Goal: Communication & Community: Ask a question

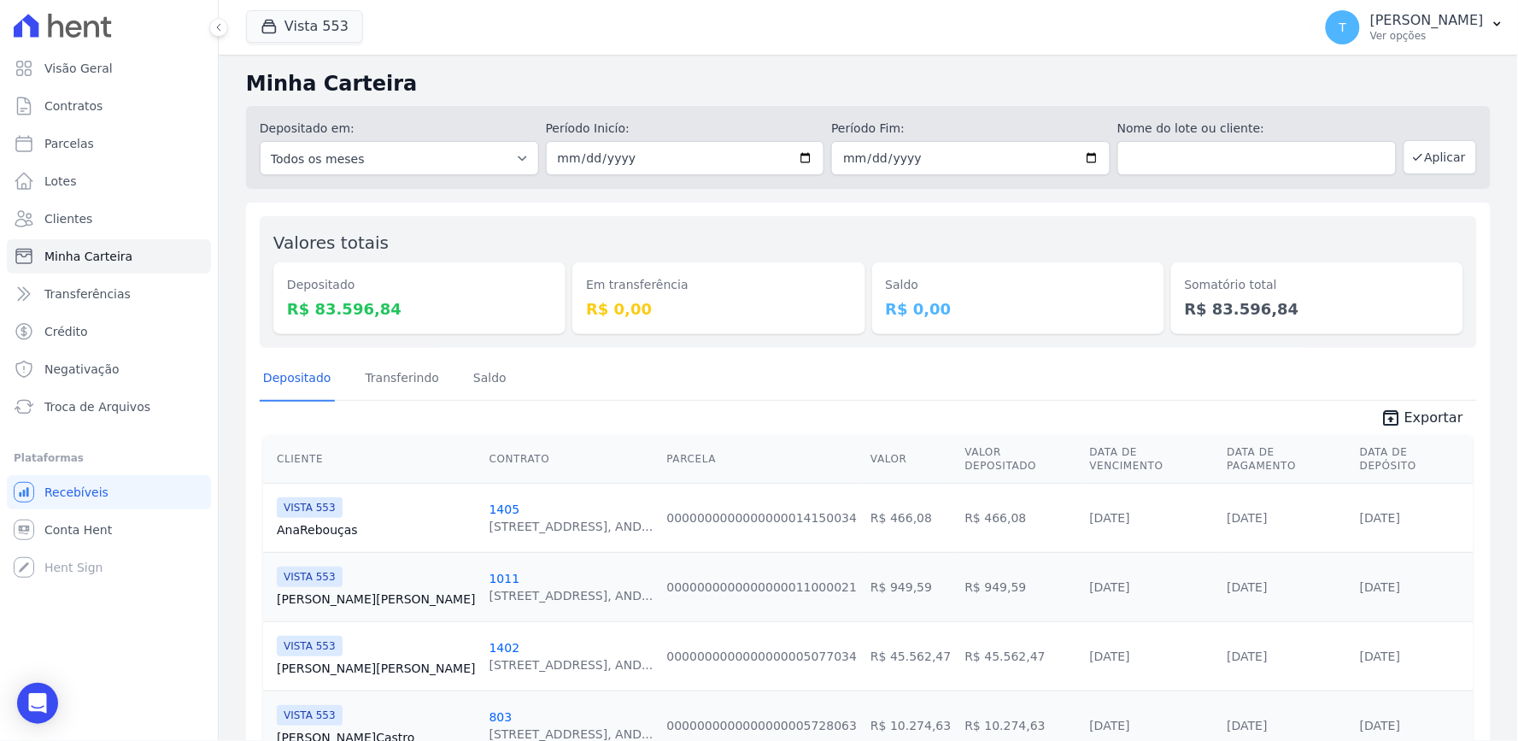
click at [1223, 82] on h2 "Minha Carteira" at bounding box center [868, 83] width 1245 height 31
drag, startPoint x: 1356, startPoint y: 361, endPoint x: 1086, endPoint y: 250, distance: 291.6
click at [1356, 358] on div "Depositado Transferindo [GEOGRAPHIC_DATA]" at bounding box center [868, 379] width 1217 height 42
click at [73, 29] on icon at bounding box center [74, 29] width 16 height 17
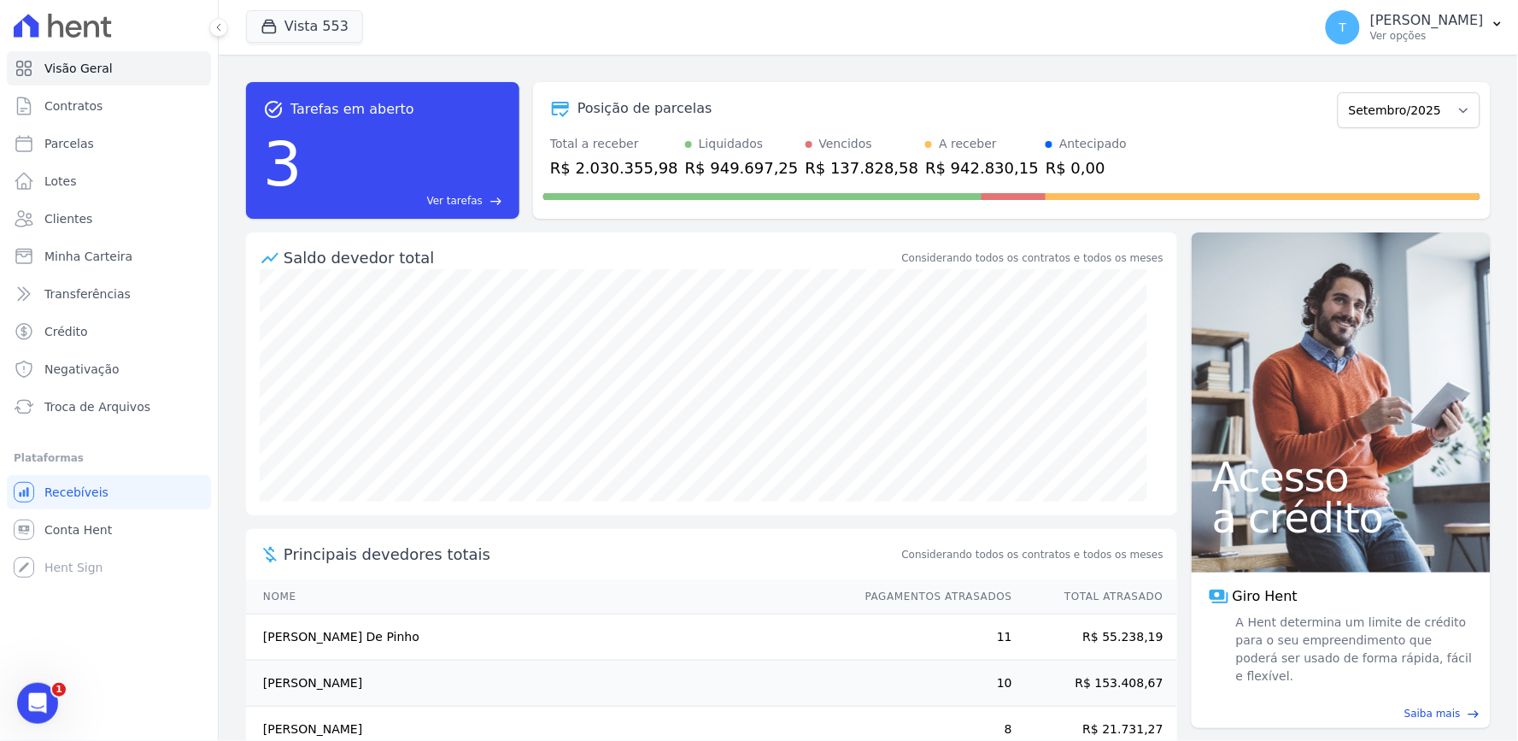
click at [1285, 171] on div "Total a receber R$ 2.030.355,98 Liquidados R$ 949.697,25 Vencidos R$ 137.828,58…" at bounding box center [1011, 157] width 937 height 44
click at [296, 15] on button "Vista 553" at bounding box center [304, 26] width 117 height 32
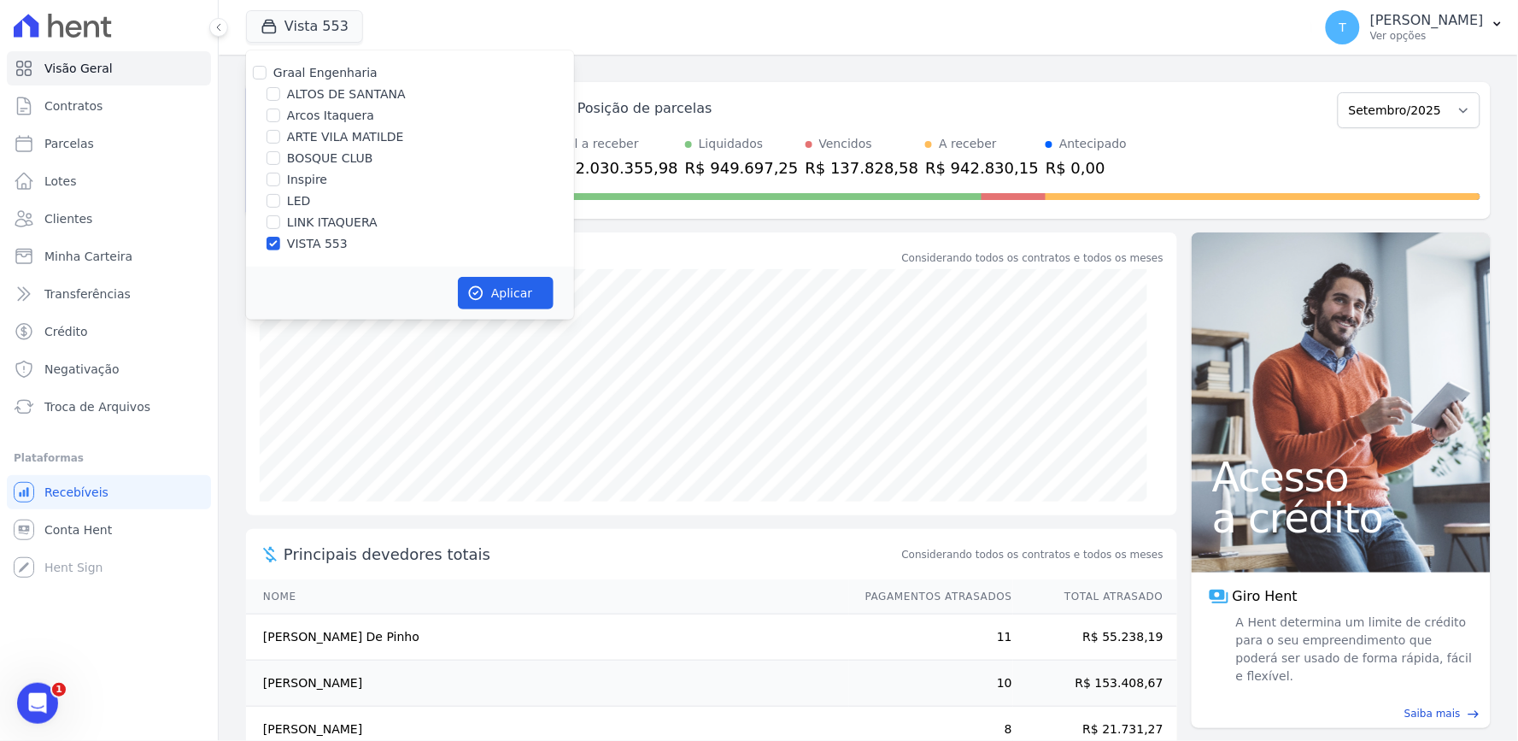
click at [320, 231] on label "LINK ITAQUERA" at bounding box center [332, 223] width 91 height 18
click at [280, 229] on input "LINK ITAQUERA" at bounding box center [274, 222] width 14 height 14
checkbox input "true"
click at [328, 155] on label "BOSQUE CLUB" at bounding box center [330, 159] width 86 height 18
click at [280, 155] on input "BOSQUE CLUB" at bounding box center [274, 158] width 14 height 14
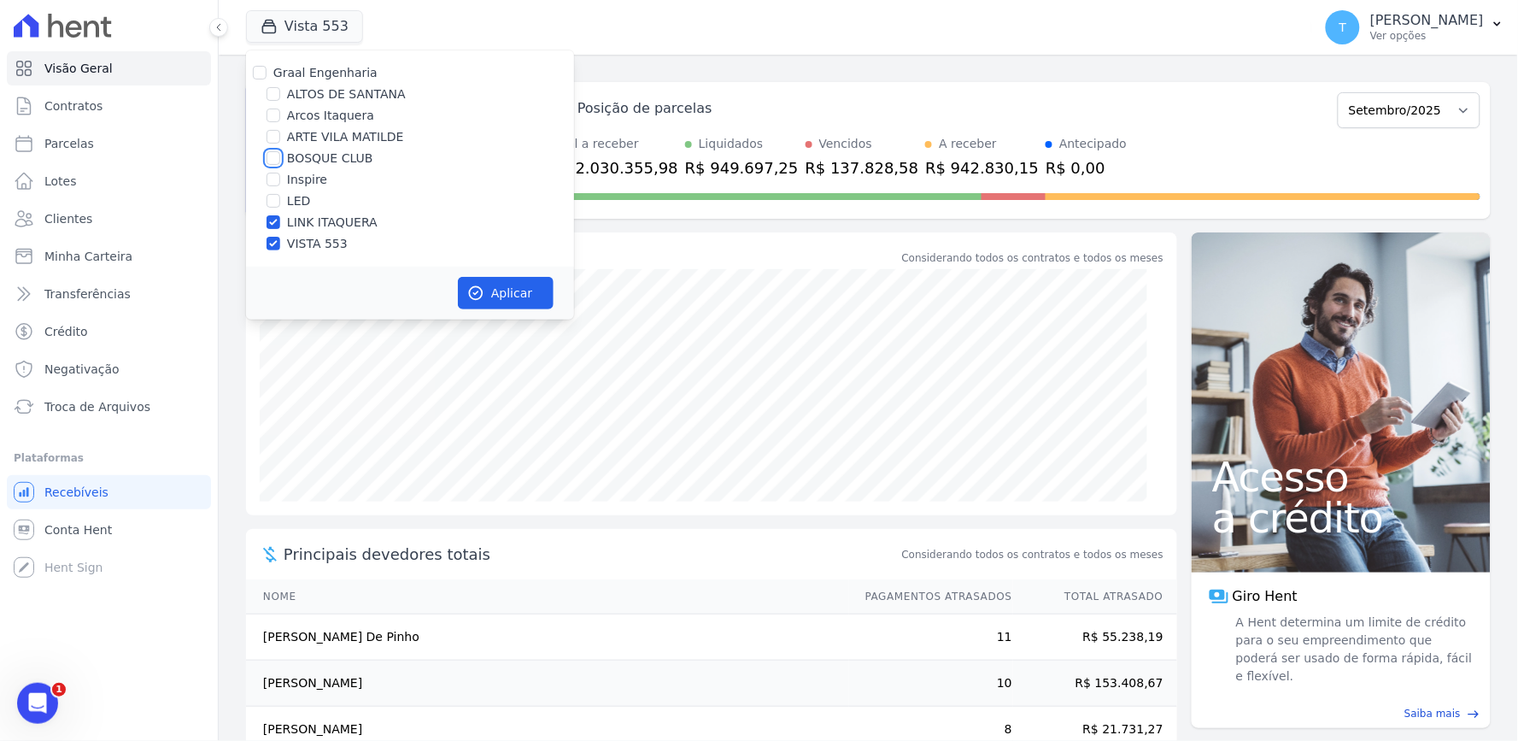
checkbox input "true"
click at [301, 220] on label "LINK ITAQUERA" at bounding box center [332, 223] width 91 height 18
click at [280, 220] on input "LINK ITAQUERA" at bounding box center [274, 222] width 14 height 14
checkbox input "false"
click at [301, 246] on label "VISTA 553" at bounding box center [317, 244] width 61 height 18
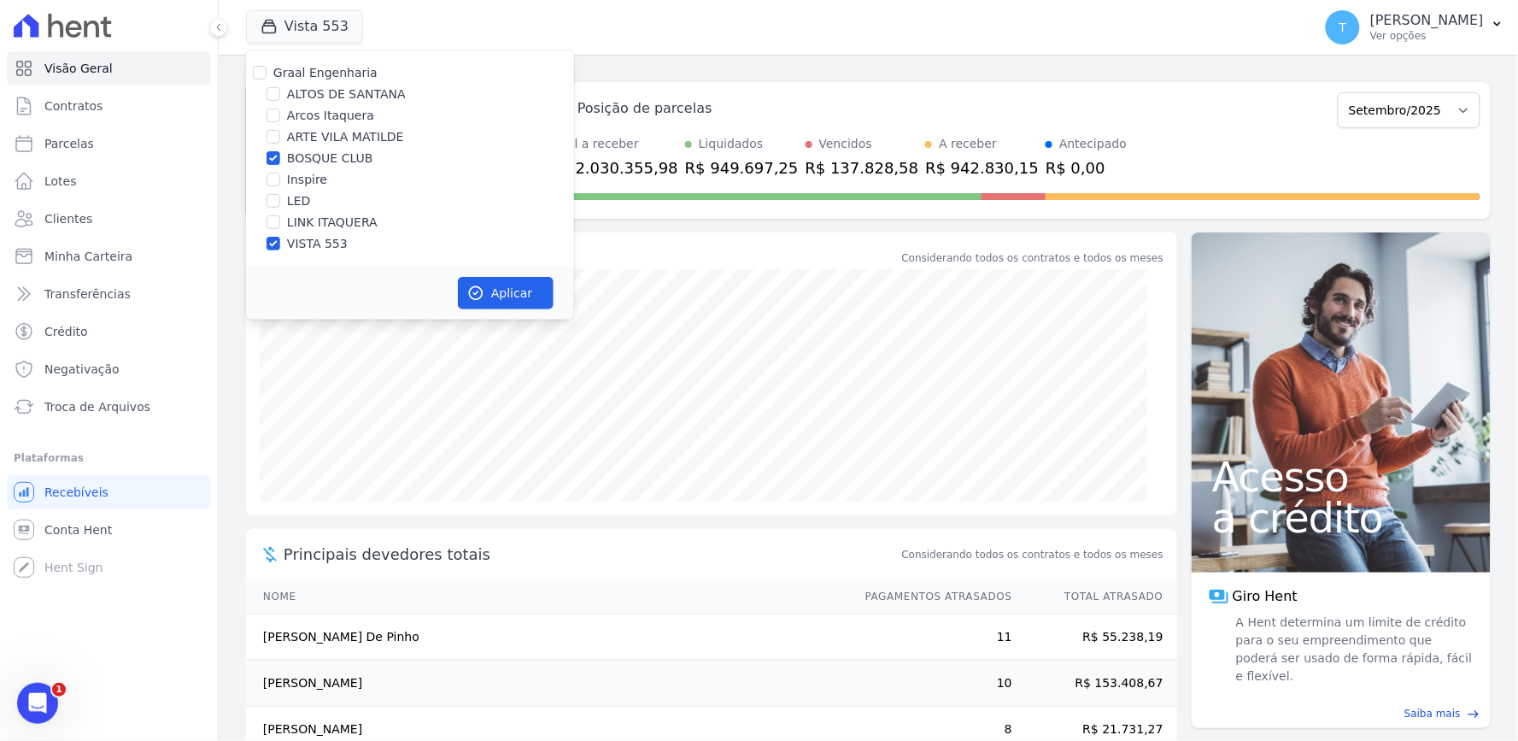
click at [280, 246] on input "VISTA 553" at bounding box center [274, 244] width 14 height 14
checkbox input "false"
click at [502, 279] on button "Aplicar" at bounding box center [506, 293] width 96 height 32
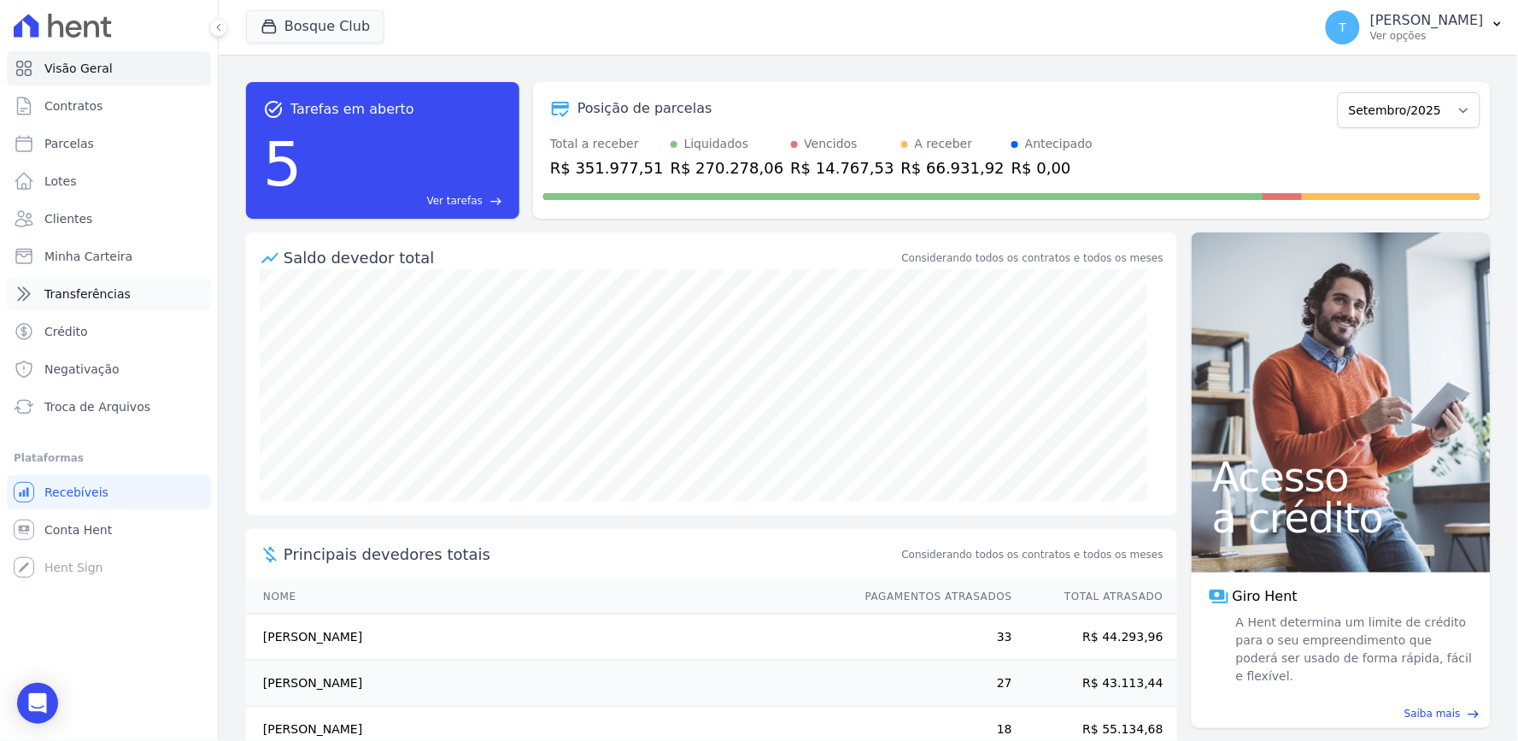
click at [101, 277] on link "Transferências" at bounding box center [109, 294] width 204 height 34
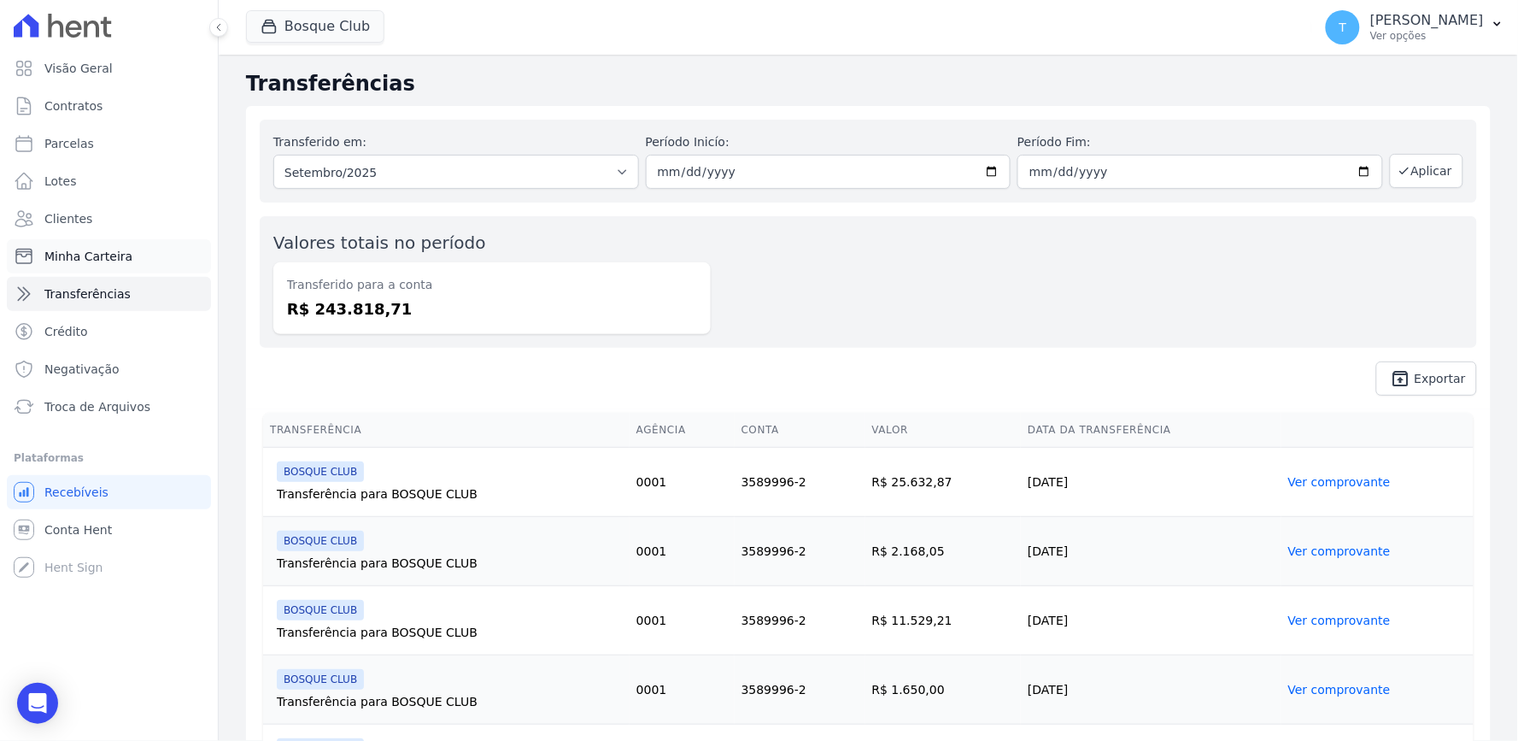
click at [91, 266] on link "Minha Carteira" at bounding box center [109, 256] width 204 height 34
click at [57, 243] on link "Minha Carteira" at bounding box center [109, 256] width 204 height 34
click at [56, 251] on span "Minha Carteira" at bounding box center [88, 256] width 88 height 17
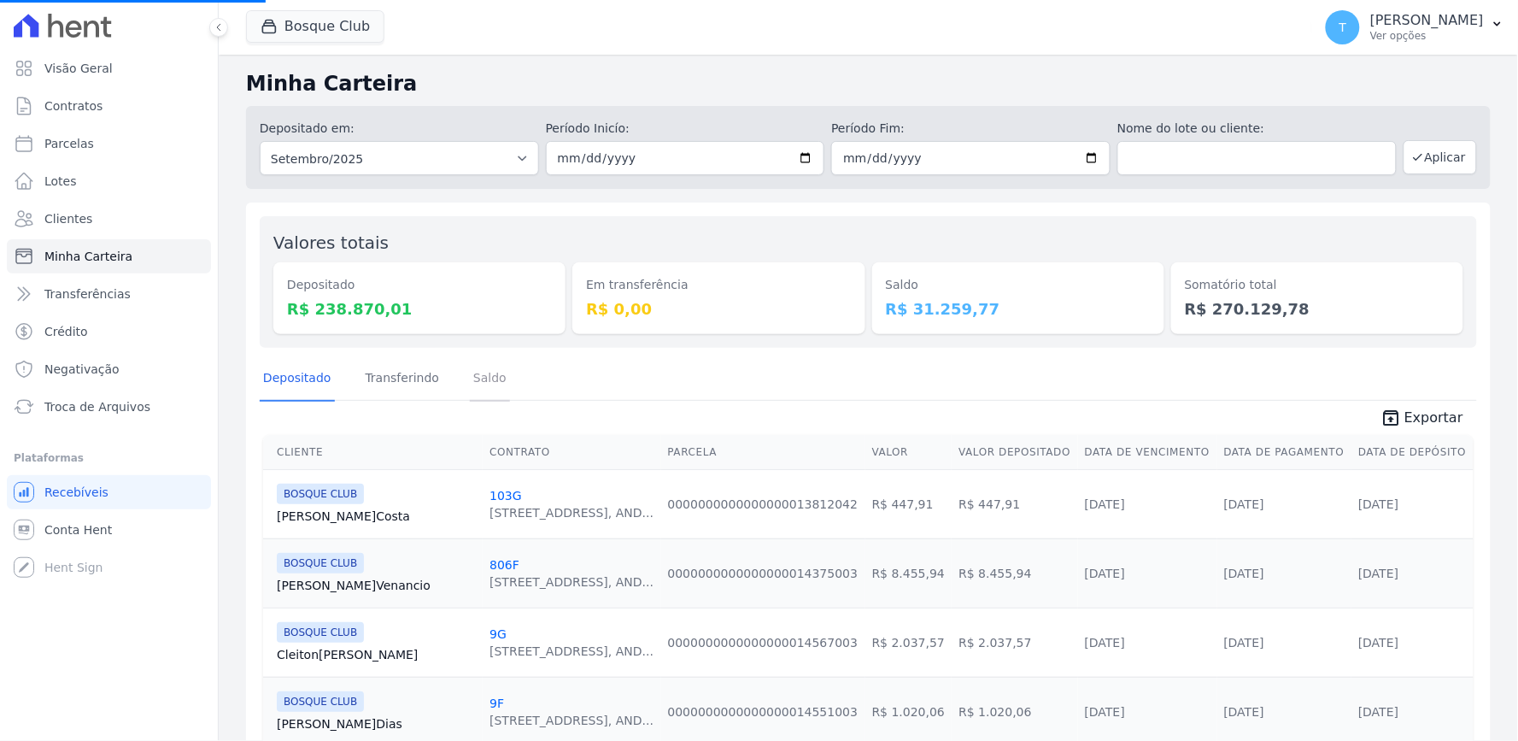
click at [476, 379] on link "Saldo" at bounding box center [490, 379] width 40 height 44
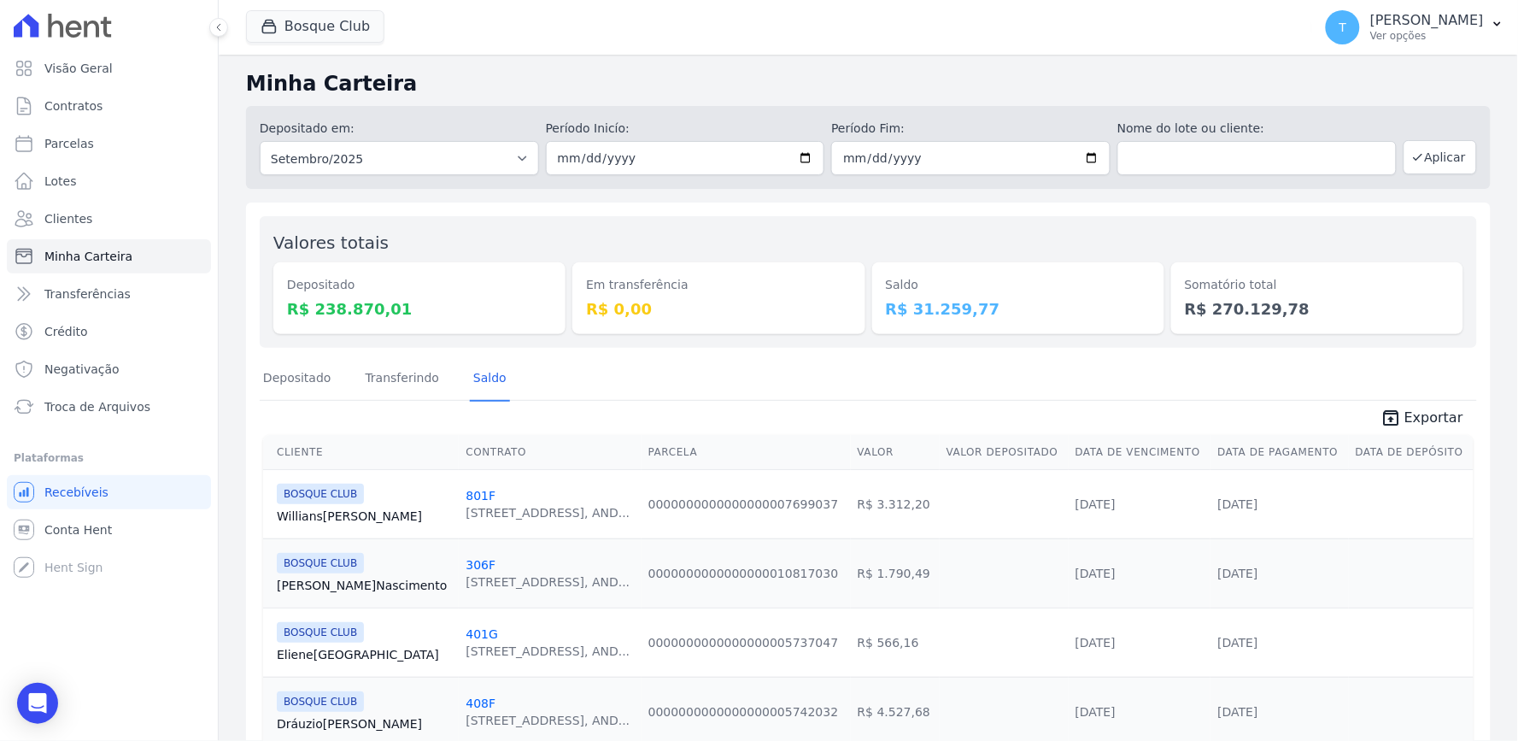
click at [1282, 373] on div "Depositado Transferindo Saldo" at bounding box center [868, 379] width 1217 height 42
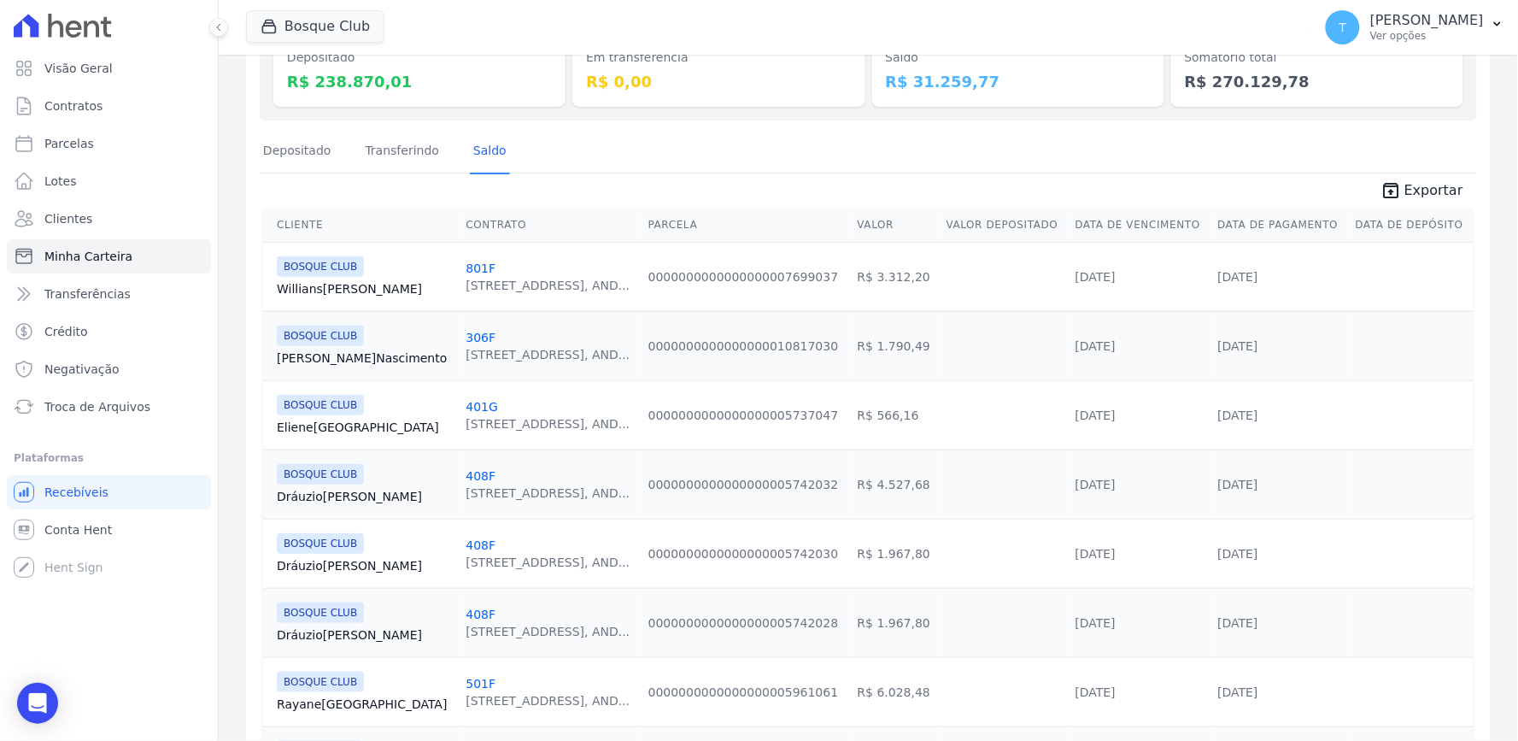
scroll to position [77, 0]
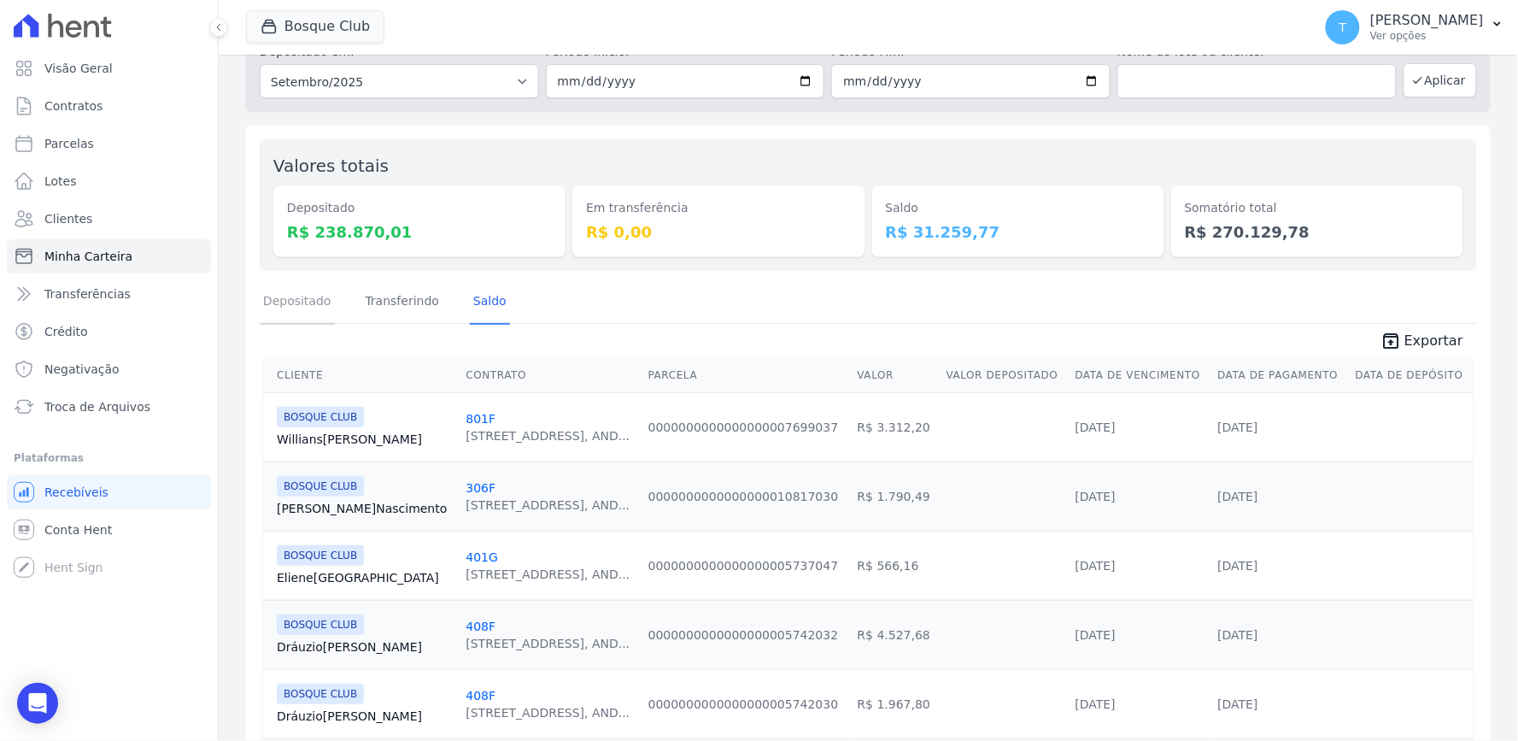
click at [308, 295] on link "Depositado" at bounding box center [297, 302] width 75 height 44
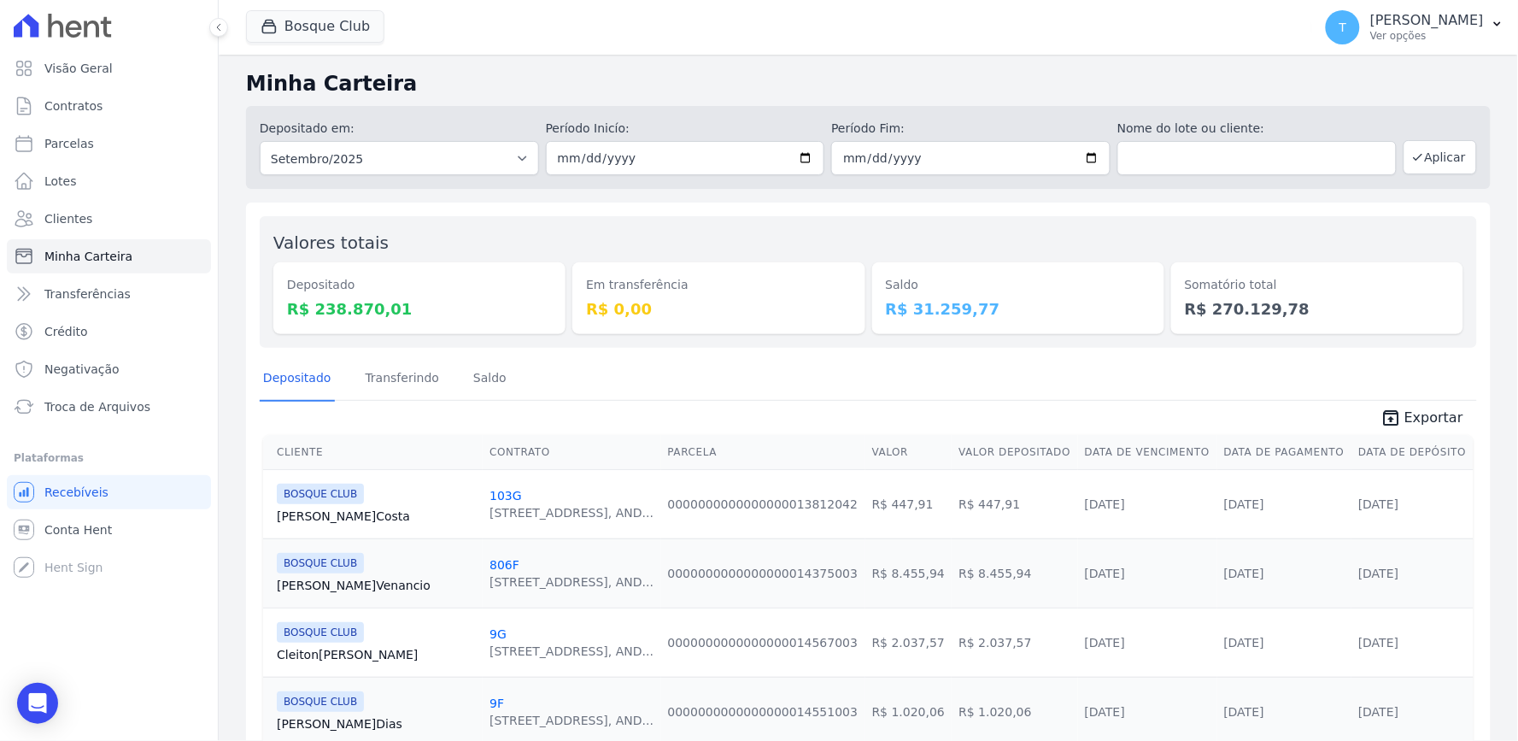
click at [1274, 226] on div "Valores totais Depositado R$ 238.870,01 Em transferência R$ 0,00 Saldo R$ 31.25…" at bounding box center [868, 282] width 1217 height 132
click at [1226, 138] on div "Nome do lote ou cliente:" at bounding box center [1257, 148] width 279 height 56
click at [1229, 154] on input "text" at bounding box center [1257, 158] width 279 height 34
type input "stella"
click at [1431, 162] on button "Aplicar" at bounding box center [1440, 157] width 73 height 34
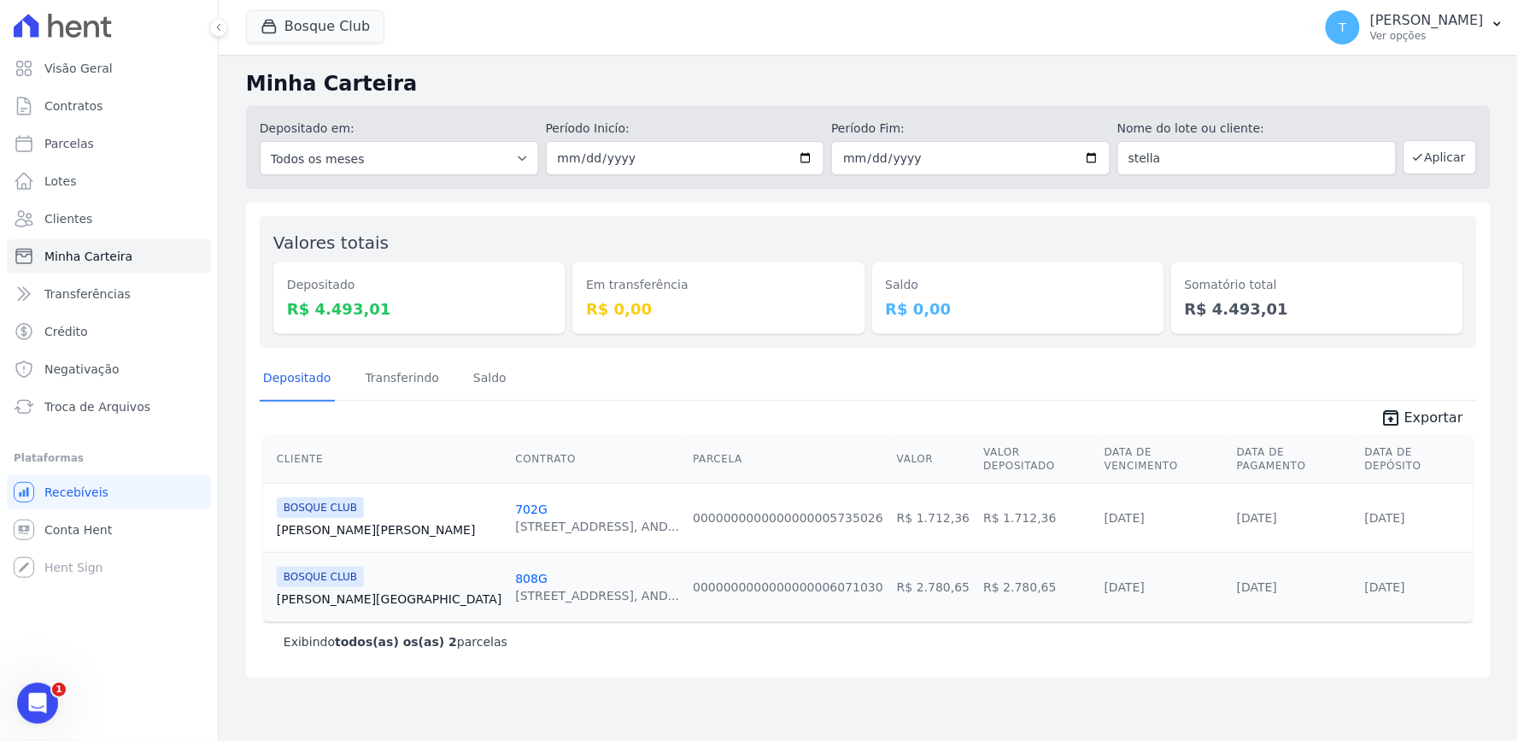
click at [313, 590] on link "[PERSON_NAME] [GEOGRAPHIC_DATA]" at bounding box center [389, 598] width 225 height 17
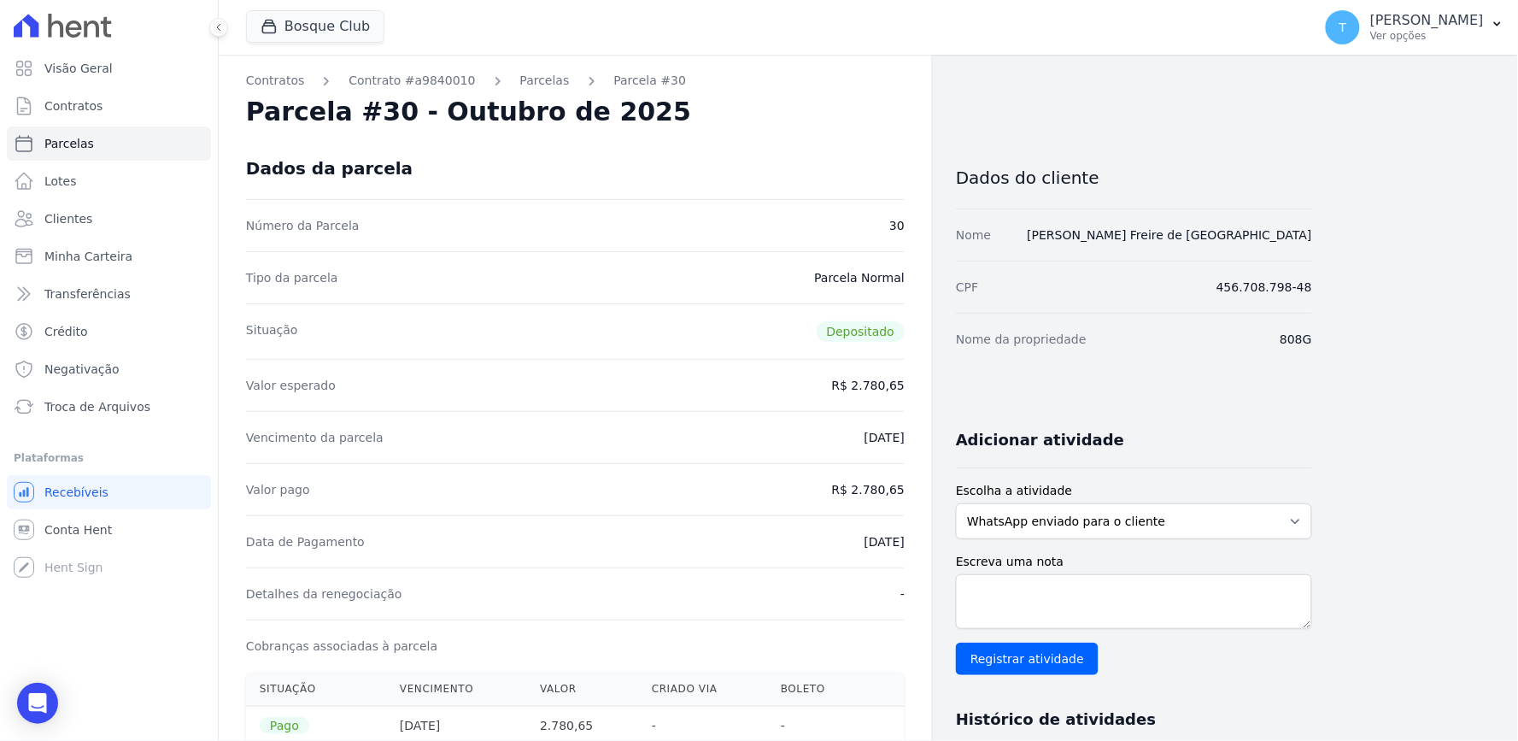
drag, startPoint x: 1291, startPoint y: 428, endPoint x: 1218, endPoint y: 425, distance: 72.7
click at [1291, 428] on div "Adicionar atividade" at bounding box center [1127, 433] width 370 height 34
click at [520, 82] on link "Parcelas" at bounding box center [545, 81] width 50 height 18
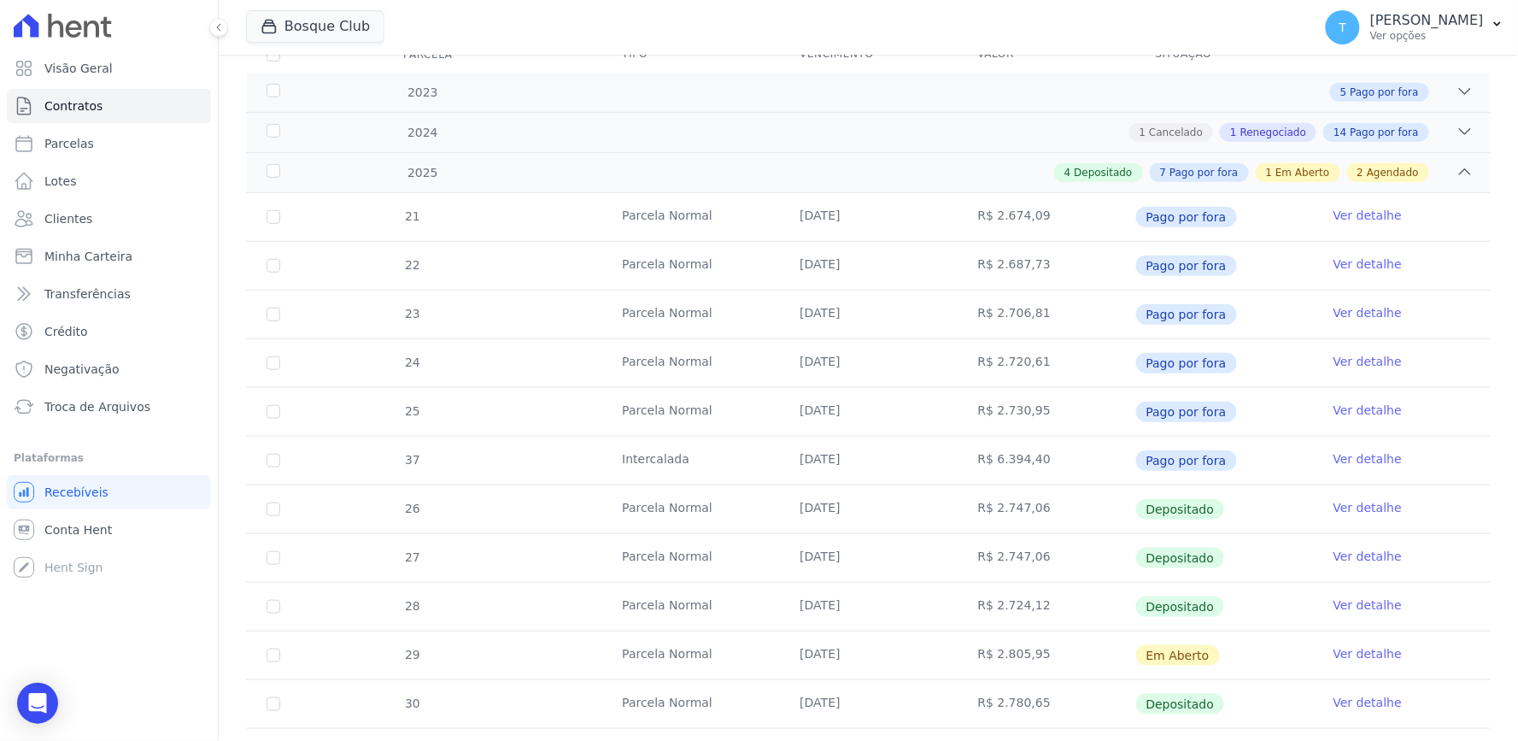
scroll to position [188, 0]
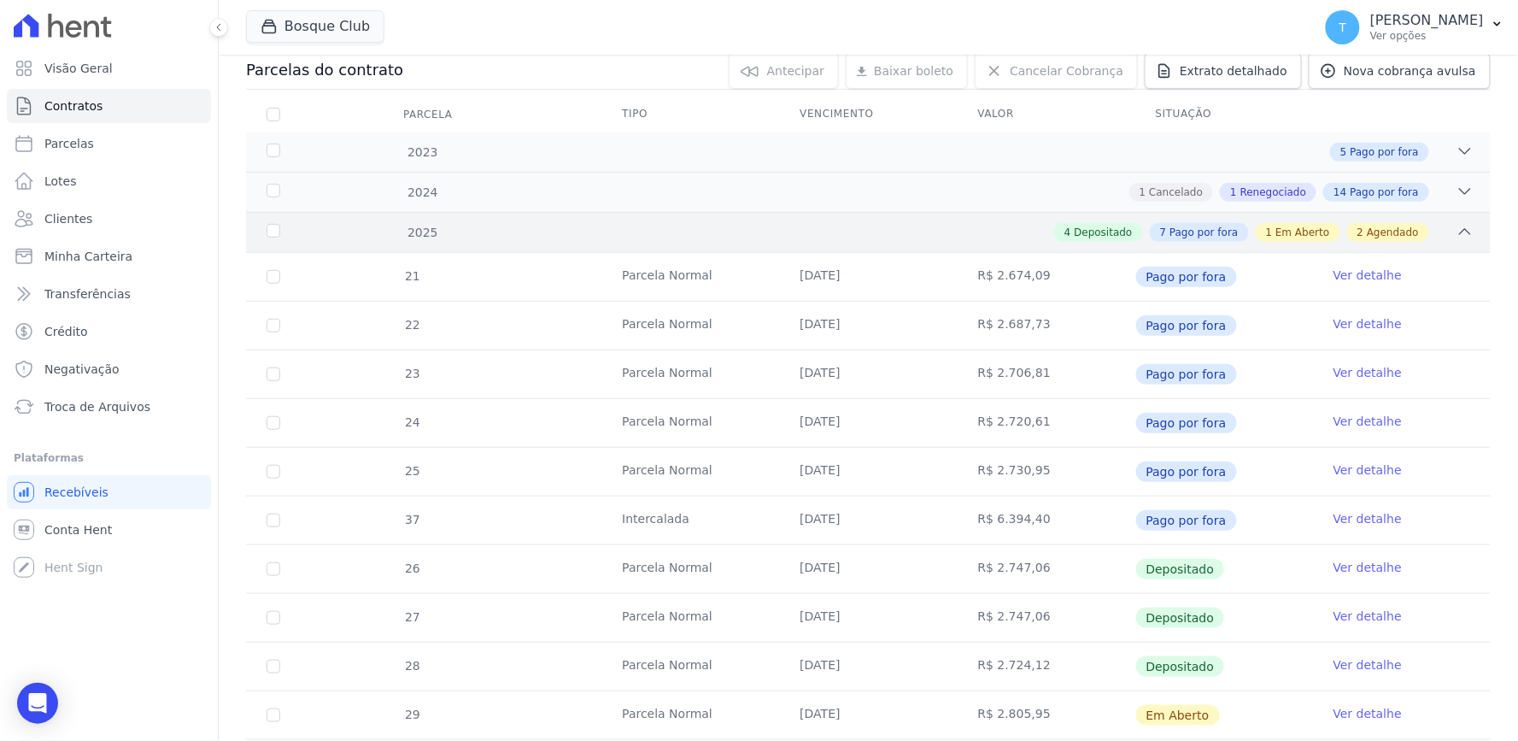
click at [953, 220] on div "2025 4 Depositado 7 Pago por fora 1 Em Aberto 2 Agendado" at bounding box center [868, 232] width 1245 height 40
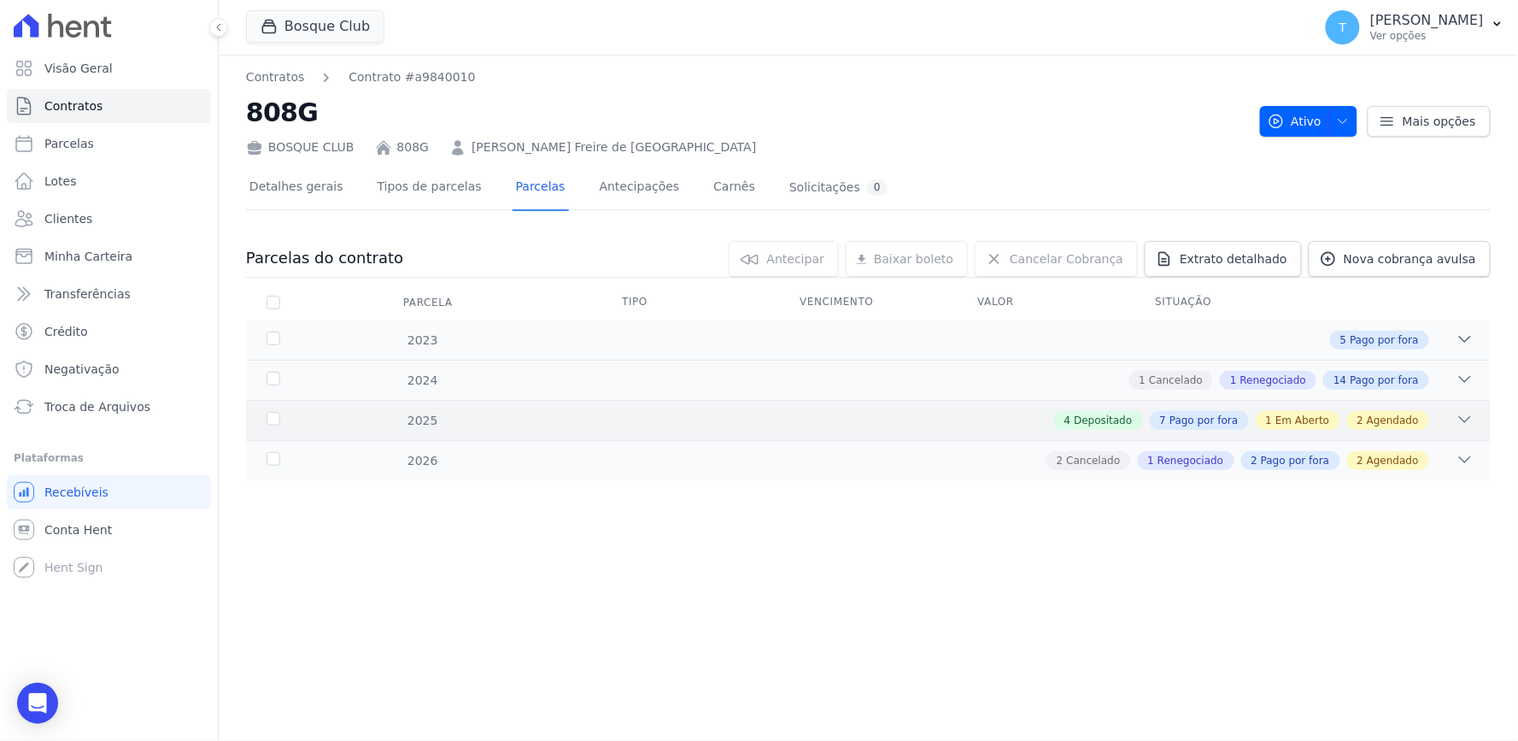
scroll to position [0, 0]
click at [977, 408] on div "2025 4 Depositado 7 Pago por fora 1 Em Aberto 2 Agendado" at bounding box center [868, 420] width 1245 height 40
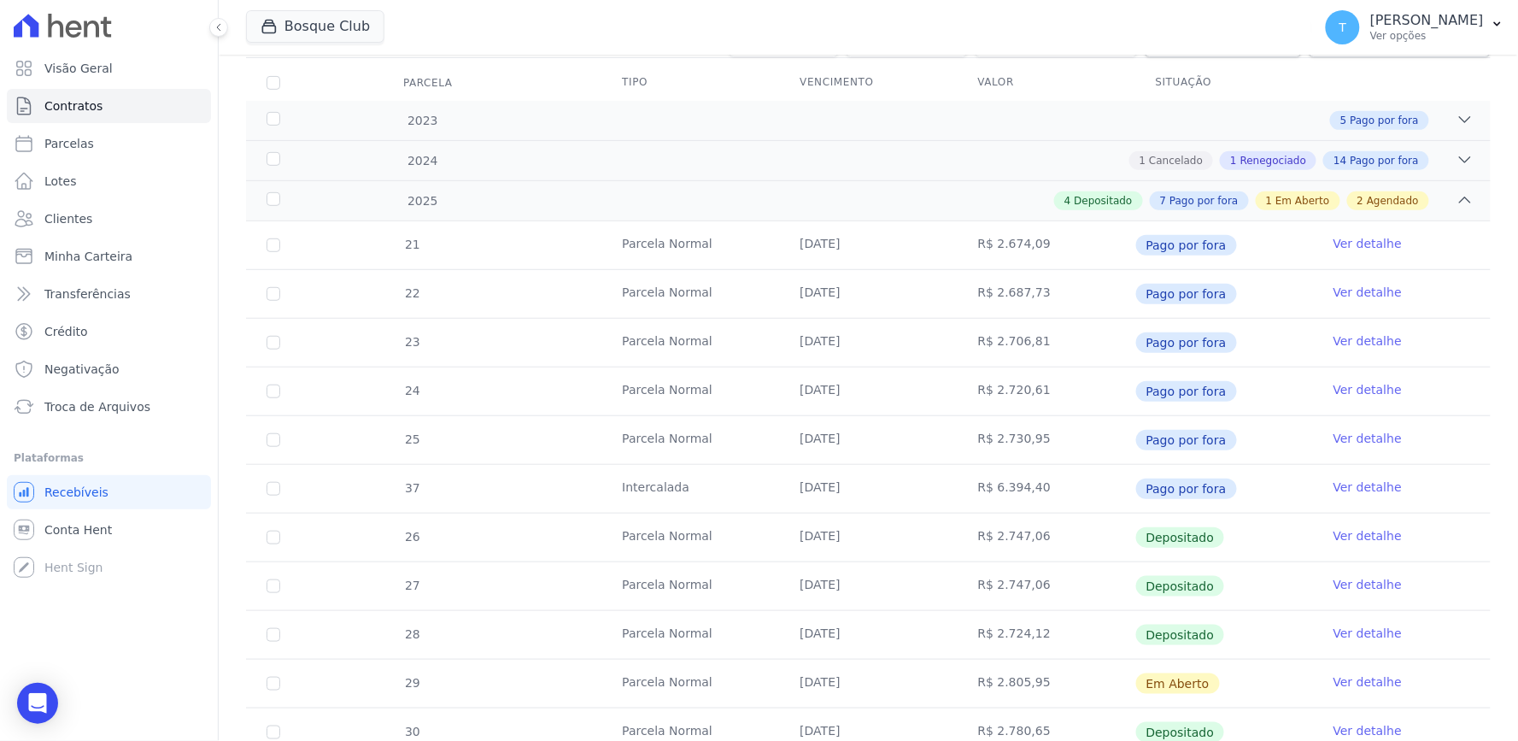
scroll to position [472, 0]
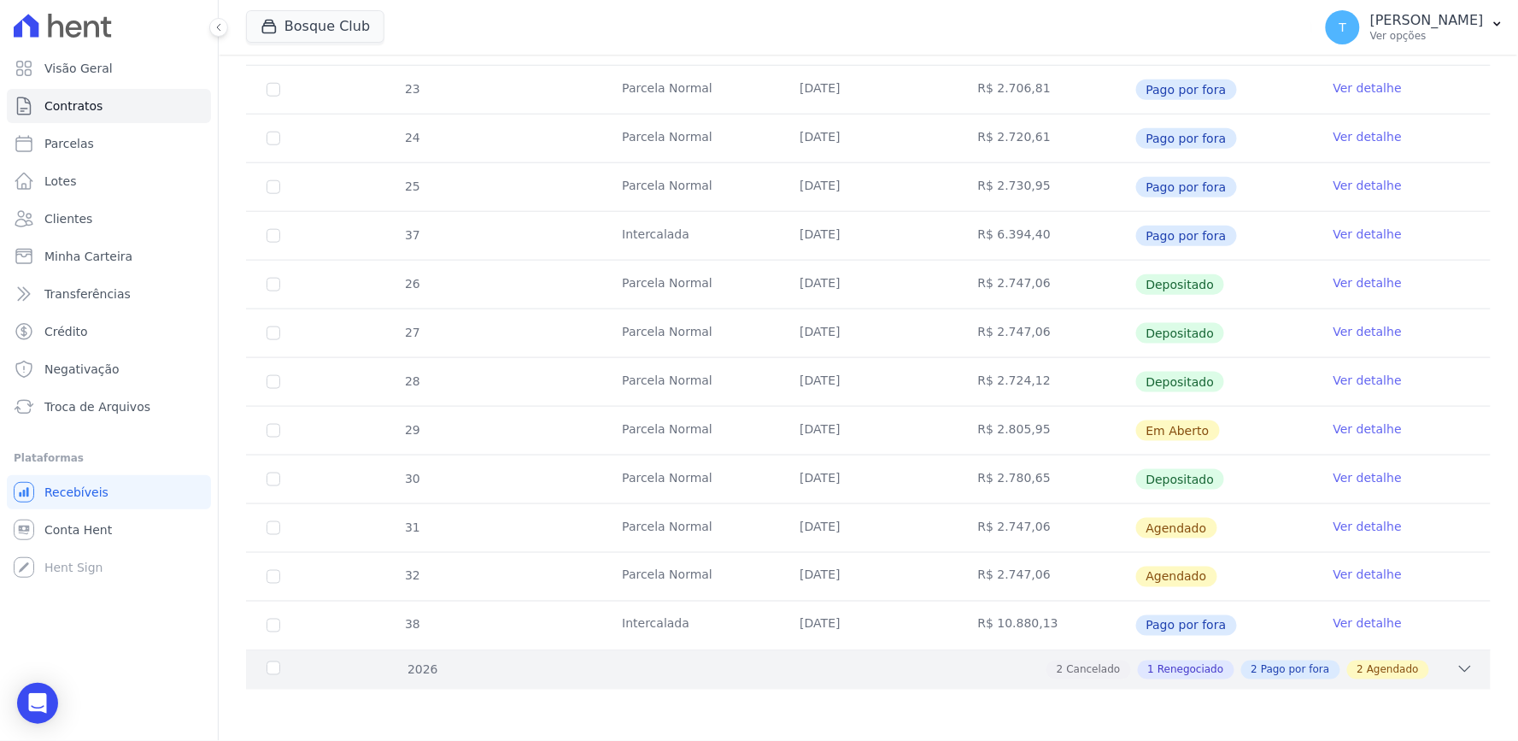
click at [991, 671] on div "2 Cancelado 1 Renegociado 2 Pago por fora 2 Agendado" at bounding box center [929, 669] width 1088 height 19
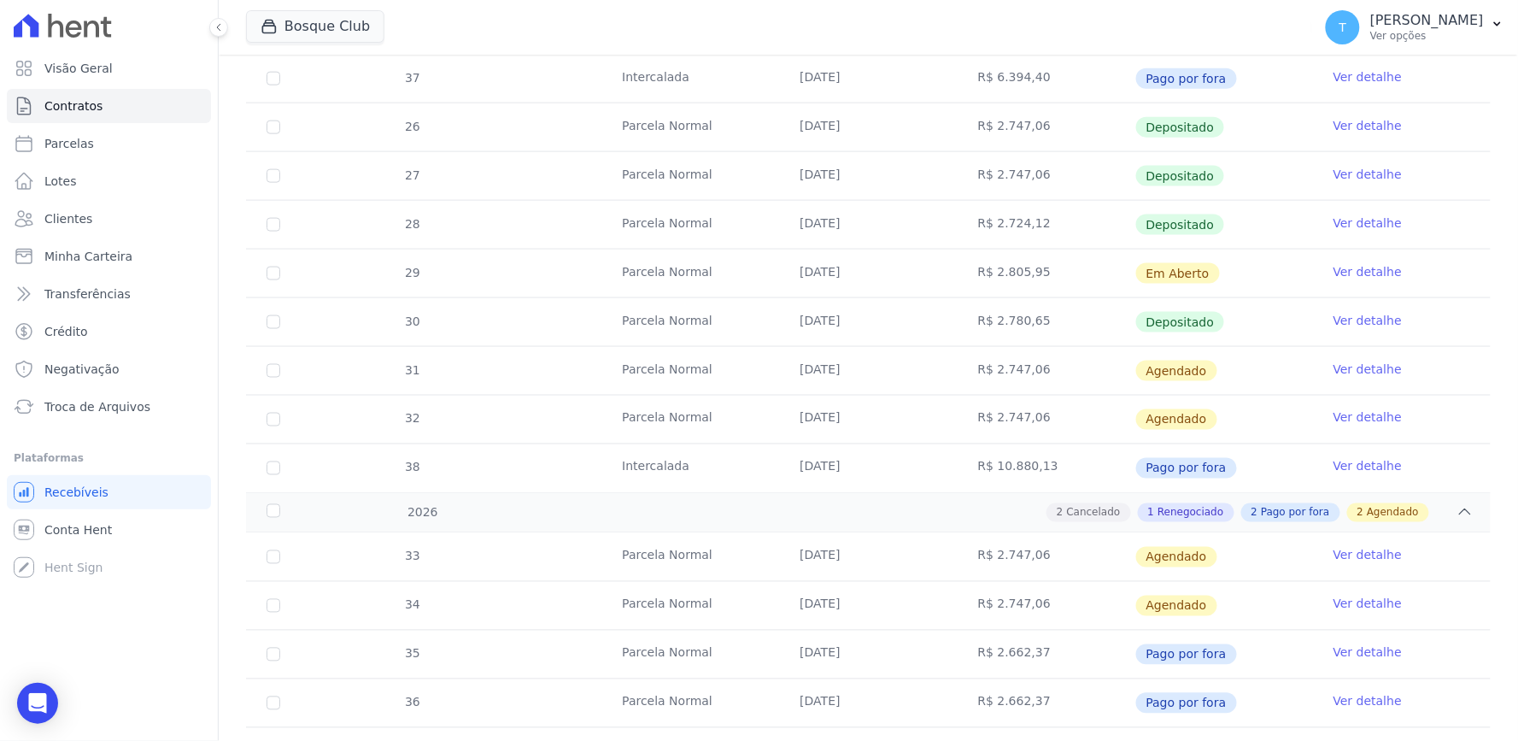
scroll to position [624, 0]
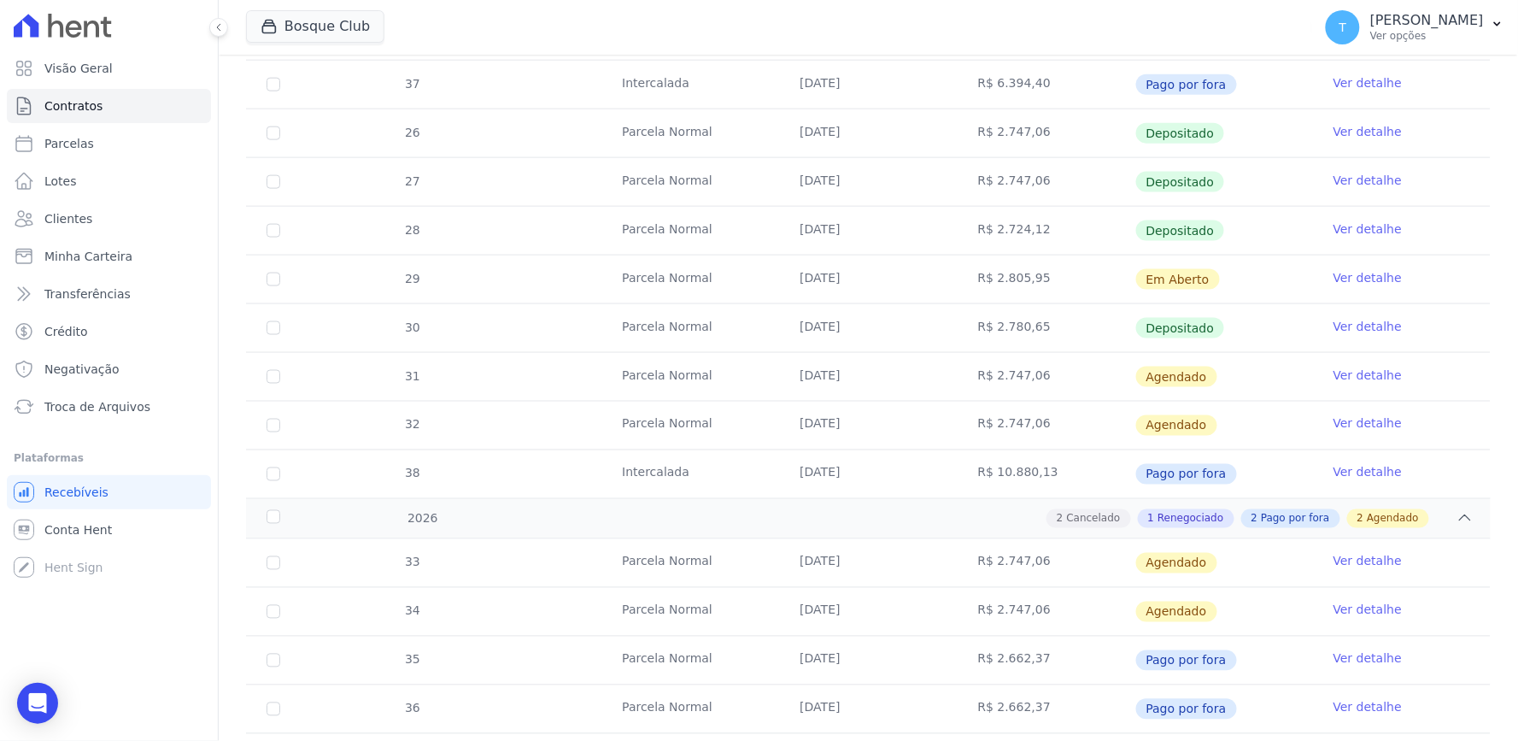
click at [1343, 227] on link "Ver detalhe" at bounding box center [1368, 228] width 68 height 17
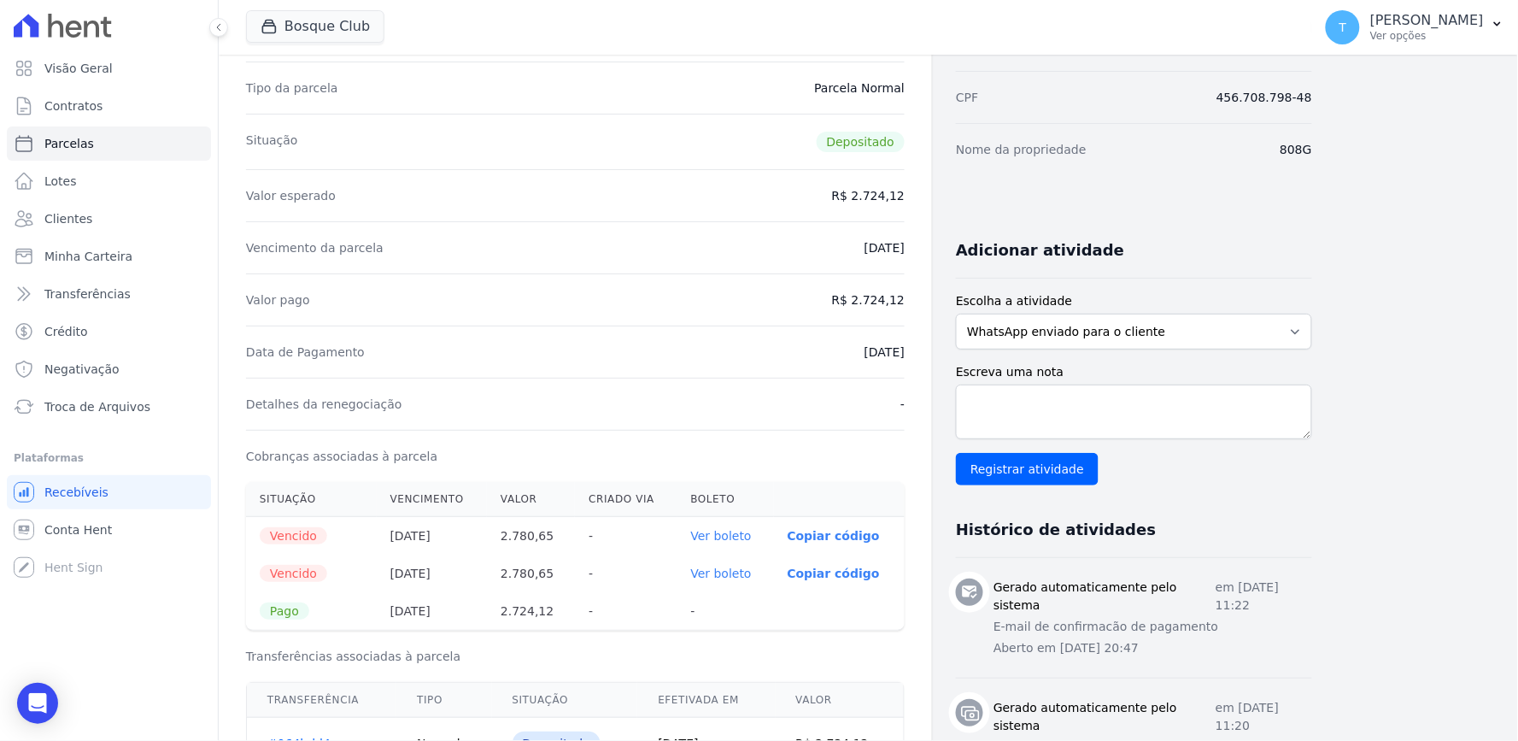
scroll to position [379, 0]
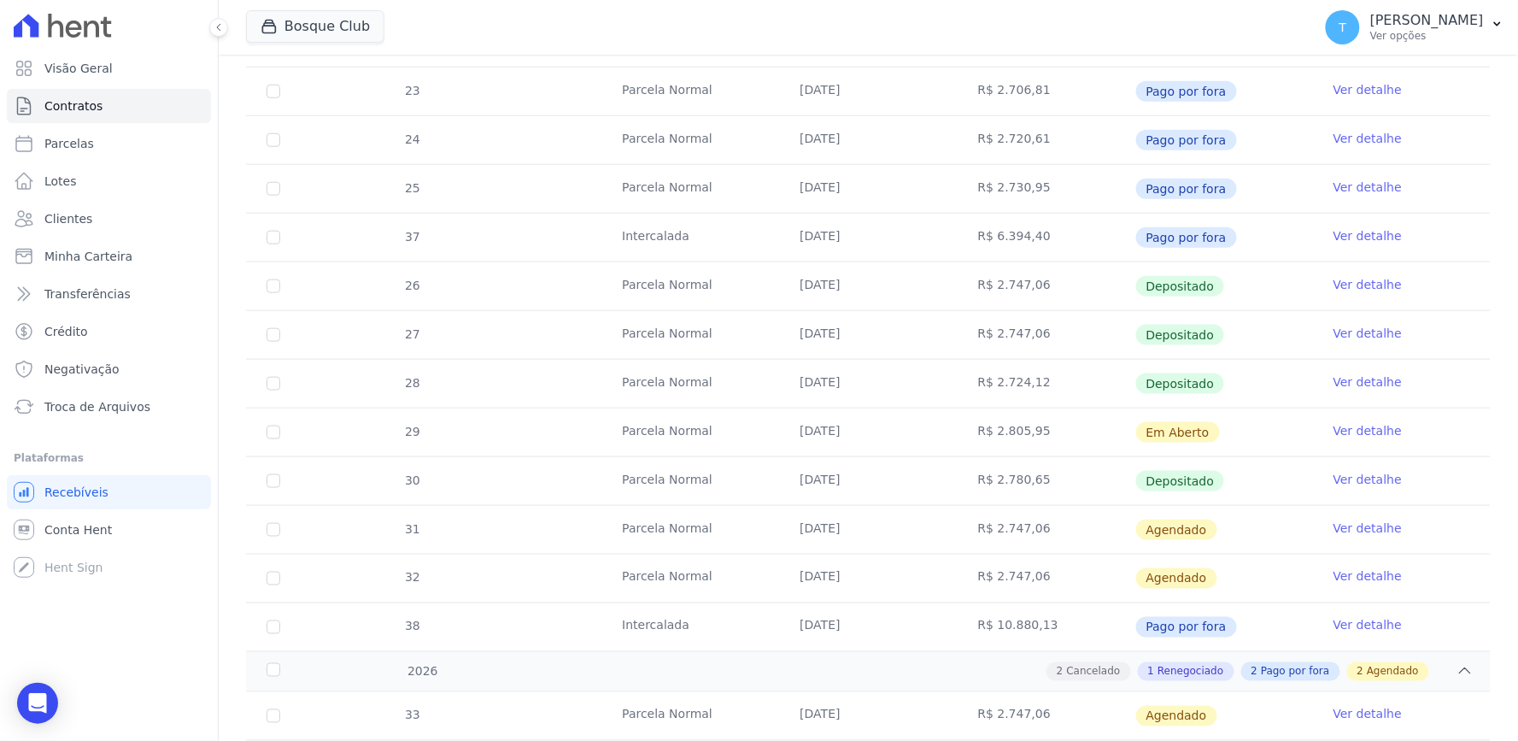
scroll to position [474, 0]
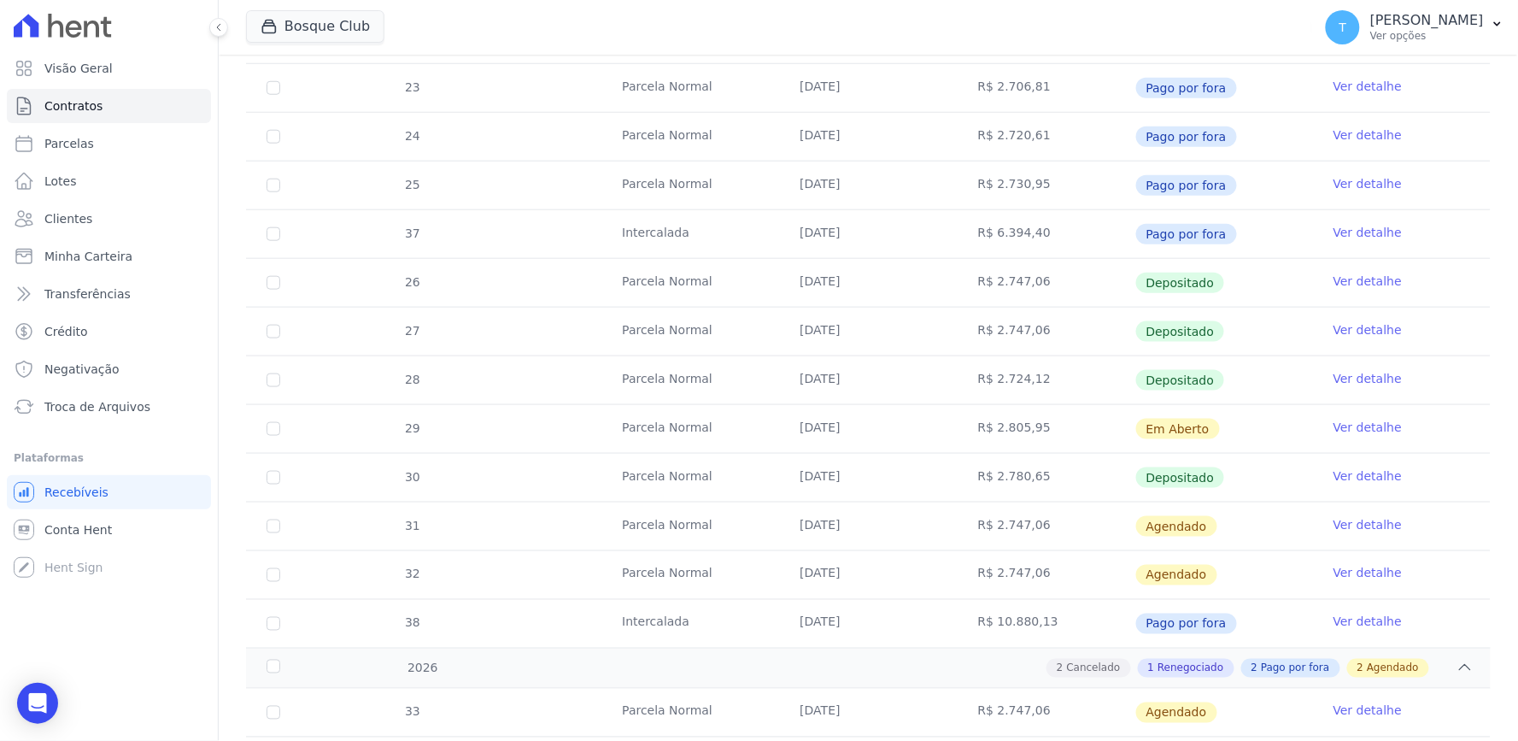
click at [1345, 429] on link "Ver detalhe" at bounding box center [1368, 427] width 68 height 17
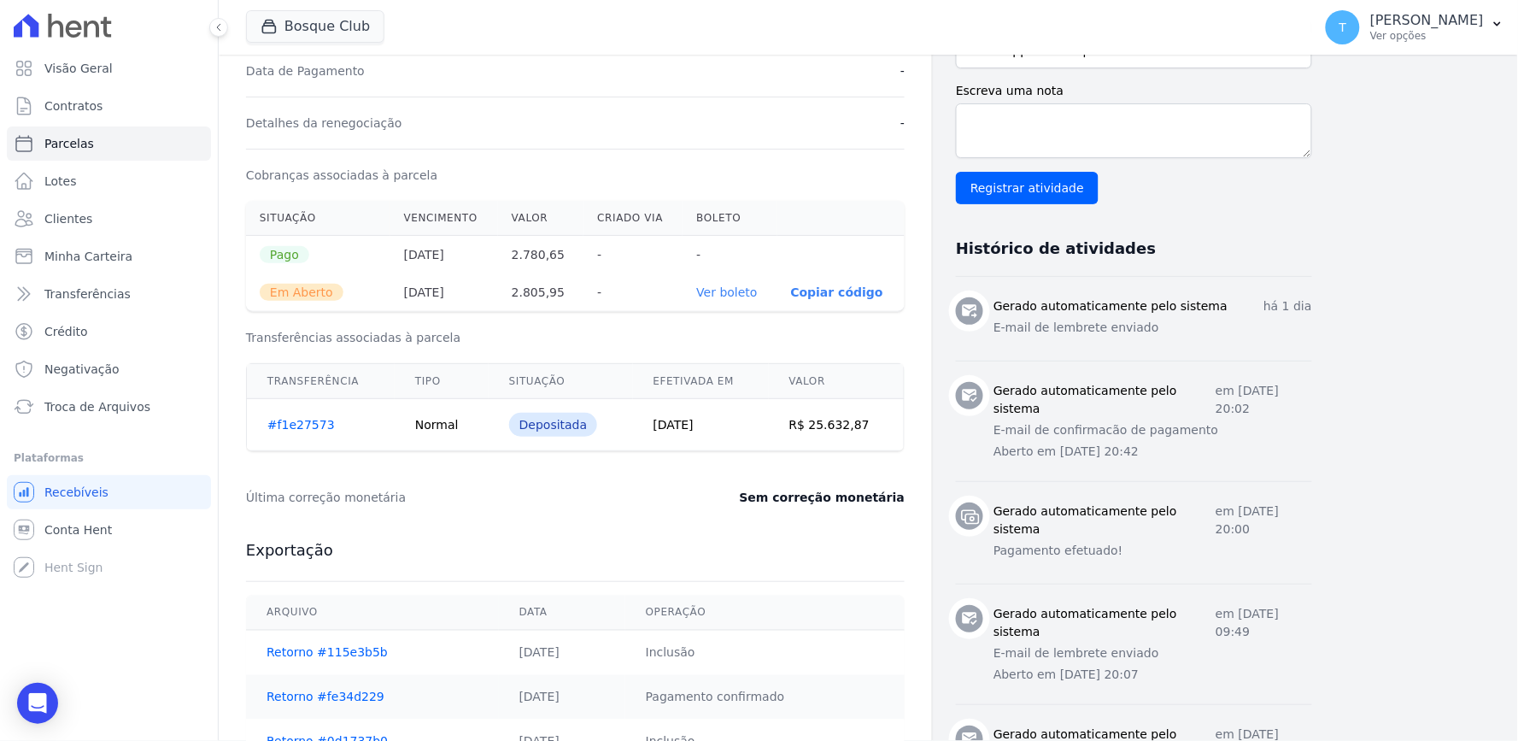
scroll to position [474, 0]
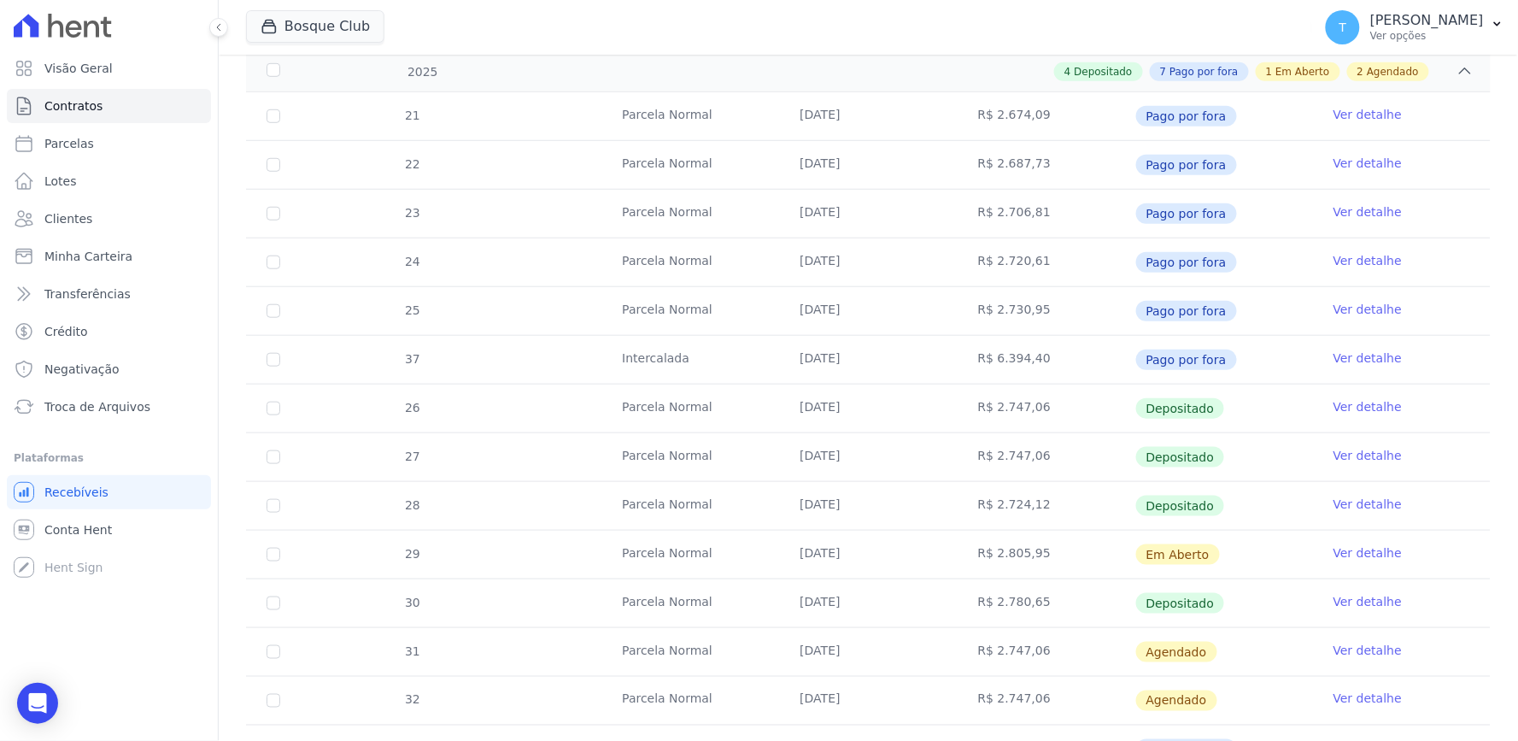
scroll to position [379, 0]
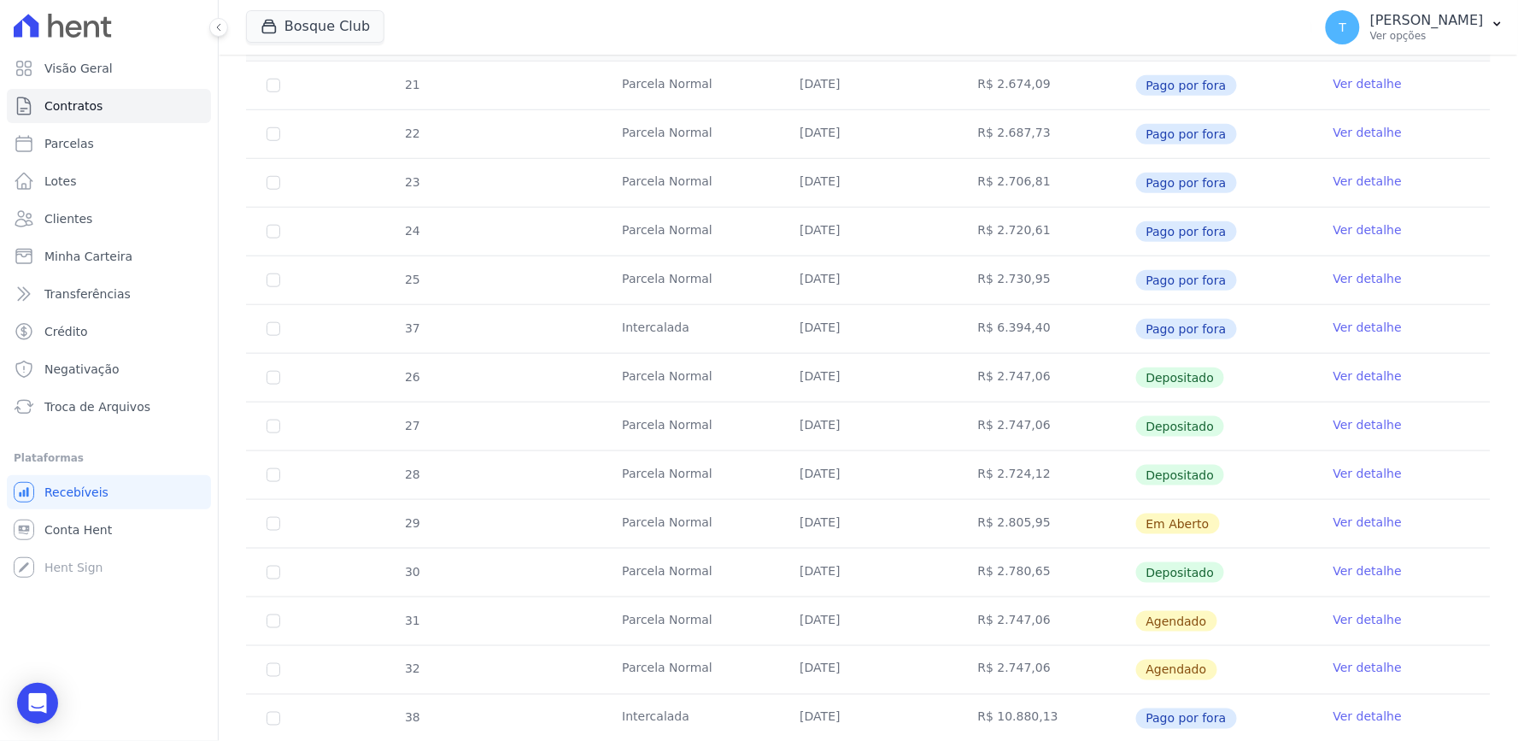
click at [1371, 572] on link "Ver detalhe" at bounding box center [1368, 570] width 68 height 17
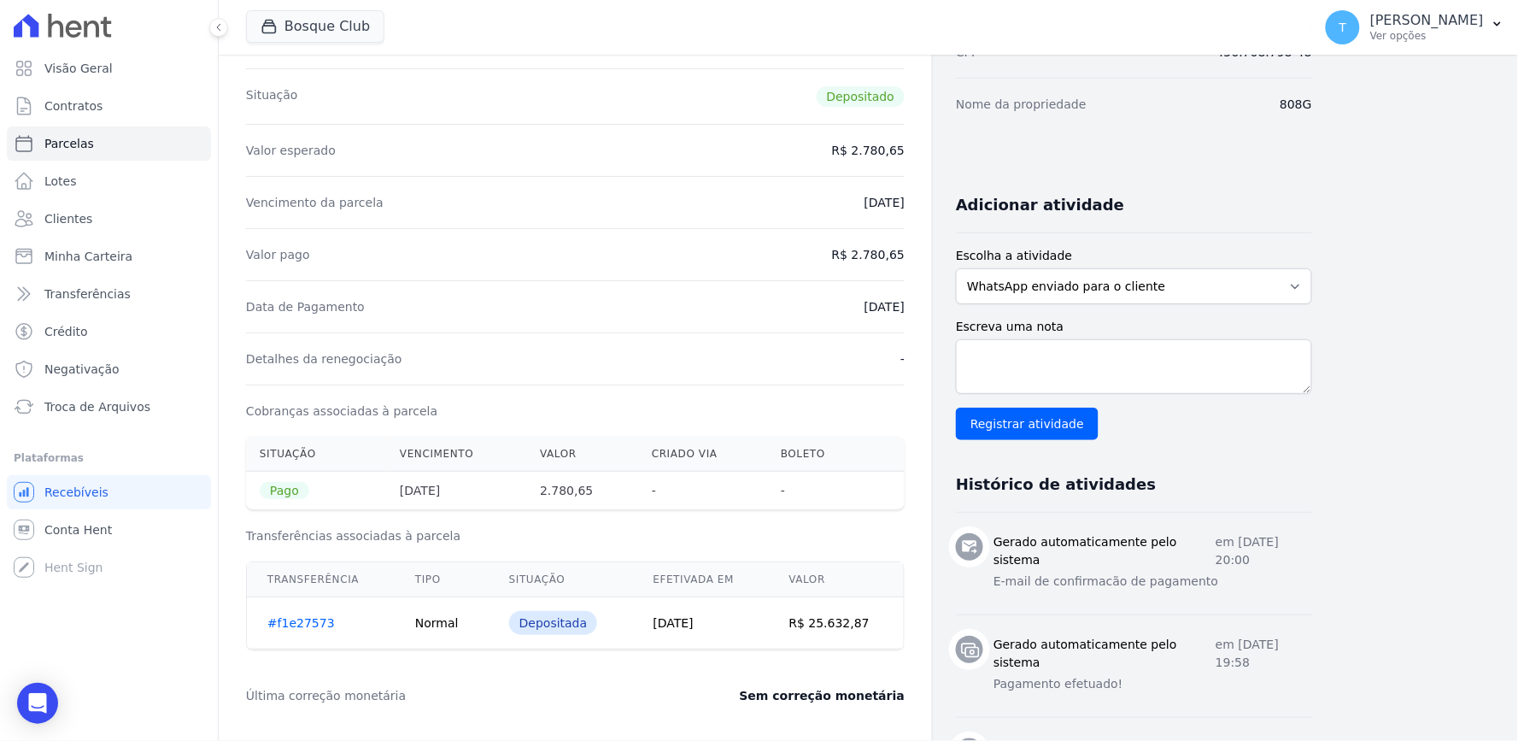
scroll to position [379, 0]
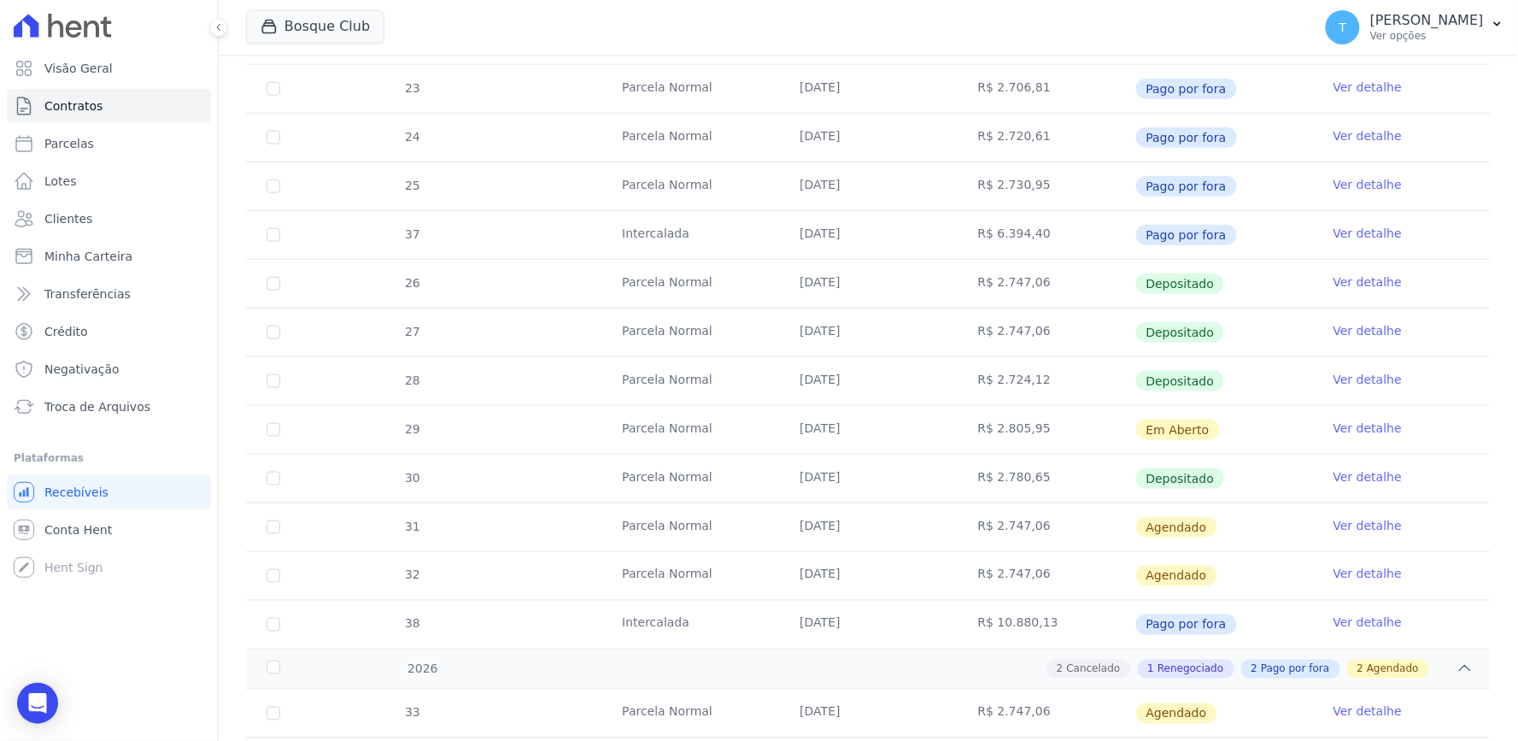
scroll to position [664, 0]
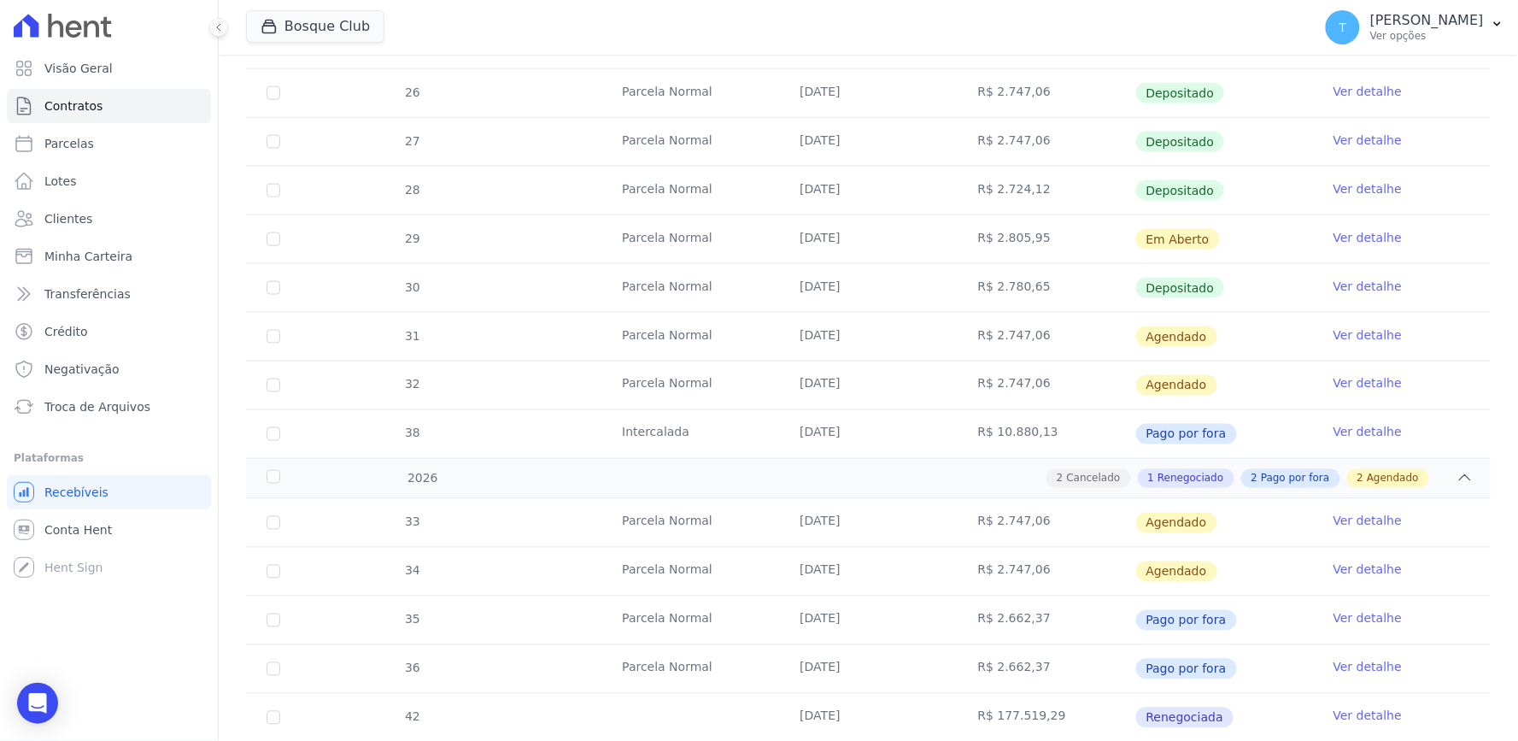
click at [1334, 185] on link "Ver detalhe" at bounding box center [1368, 188] width 68 height 17
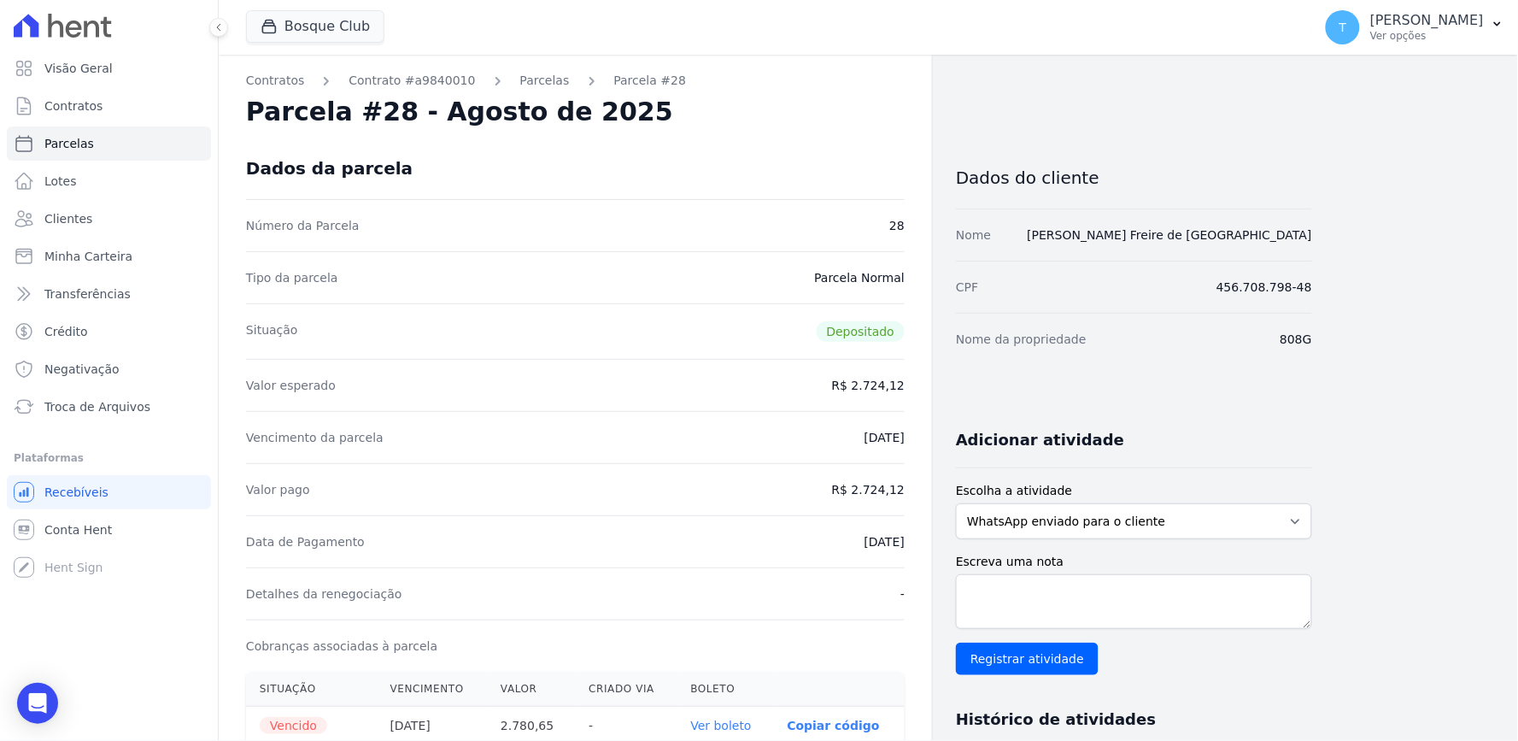
scroll to position [379, 0]
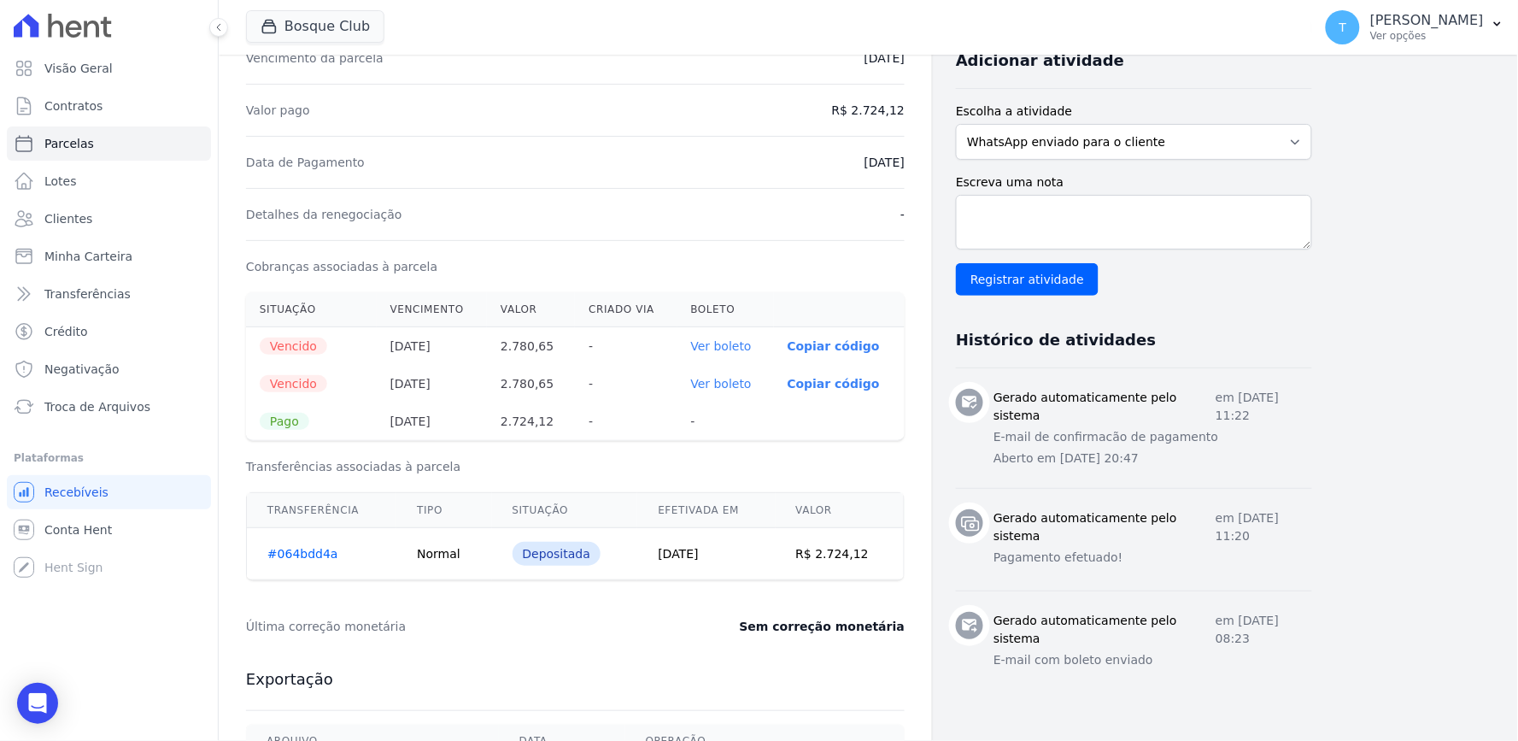
drag, startPoint x: 436, startPoint y: 410, endPoint x: 466, endPoint y: 404, distance: 30.5
click at [466, 404] on th "[DATE]" at bounding box center [432, 421] width 111 height 38
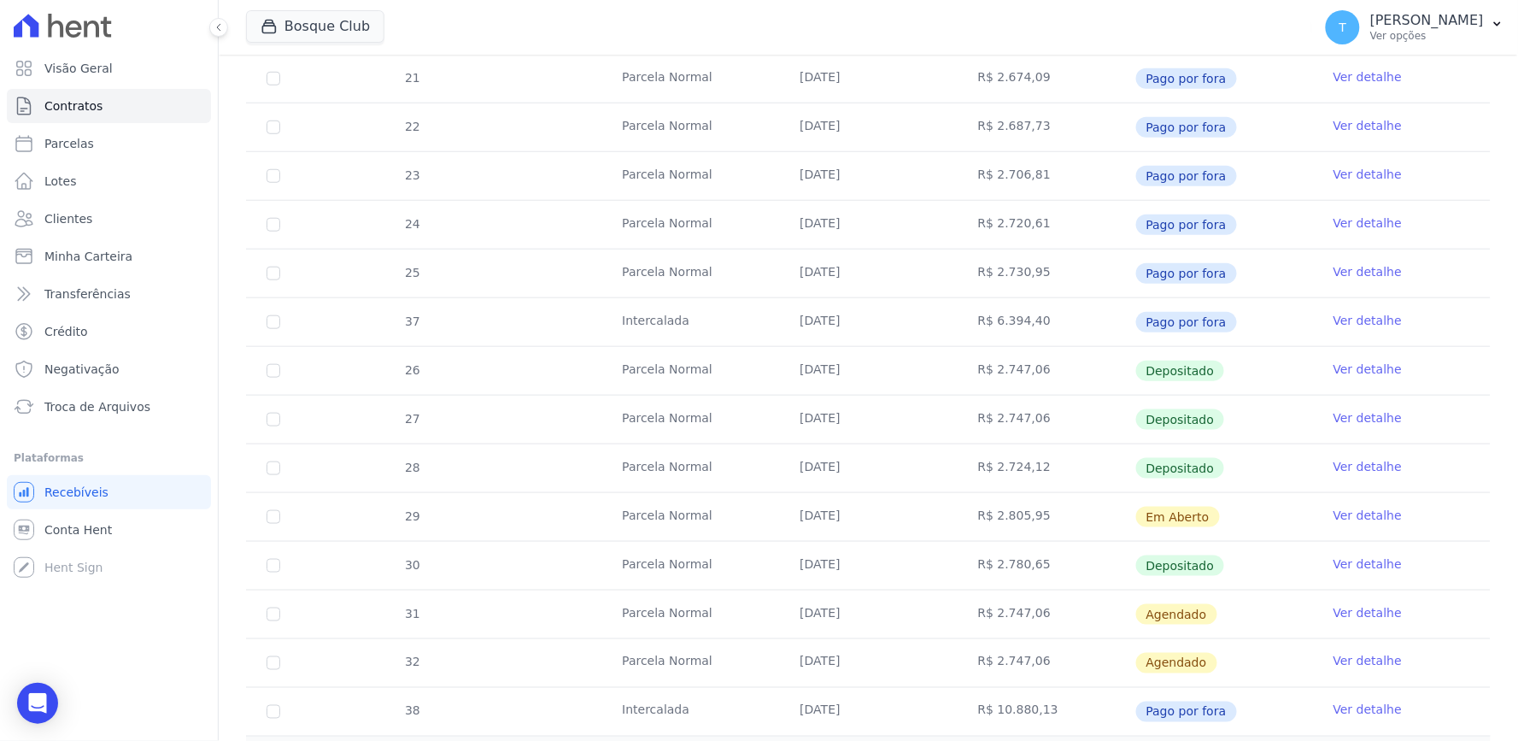
scroll to position [569, 0]
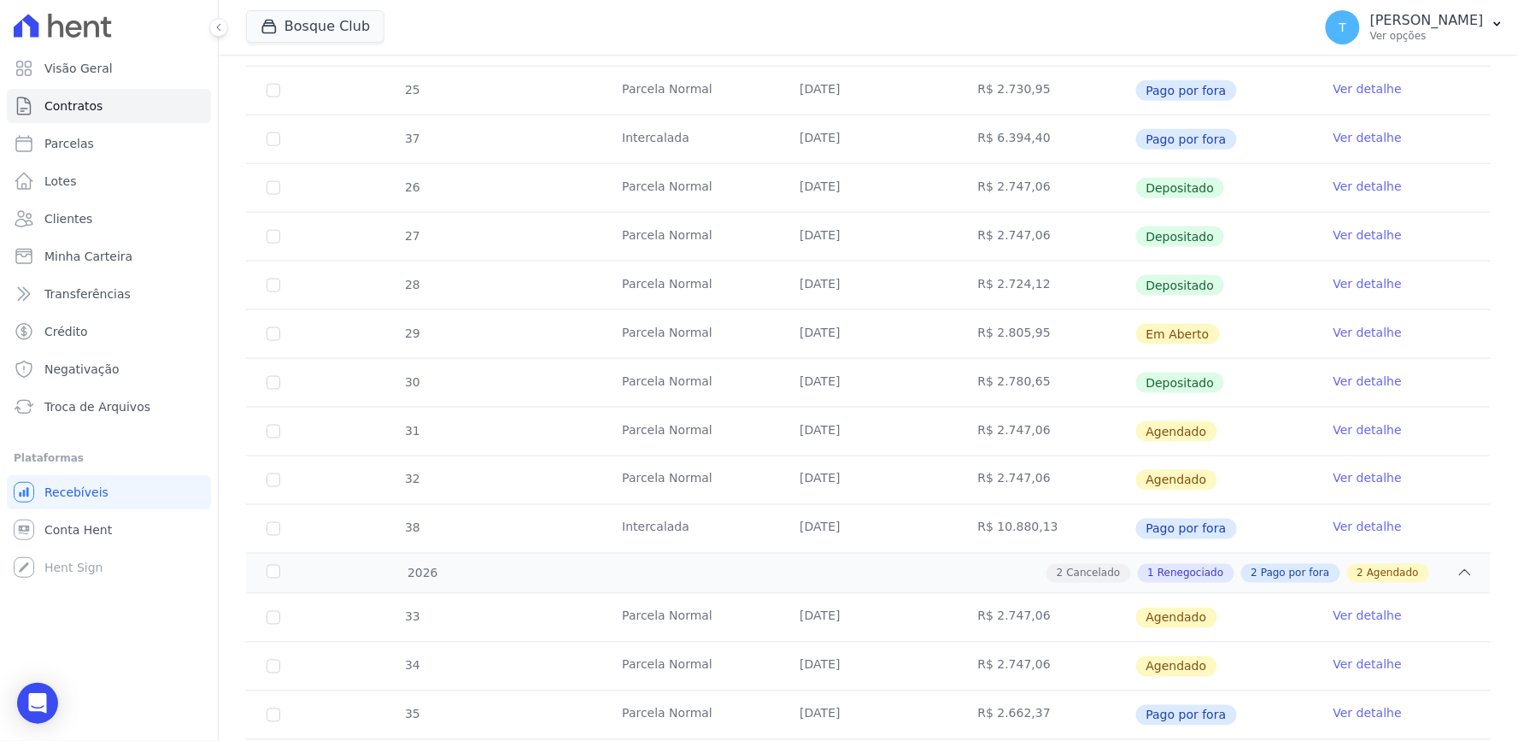
click at [1351, 337] on link "Ver detalhe" at bounding box center [1368, 332] width 68 height 17
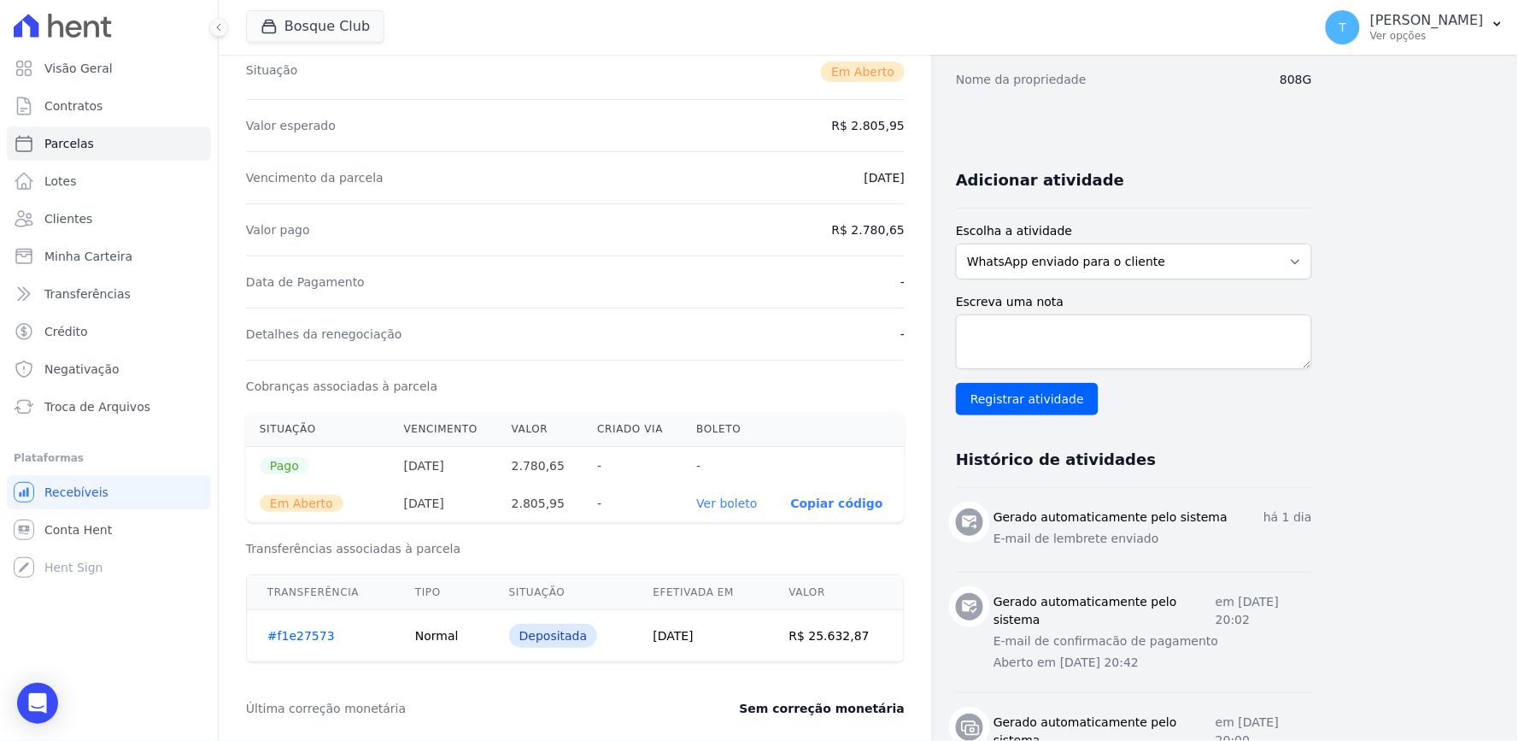
scroll to position [285, 0]
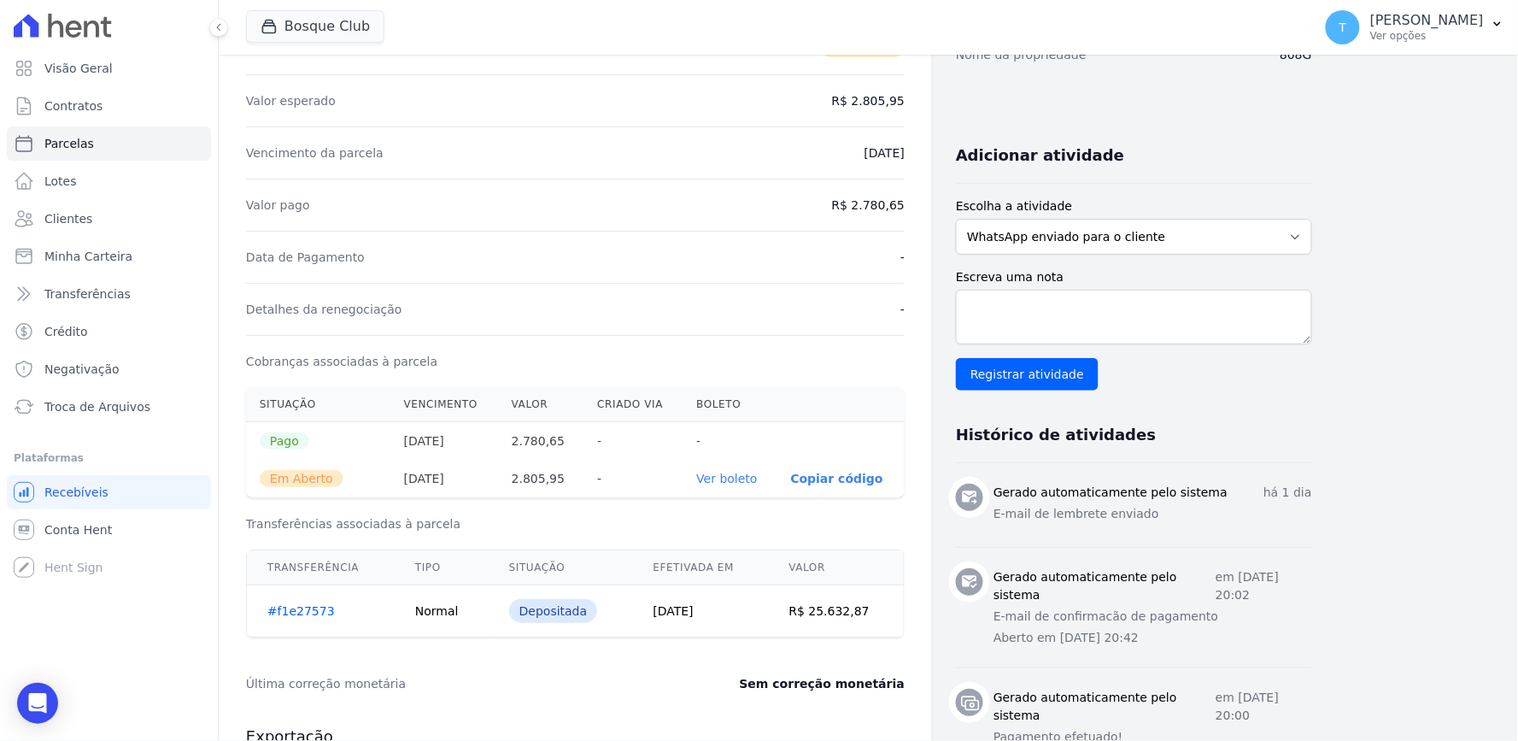
click at [1431, 476] on div "Contratos Contrato #a9840010 [GEOGRAPHIC_DATA] Parcela #29 [GEOGRAPHIC_DATA] #2…" at bounding box center [855, 484] width 1272 height 1429
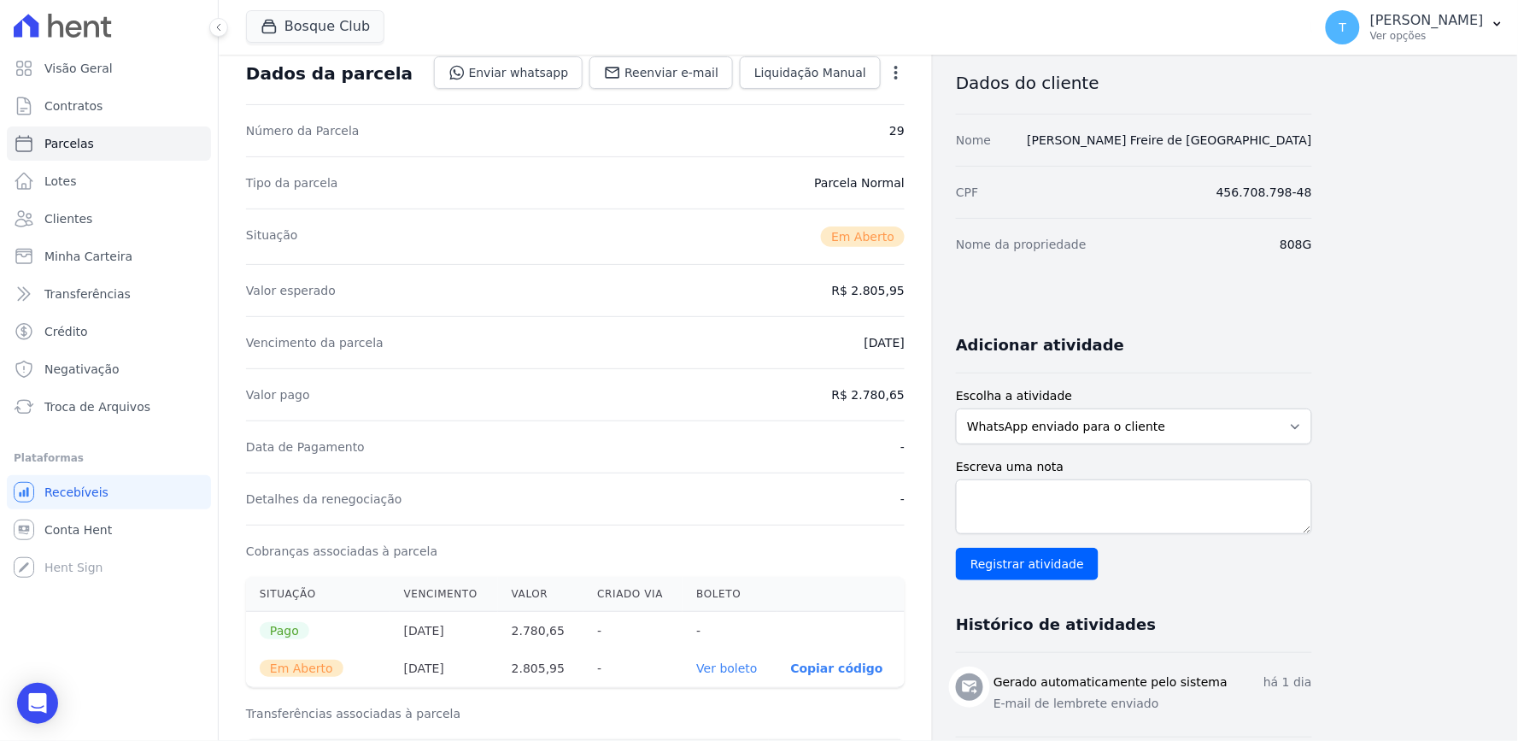
scroll to position [0, 0]
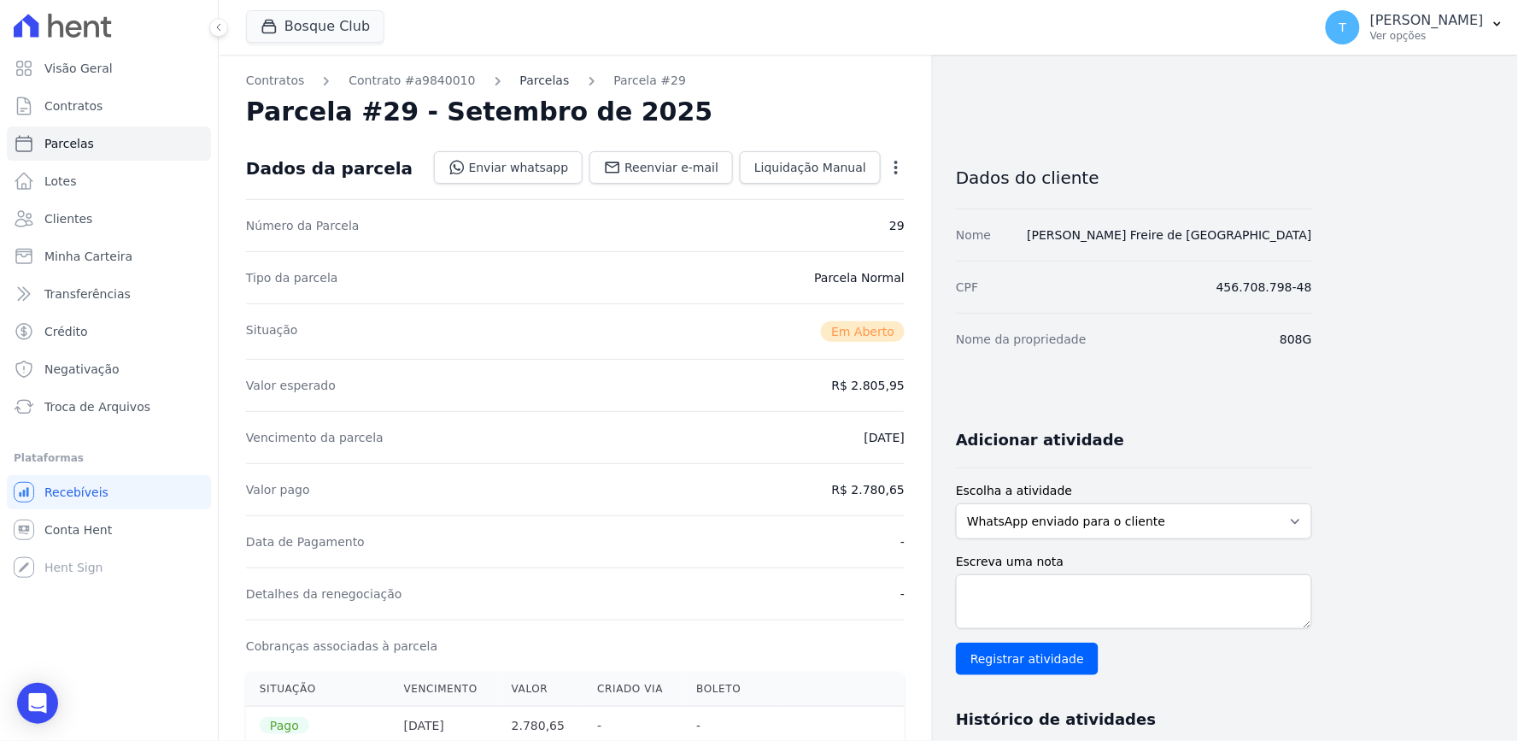
click at [520, 82] on link "Parcelas" at bounding box center [545, 81] width 50 height 18
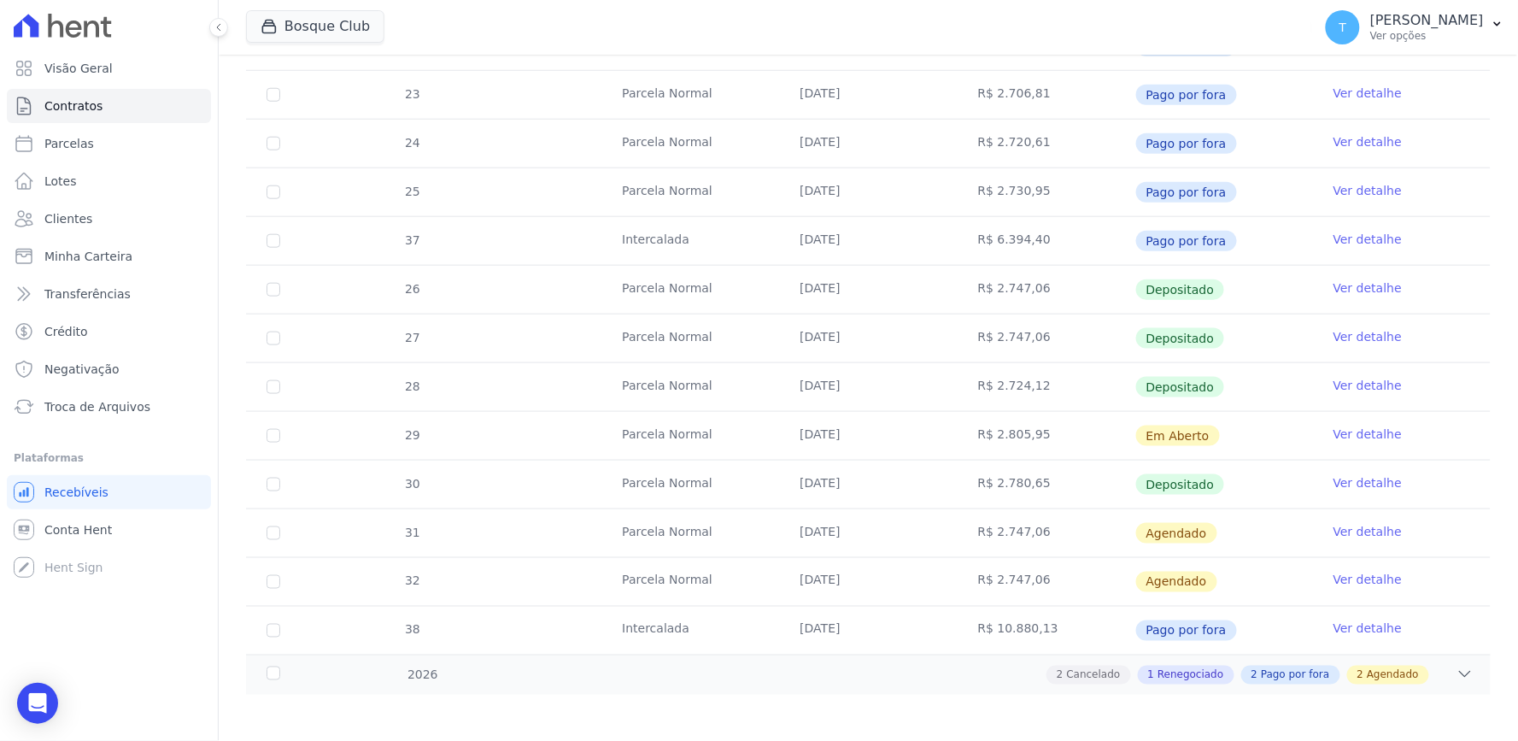
scroll to position [472, 0]
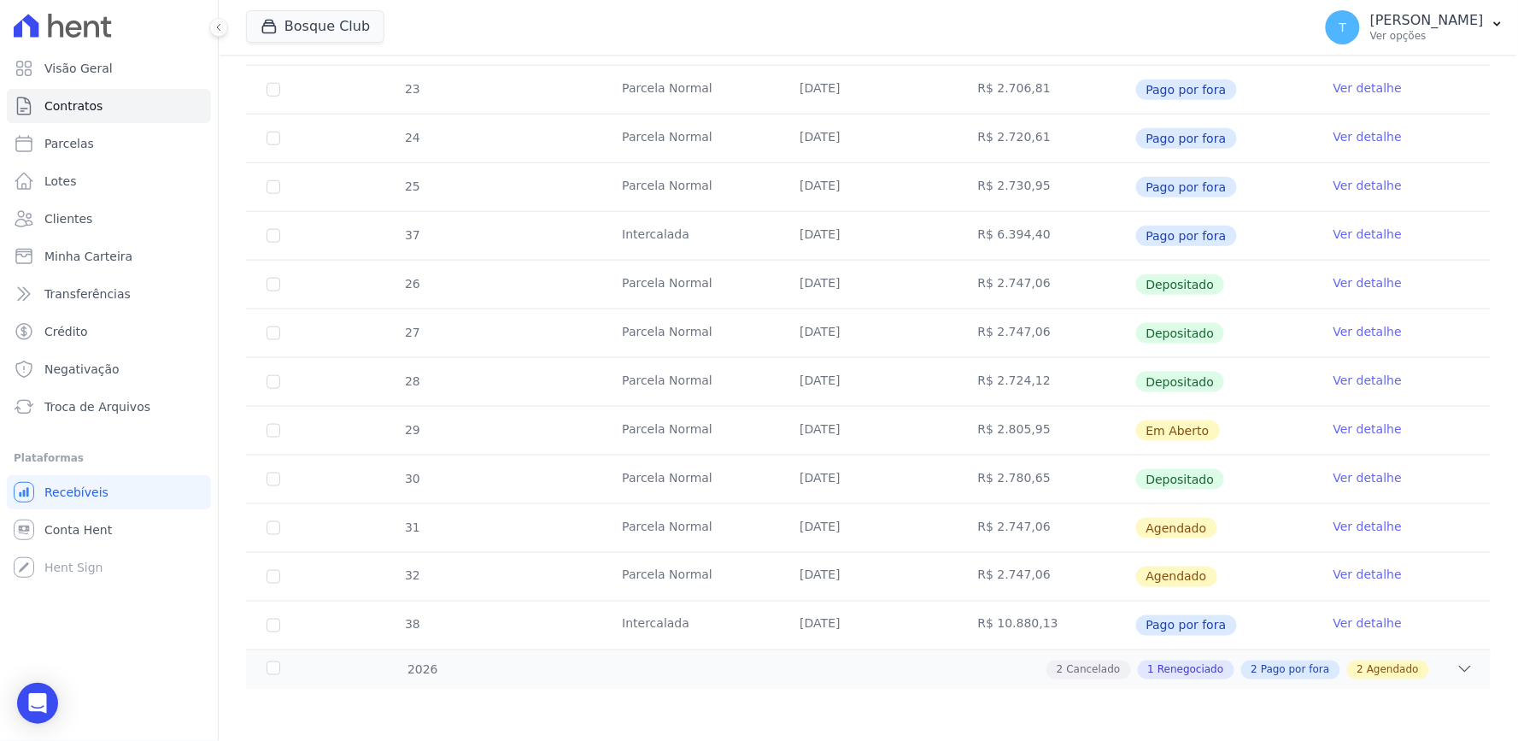
click at [1342, 474] on link "Ver detalhe" at bounding box center [1368, 477] width 68 height 17
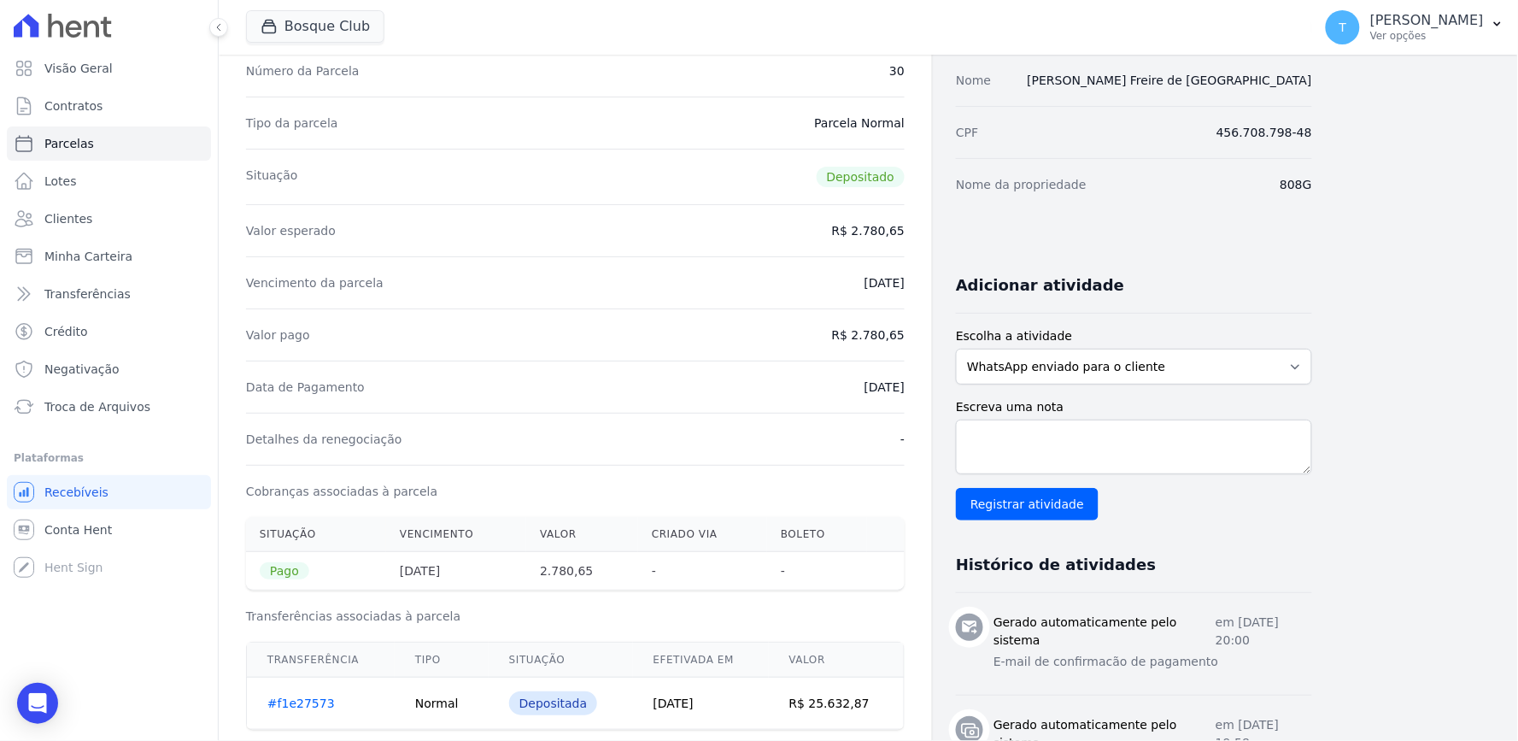
scroll to position [169, 0]
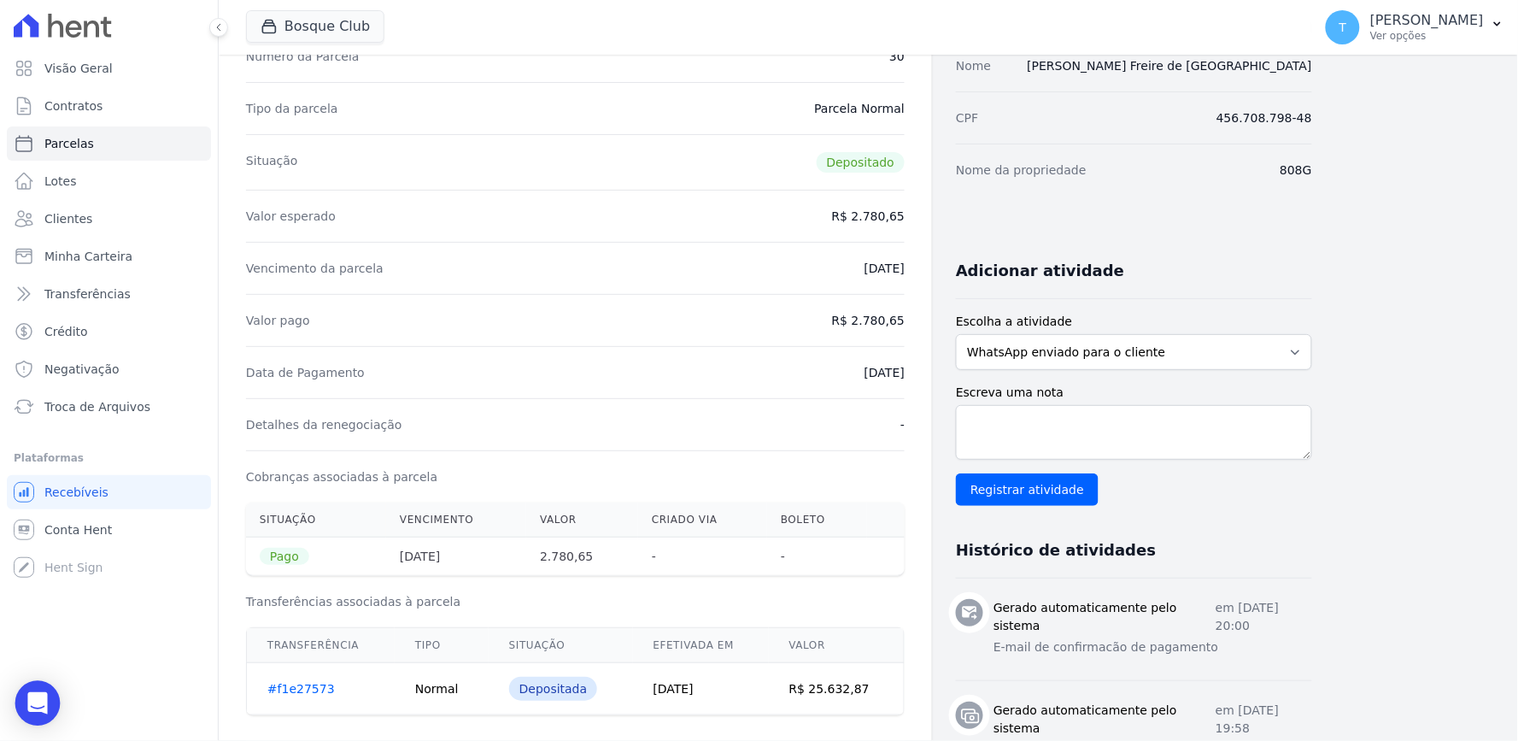
click at [40, 716] on div "Open Intercom Messenger" at bounding box center [37, 703] width 45 height 45
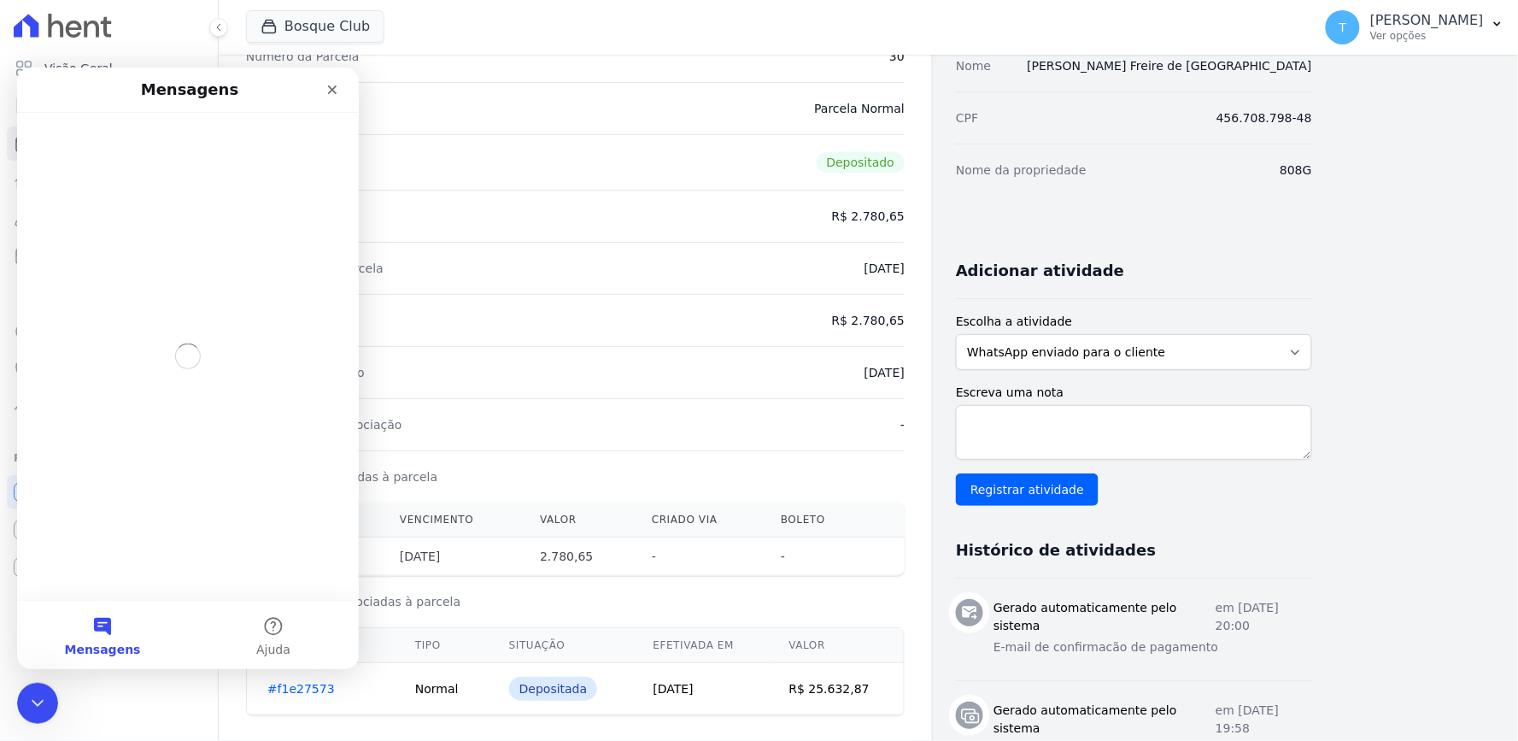
scroll to position [0, 0]
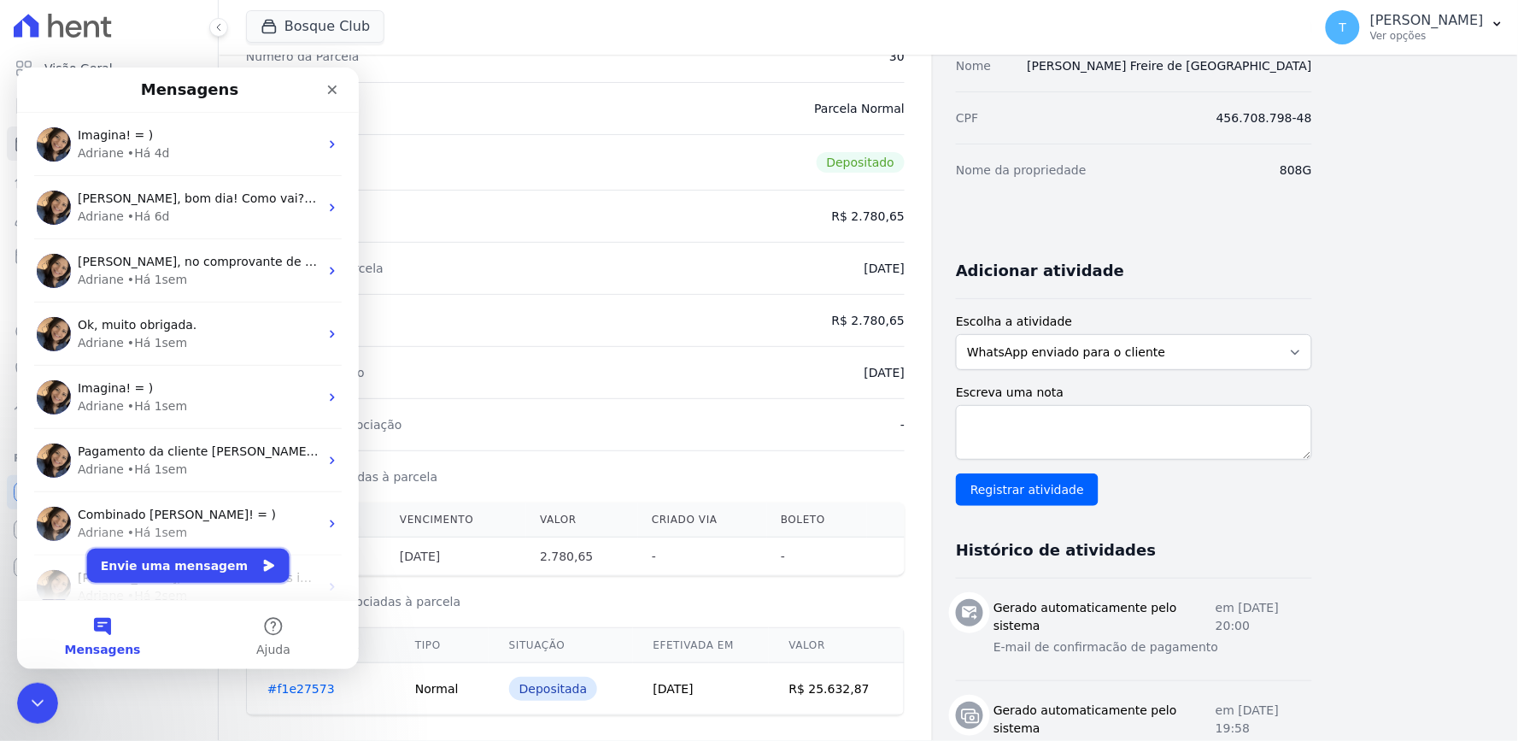
click at [179, 559] on button "Envie uma mensagem" at bounding box center [187, 565] width 202 height 34
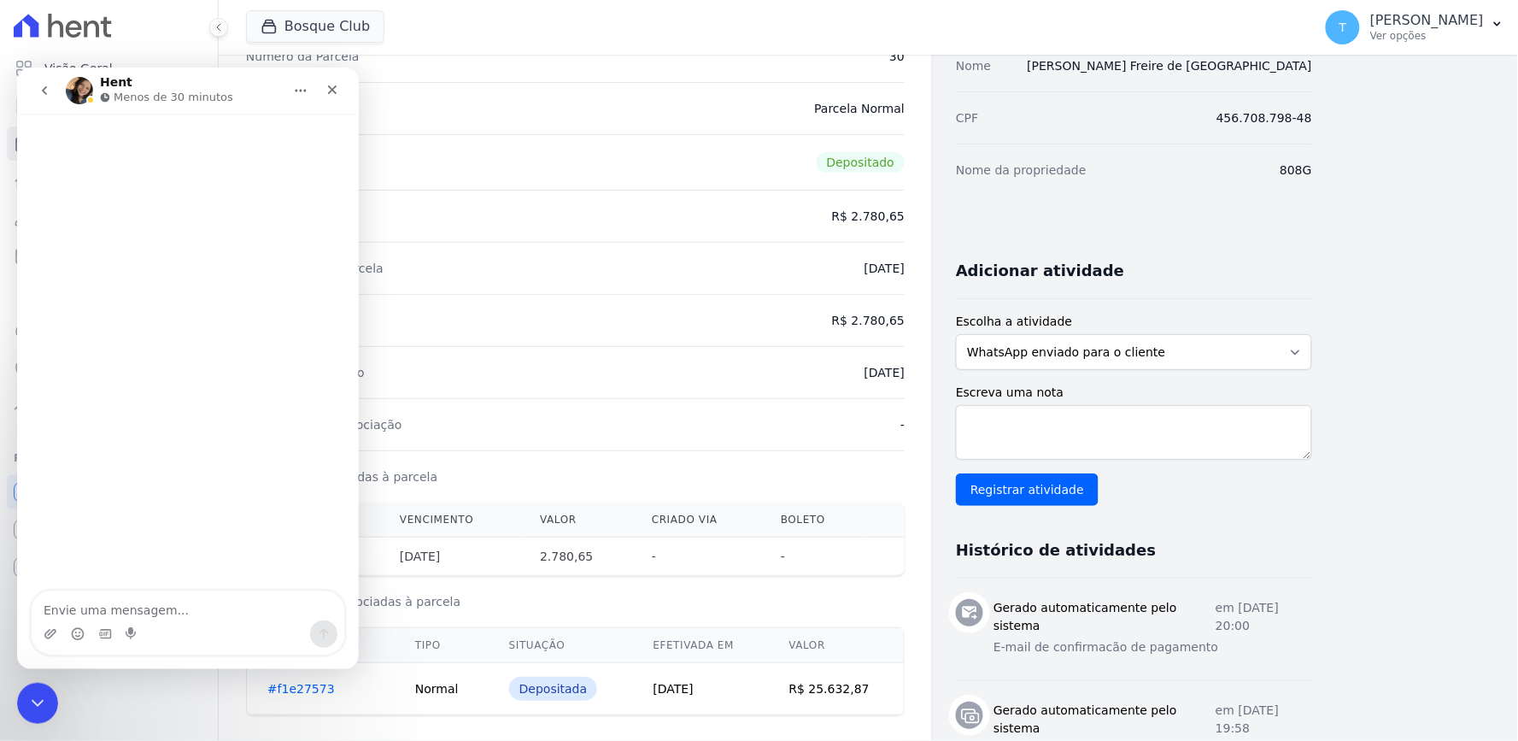
click at [210, 602] on textarea "Envie uma mensagem..." at bounding box center [187, 604] width 313 height 29
type textarea "[PERSON_NAME], boa tarde!"
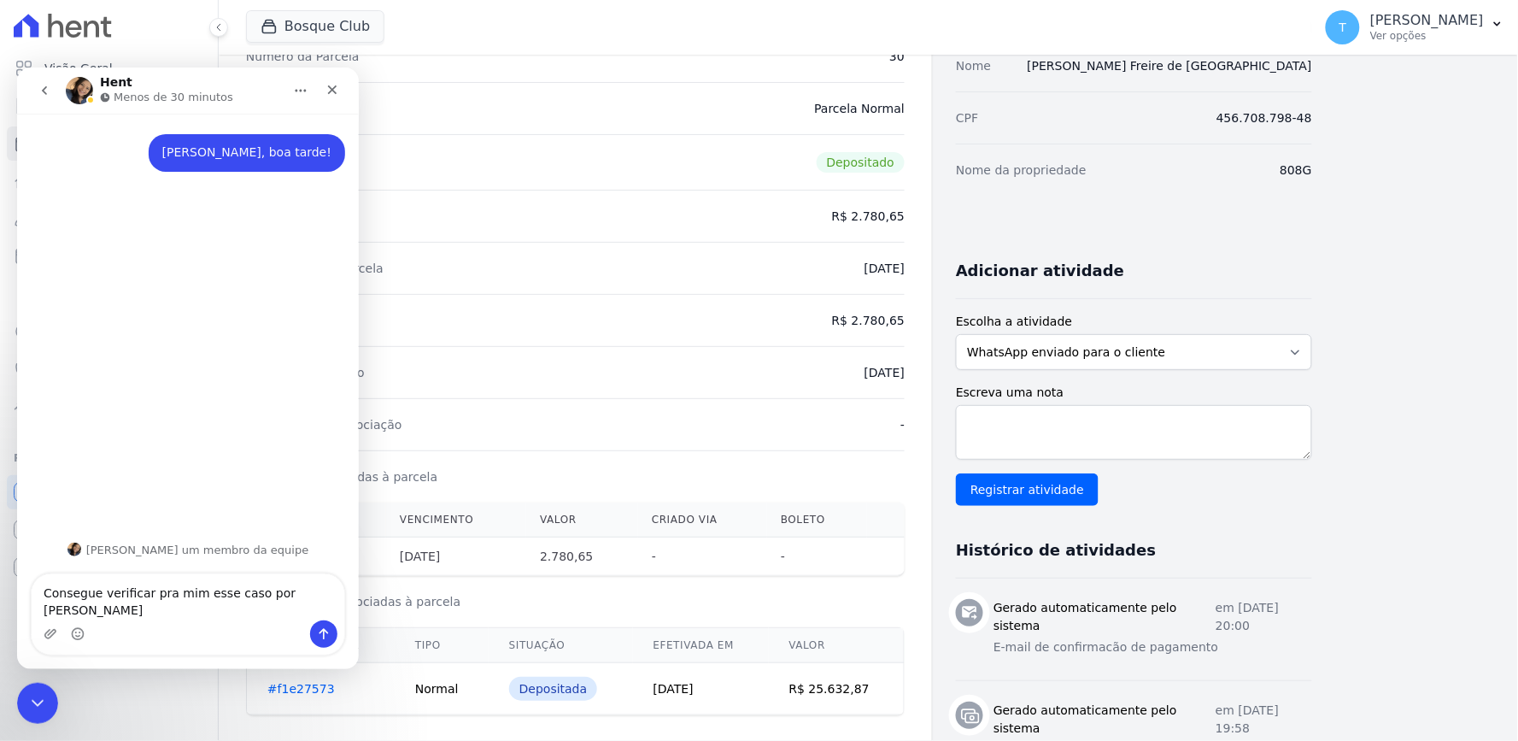
type textarea "Consegue verificar pra mim esse caso por [PERSON_NAME]"
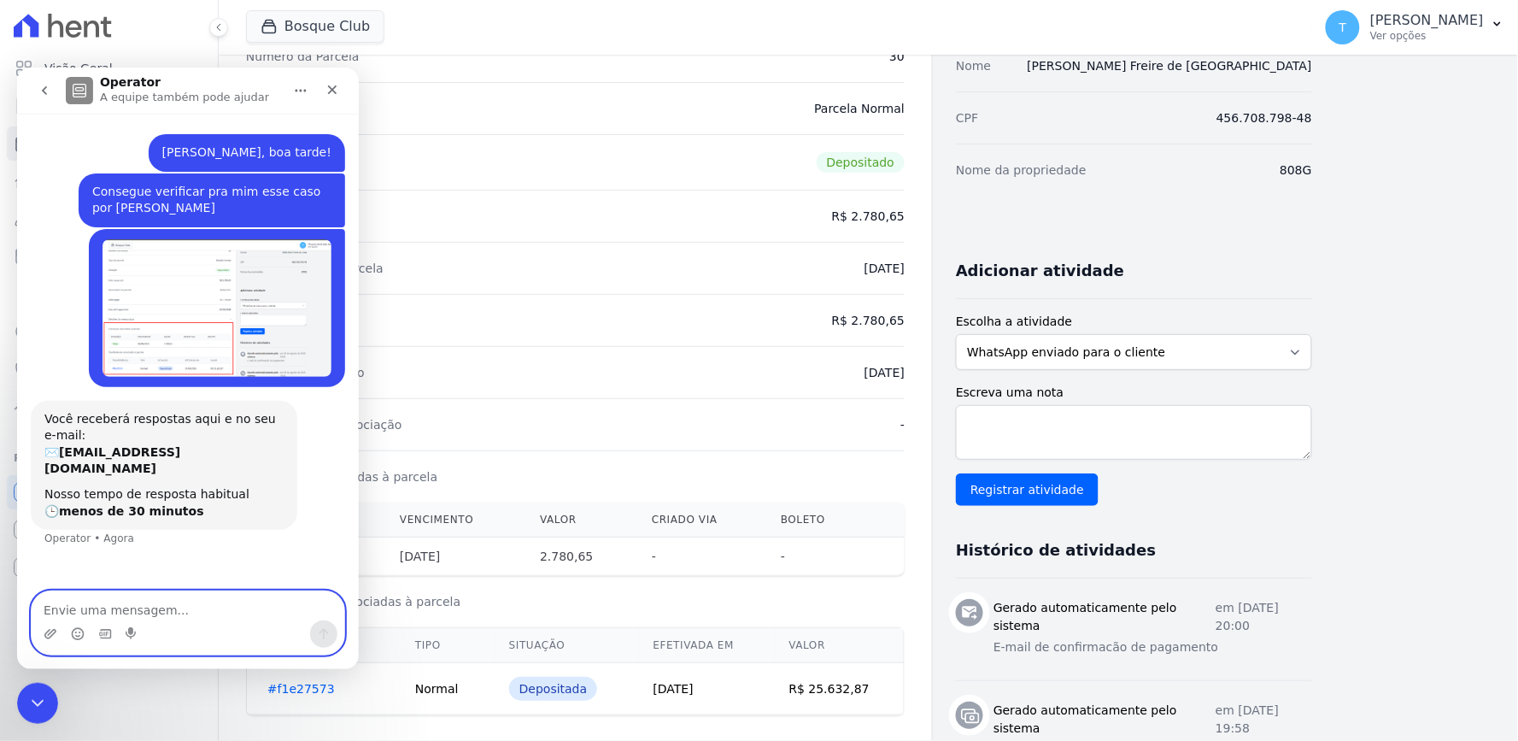
click at [137, 613] on textarea "Envie uma mensagem..." at bounding box center [187, 604] width 313 height 29
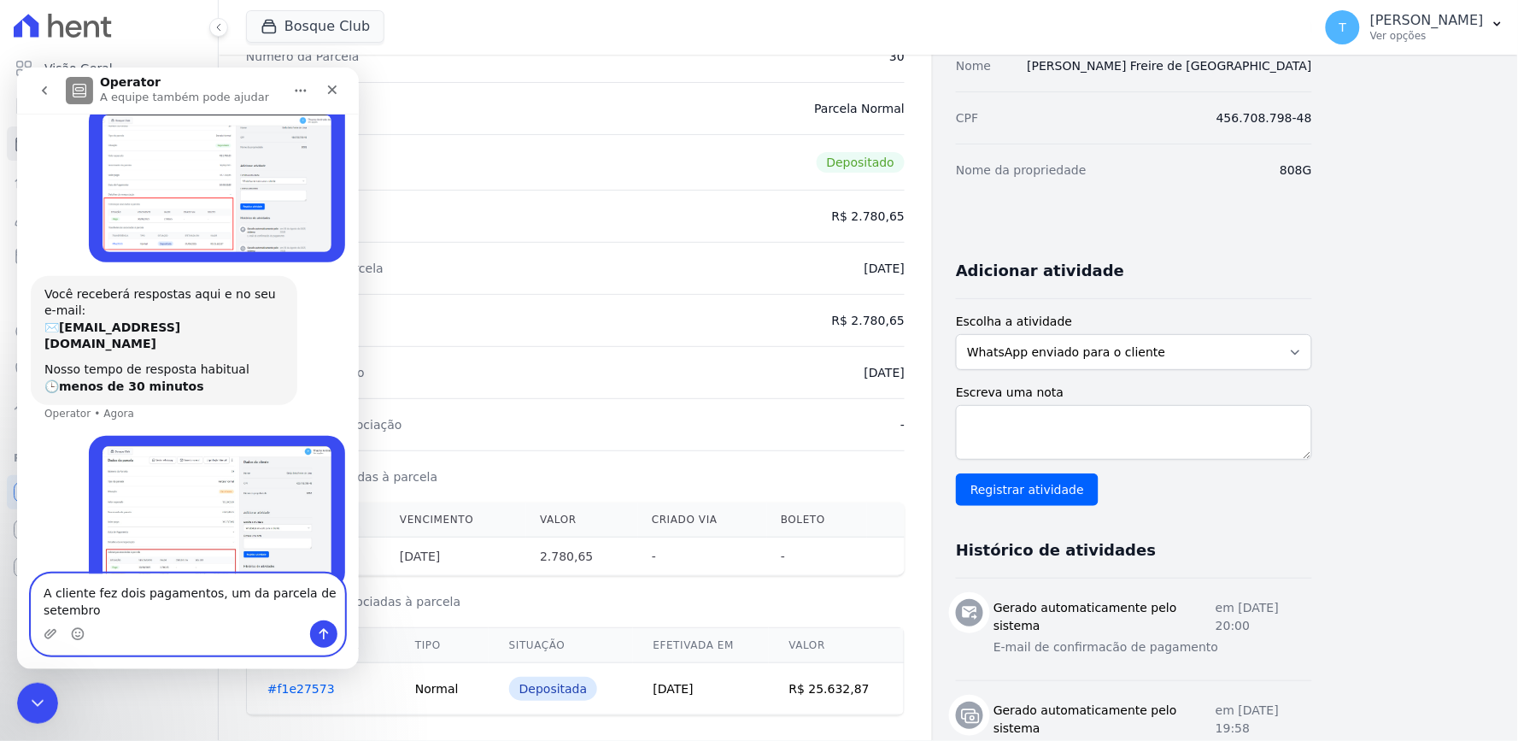
scroll to position [142, 0]
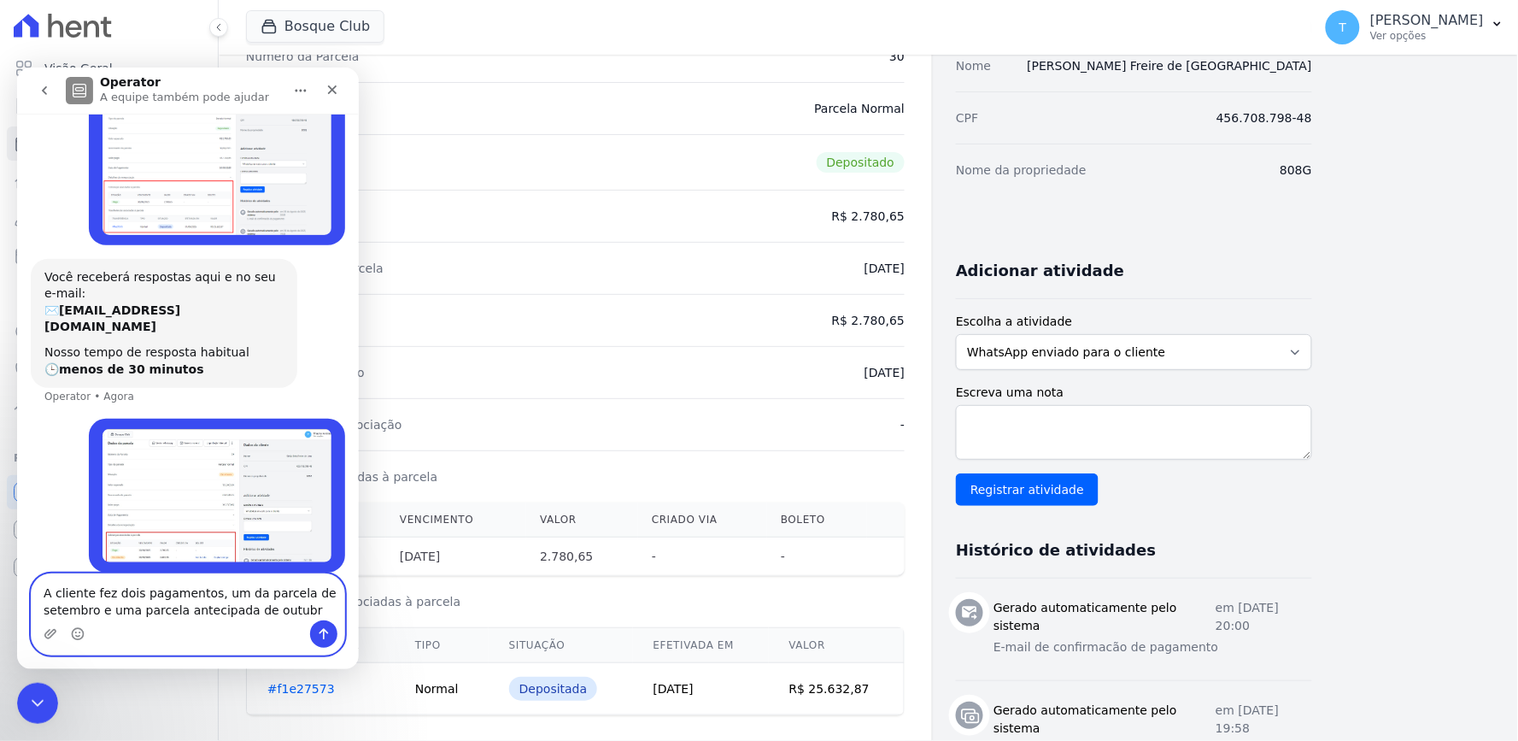
type textarea "A cliente fez dois pagamentos, um da parcela de setembro e uma parcela antecipa…"
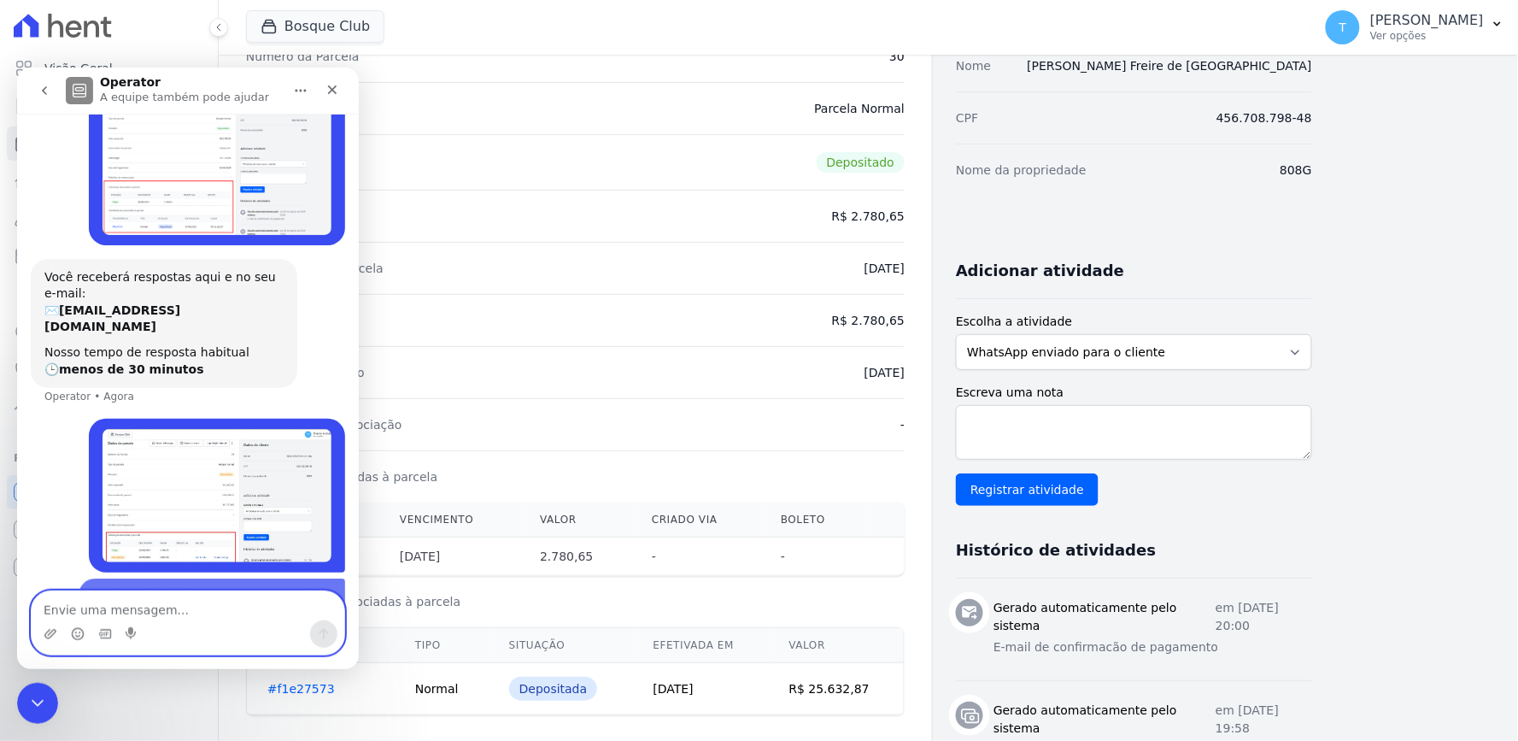
scroll to position [197, 0]
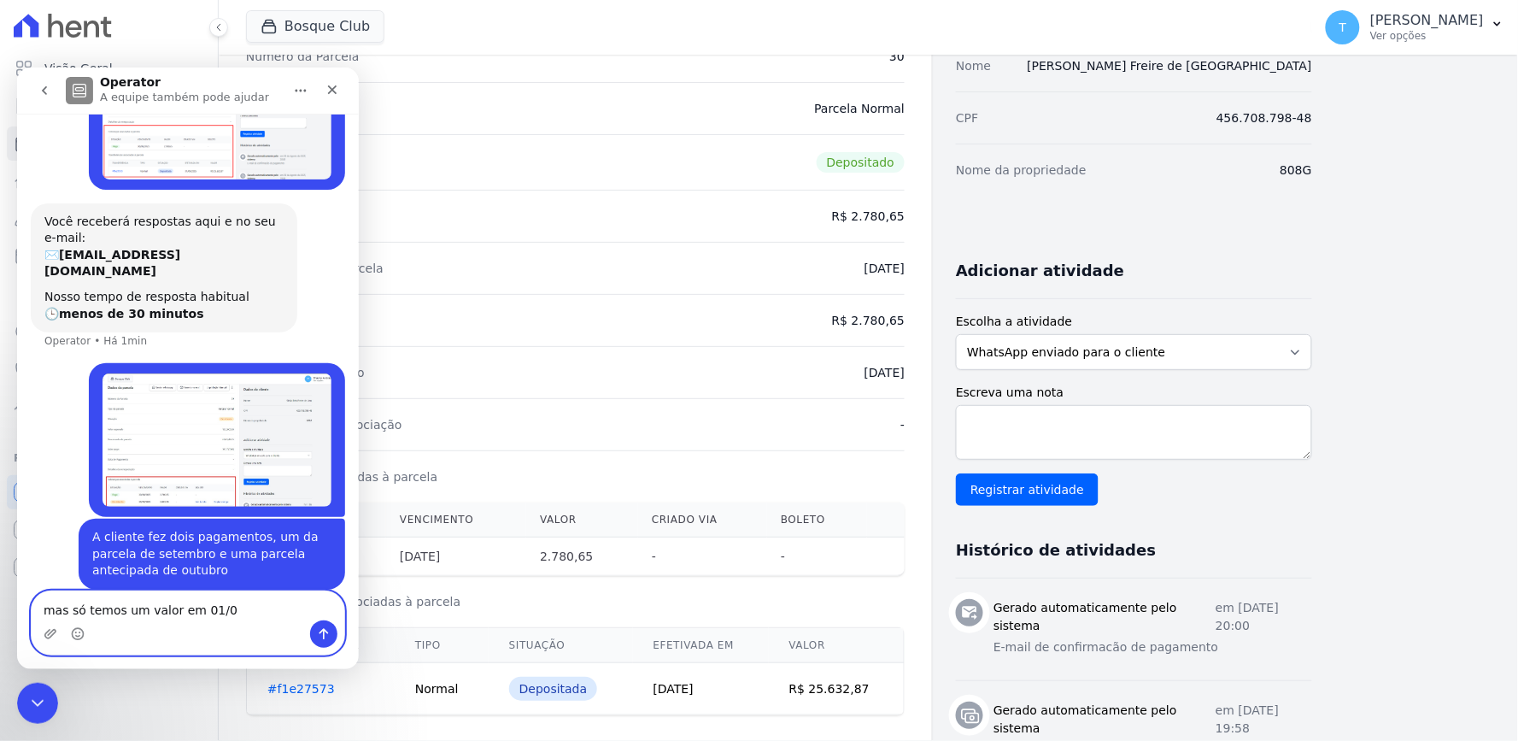
type textarea "mas só temos um valor em 01/09"
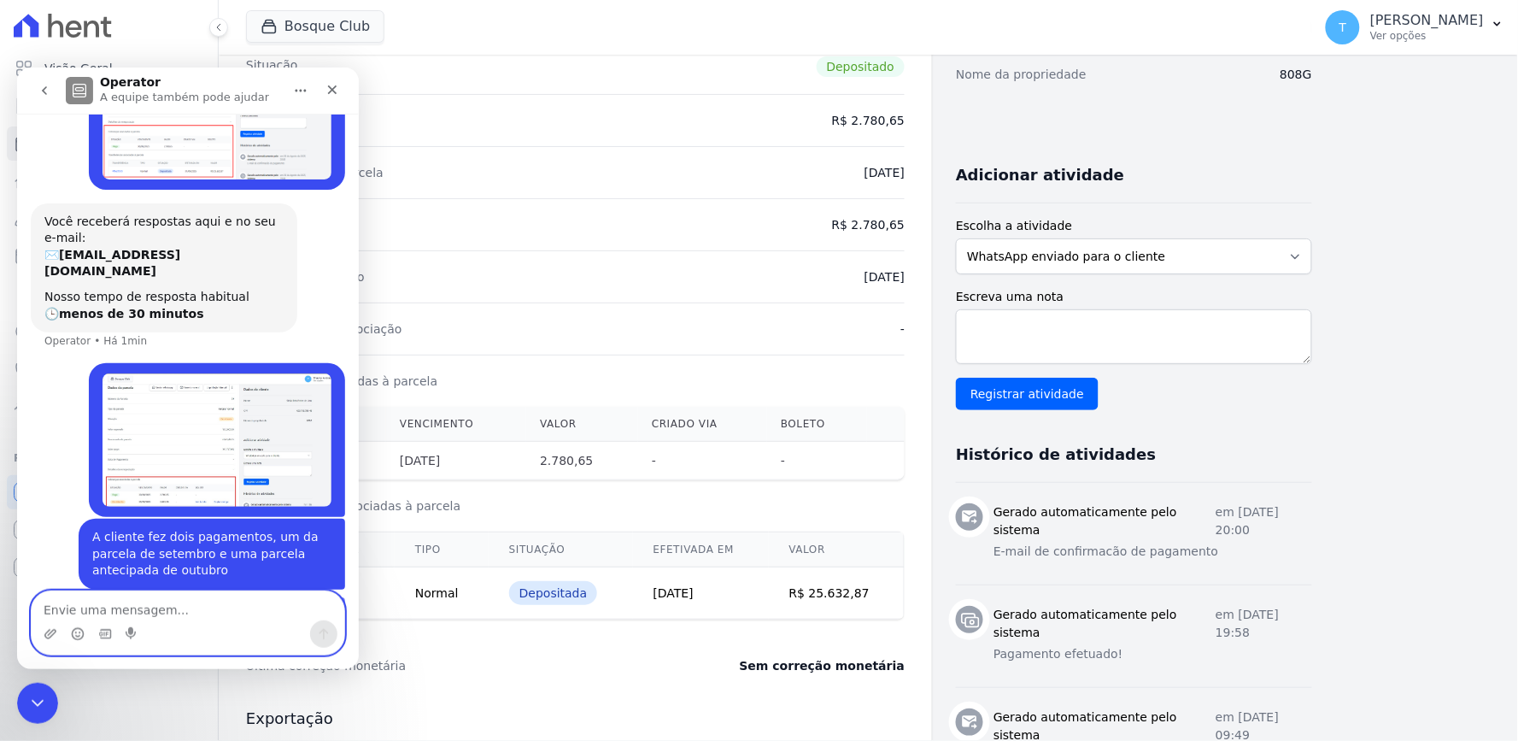
scroll to position [236, 0]
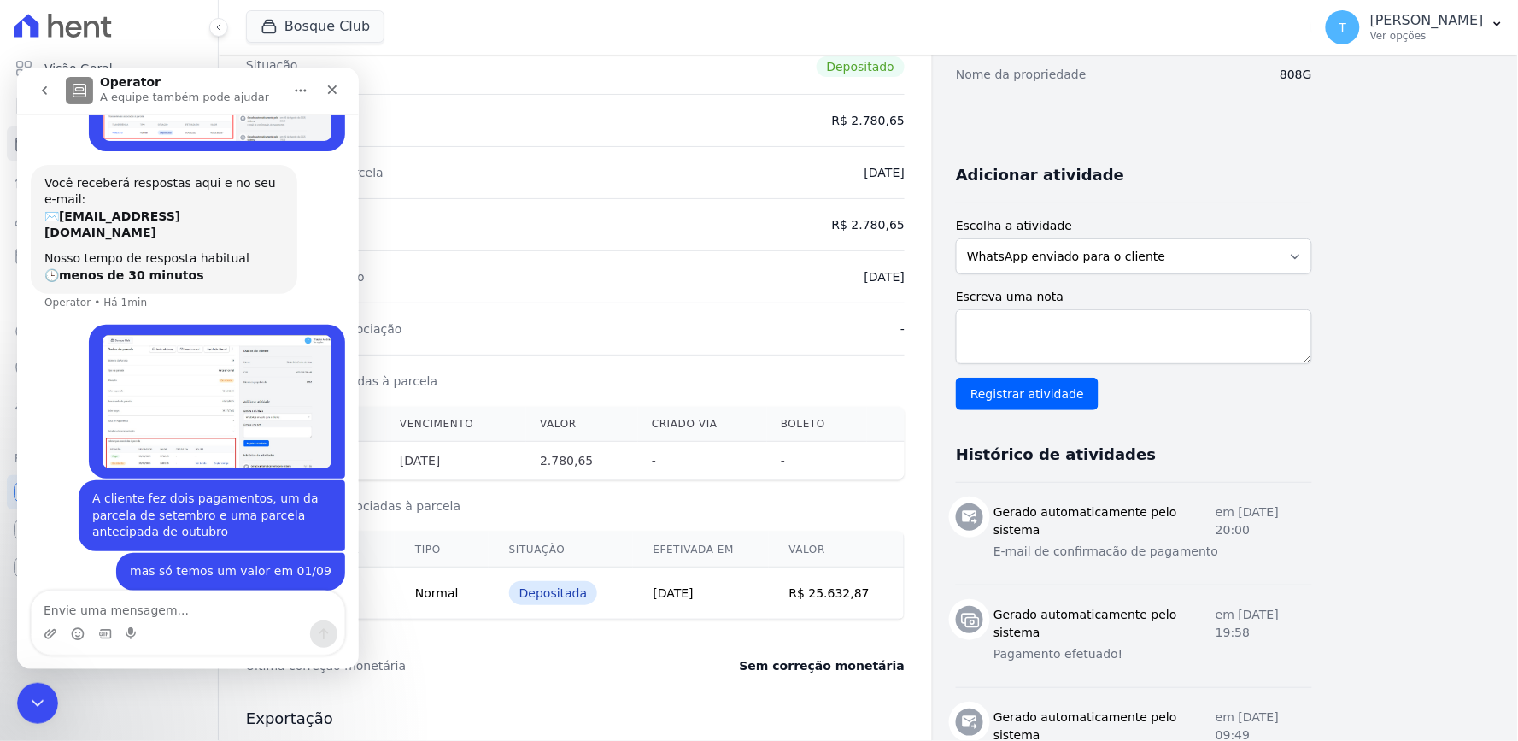
click at [204, 372] on img "Thayna diz…" at bounding box center [216, 400] width 229 height 133
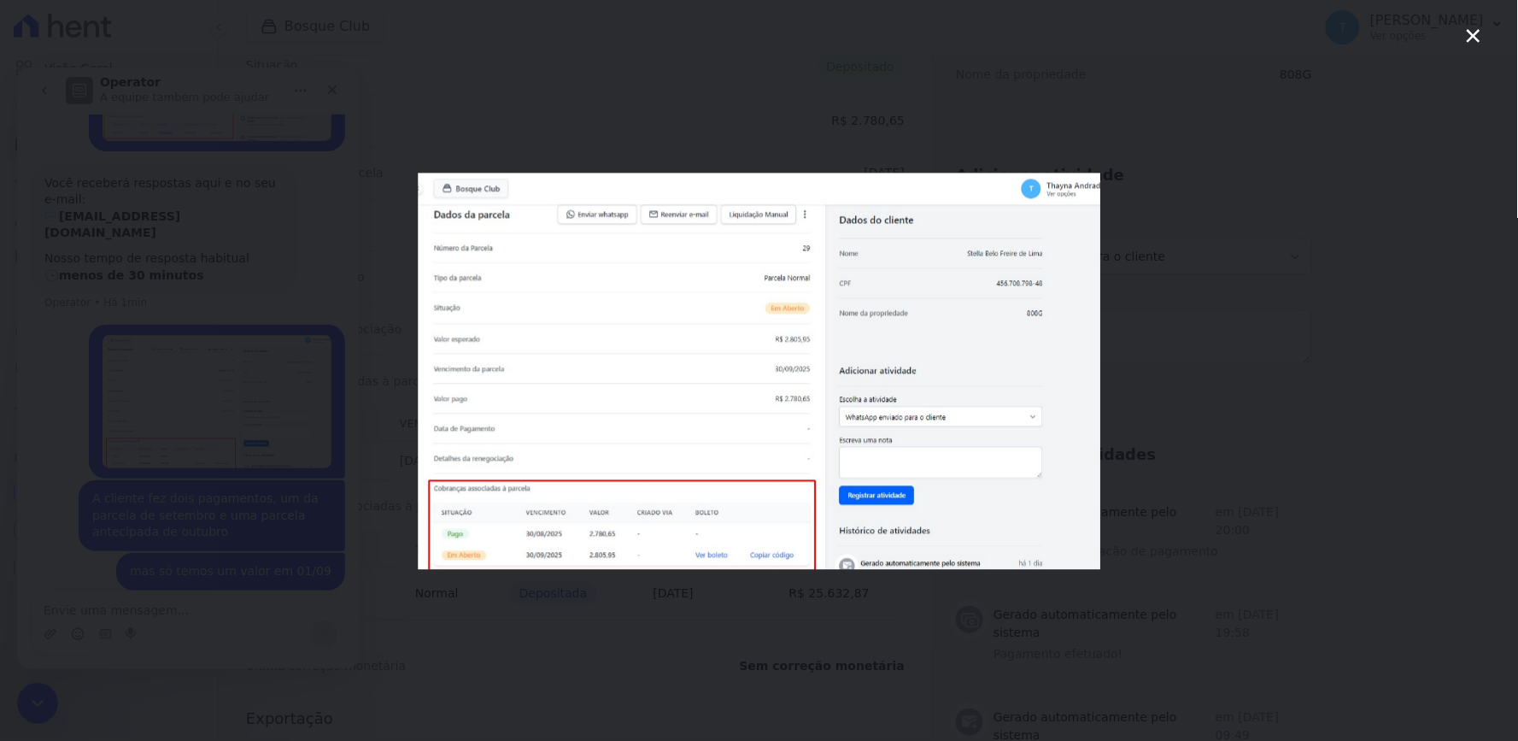
scroll to position [0, 0]
click at [176, 377] on div "Messenger da Intercom" at bounding box center [759, 370] width 1518 height 741
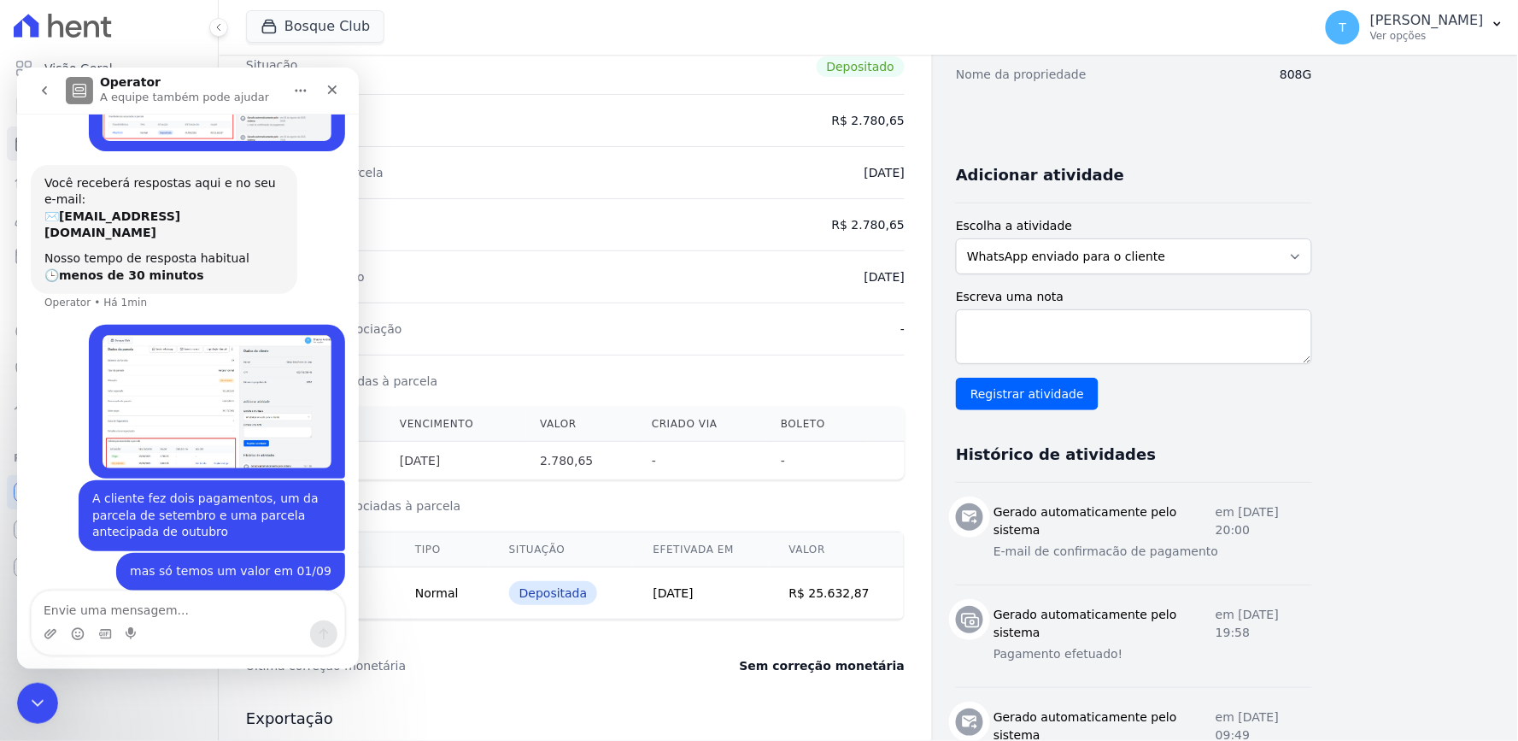
click at [228, 134] on img "Thayna diz…" at bounding box center [216, 72] width 229 height 138
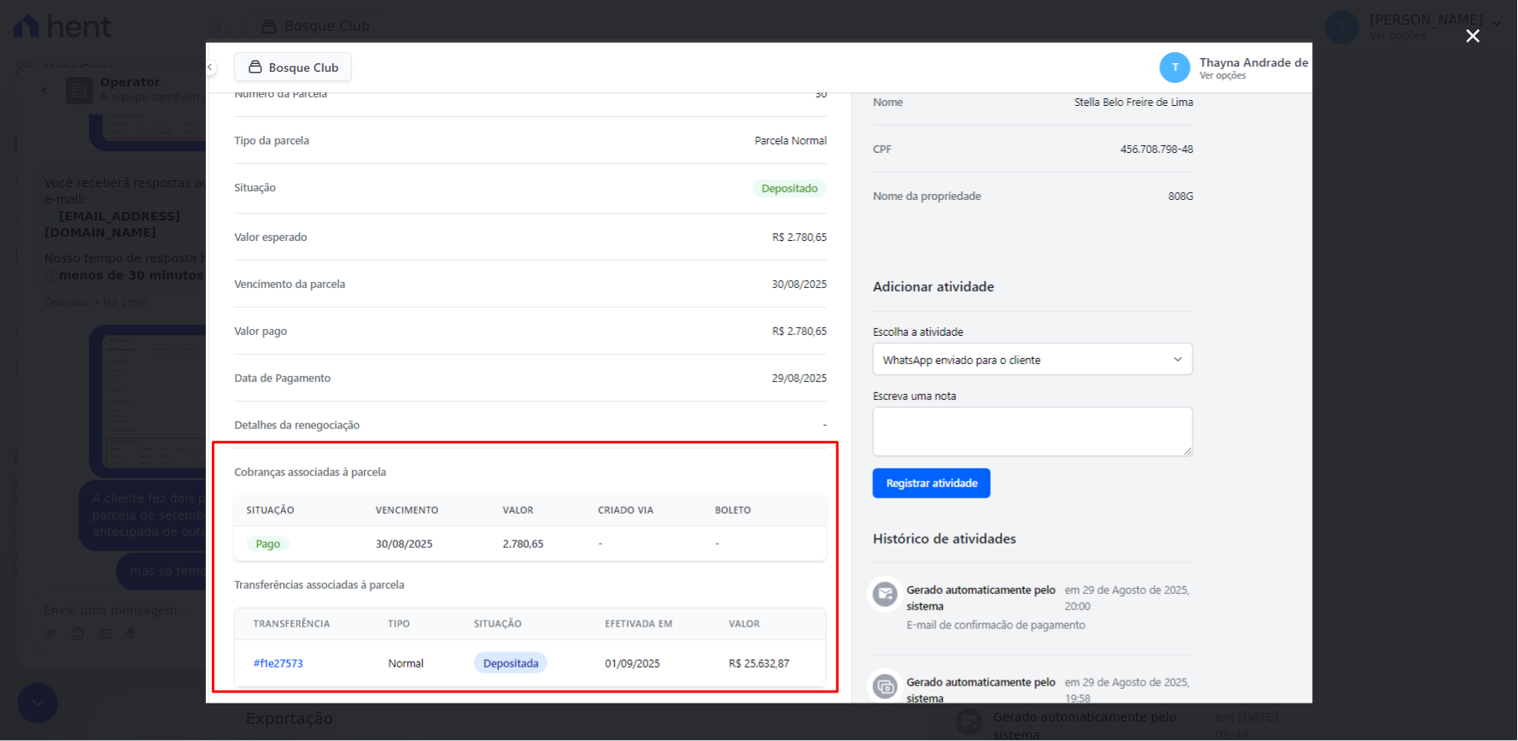
click at [129, 328] on div "Messenger da Intercom" at bounding box center [759, 370] width 1518 height 741
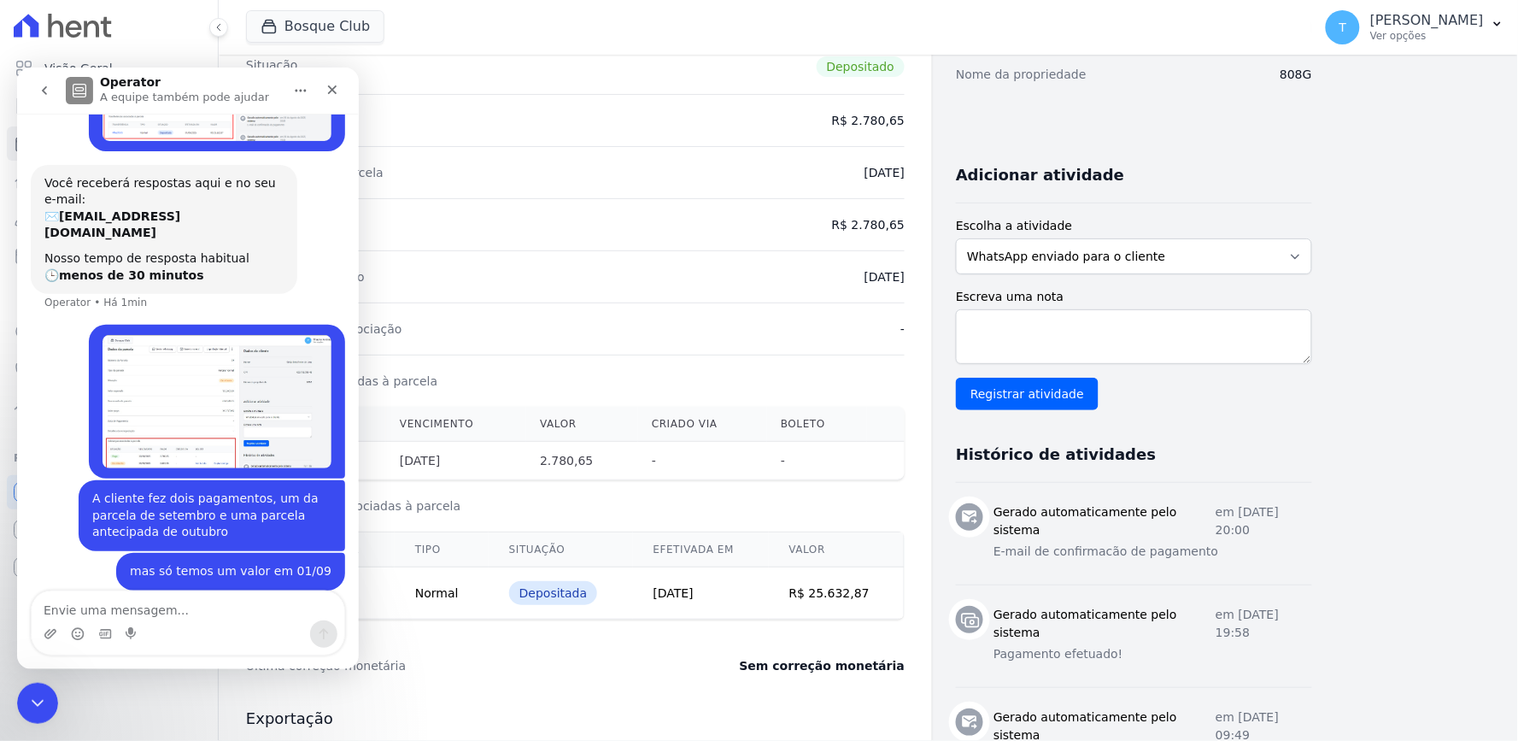
scroll to position [125, 0]
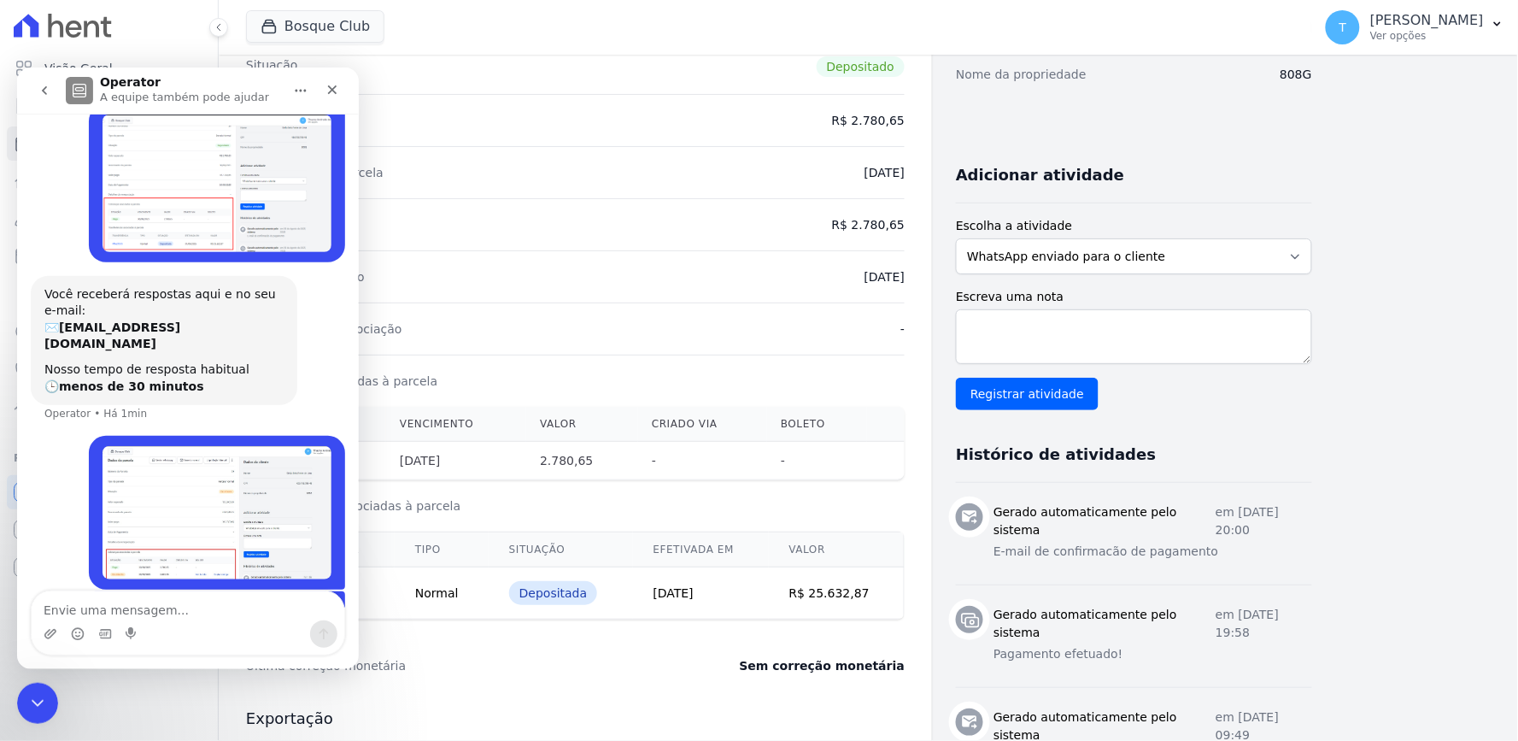
click at [179, 404] on div "Você receberá respostas aqui e no seu e-mail: ✉️ [PERSON_NAME][EMAIL_ADDRESS][D…" at bounding box center [187, 355] width 314 height 161
click at [188, 481] on img "Thayna diz…" at bounding box center [216, 511] width 229 height 133
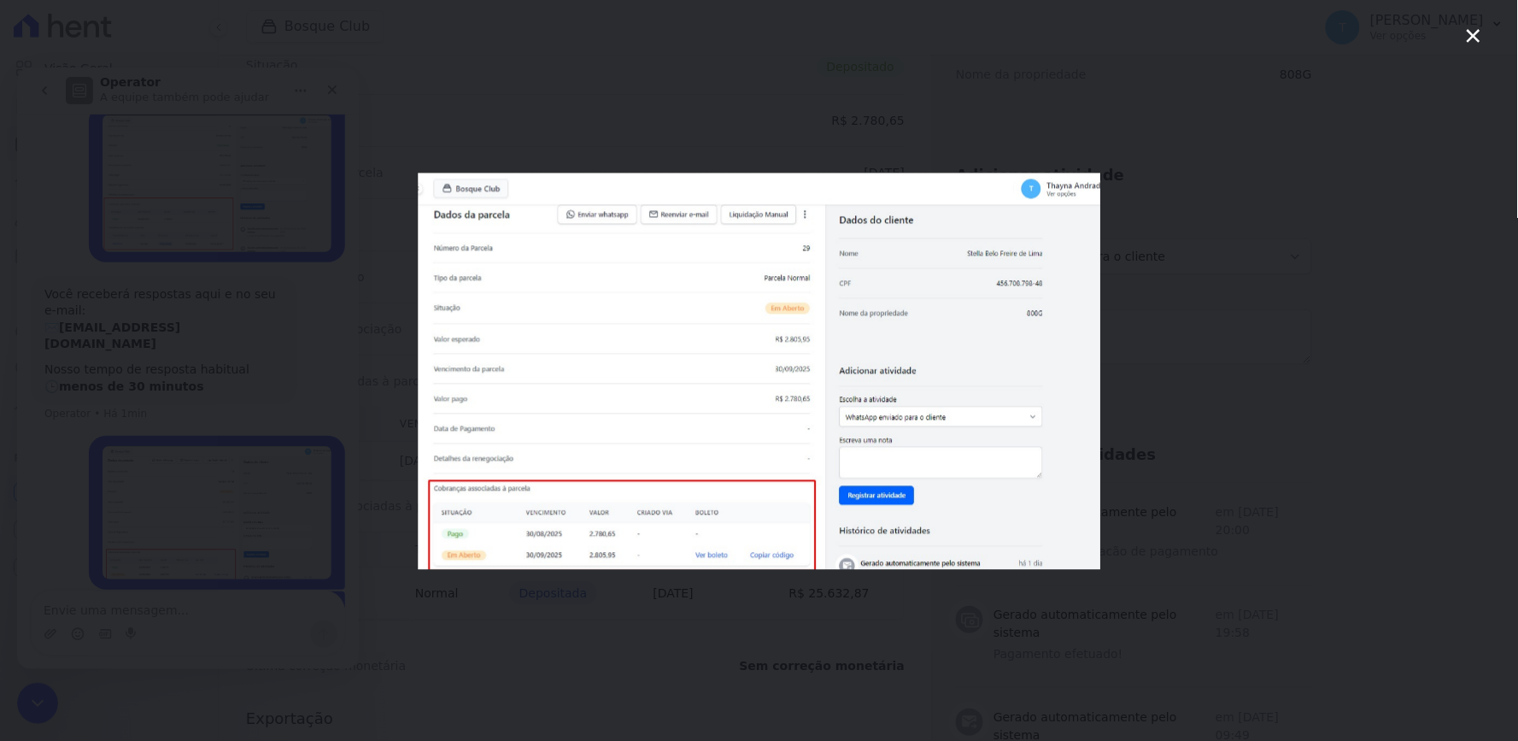
click at [189, 483] on div "Messenger da Intercom" at bounding box center [759, 370] width 1518 height 741
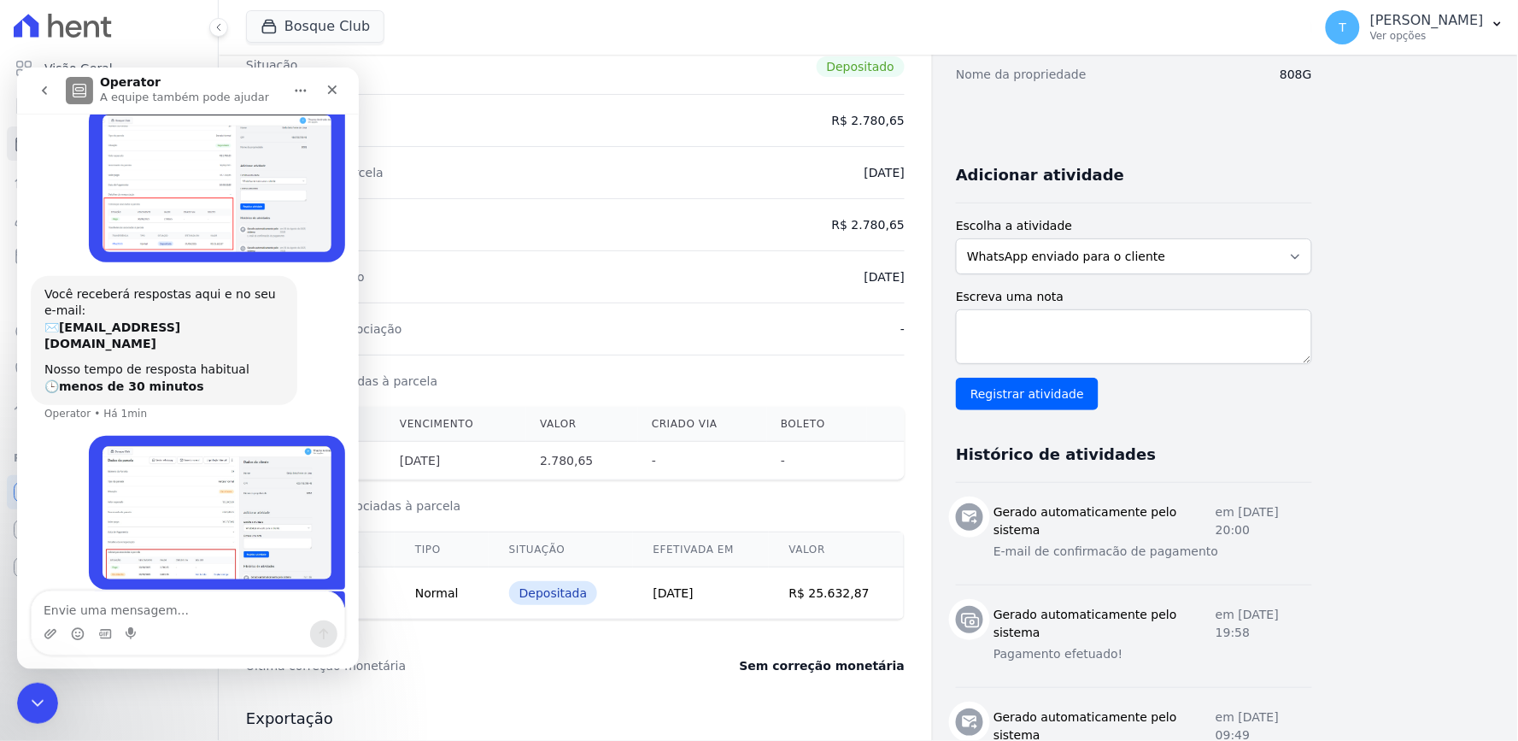
click at [239, 190] on img "Thayna diz…" at bounding box center [216, 183] width 229 height 138
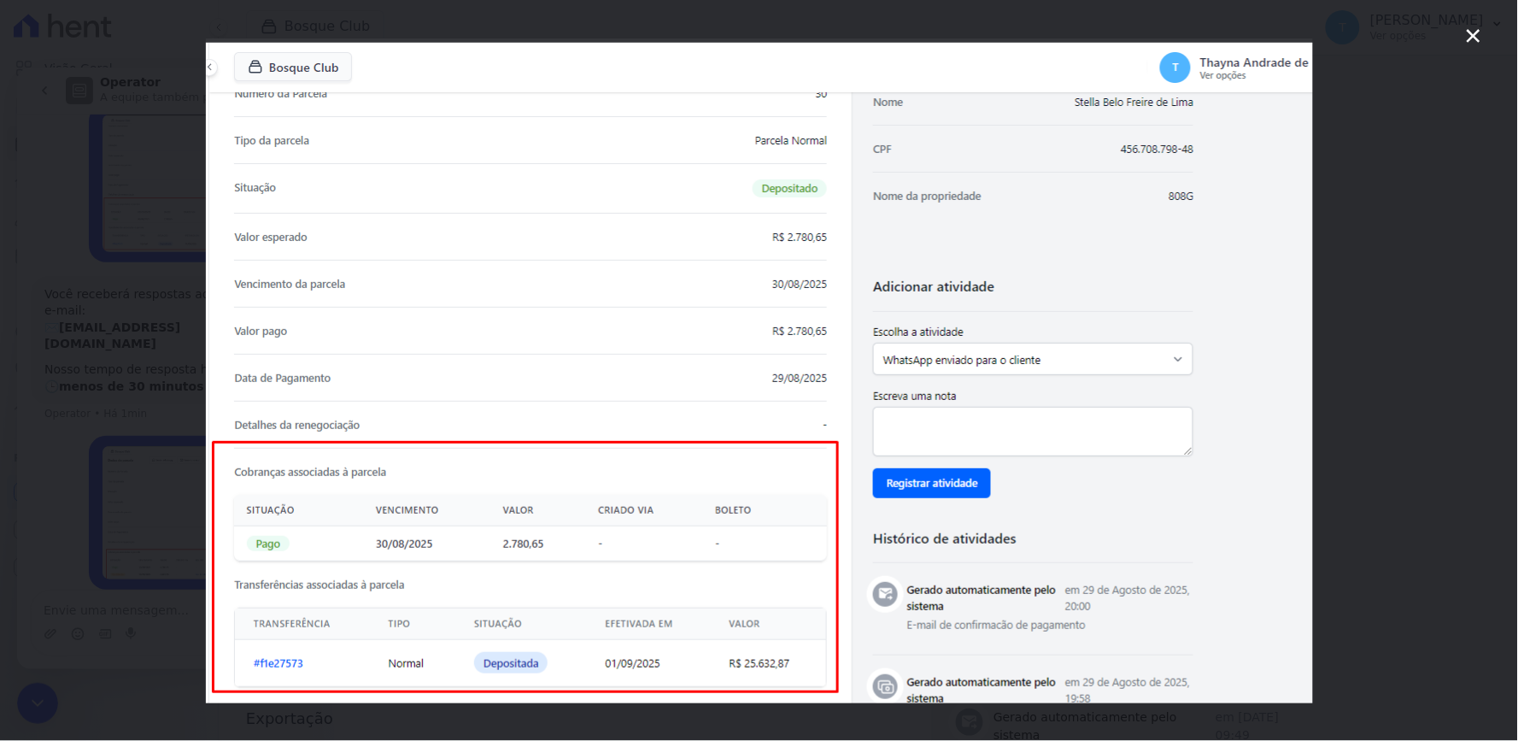
click at [174, 237] on div "Messenger da Intercom" at bounding box center [759, 370] width 1518 height 741
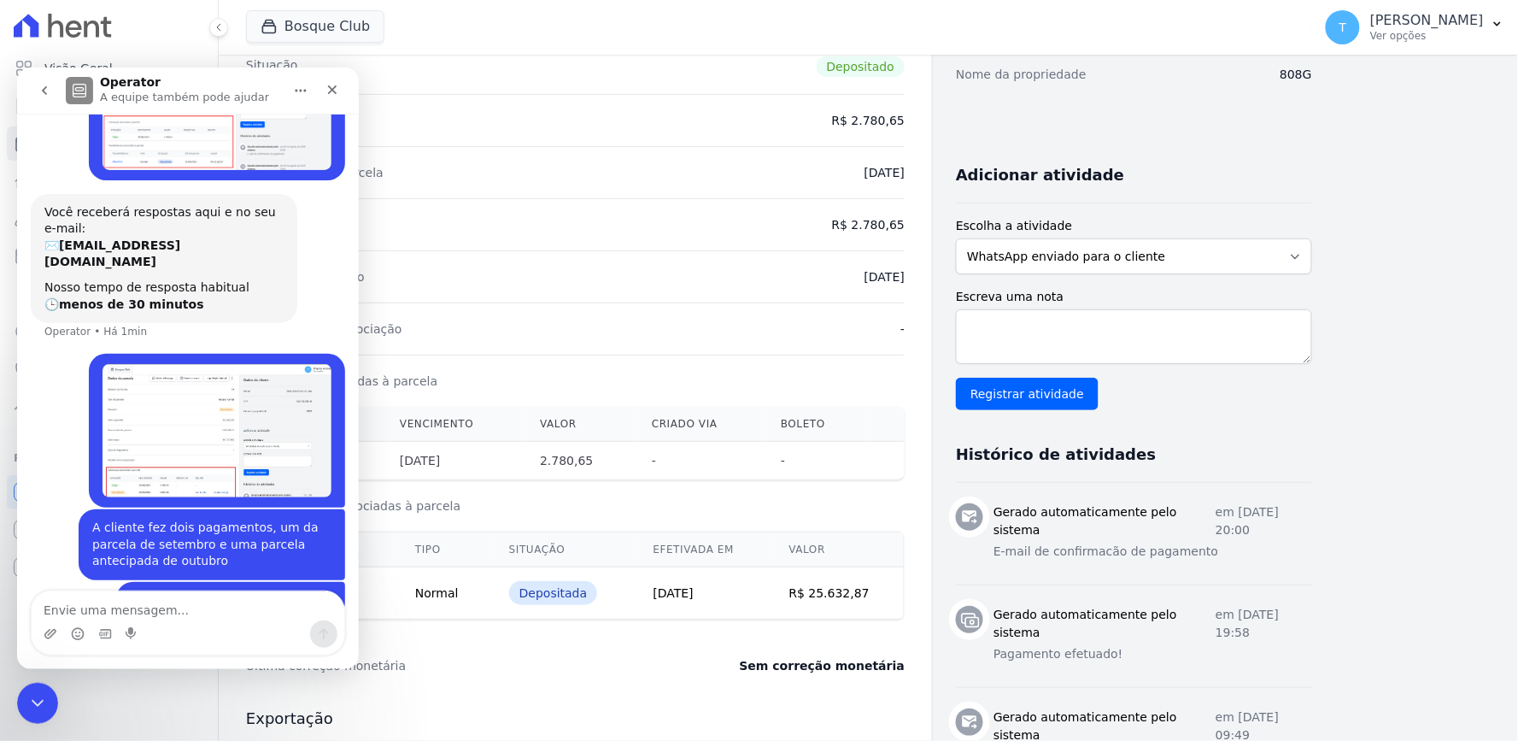
scroll to position [236, 0]
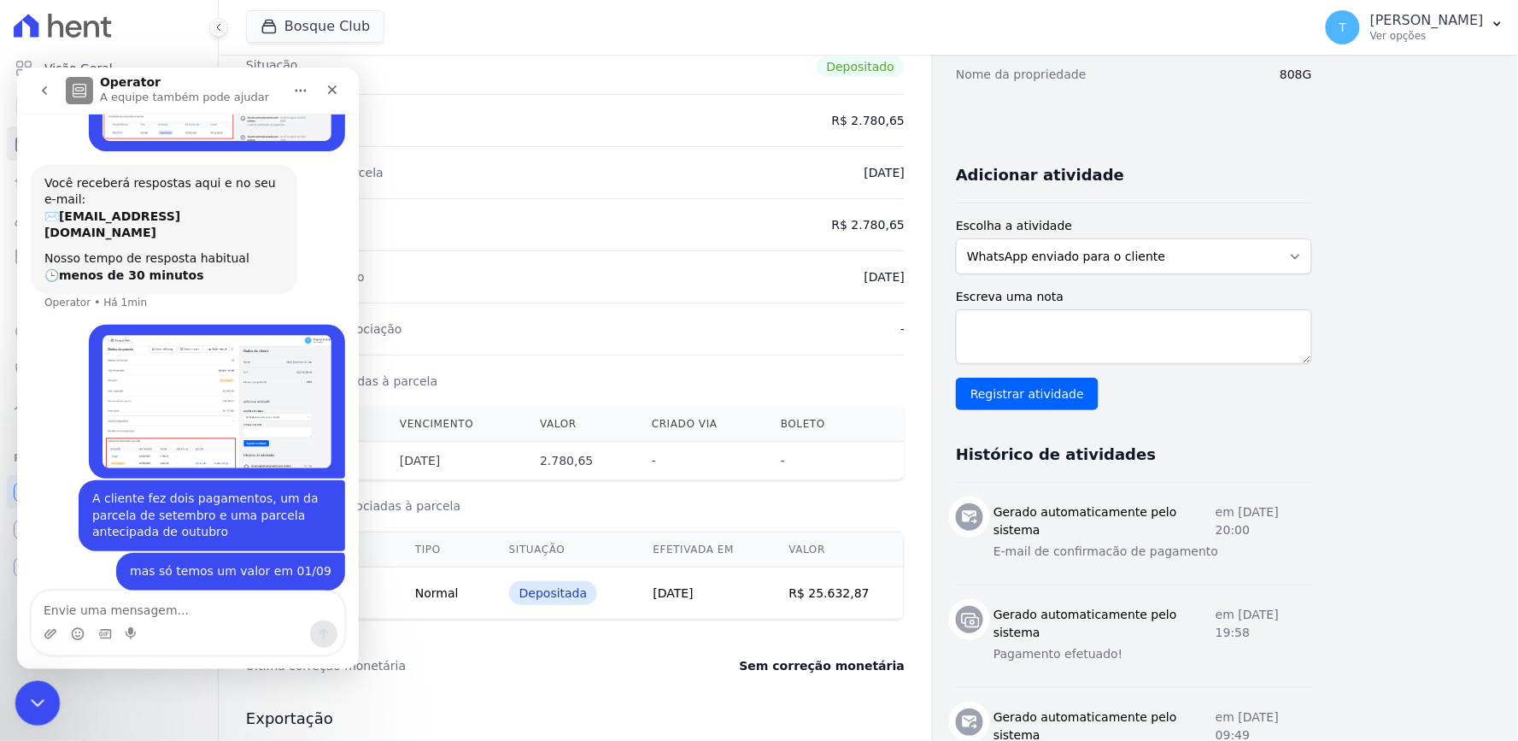
click at [33, 695] on icon "Encerramento do Messenger da Intercom" at bounding box center [35, 700] width 21 height 21
